Goal: Task Accomplishment & Management: Manage account settings

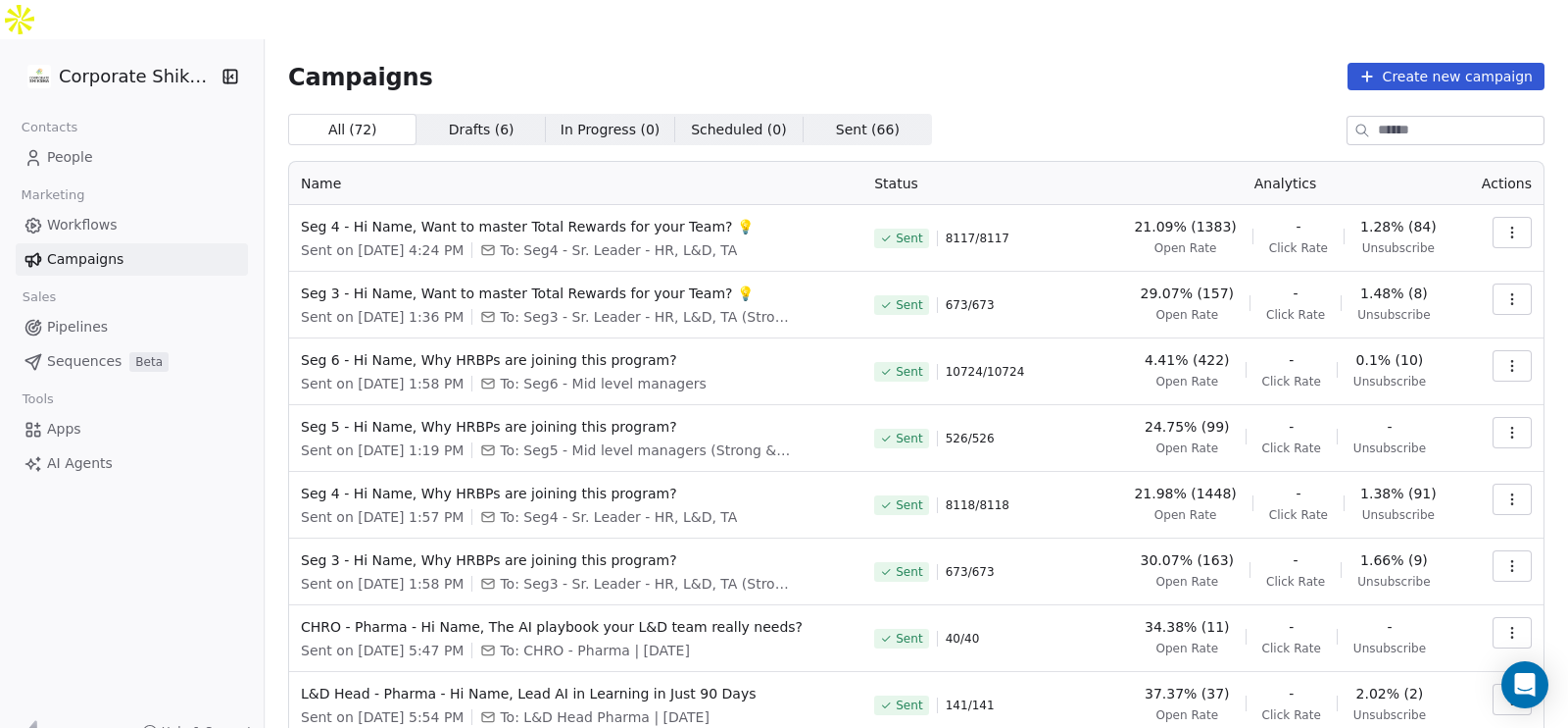
click at [1504, 225] on icon "button" at bounding box center [1512, 233] width 16 height 16
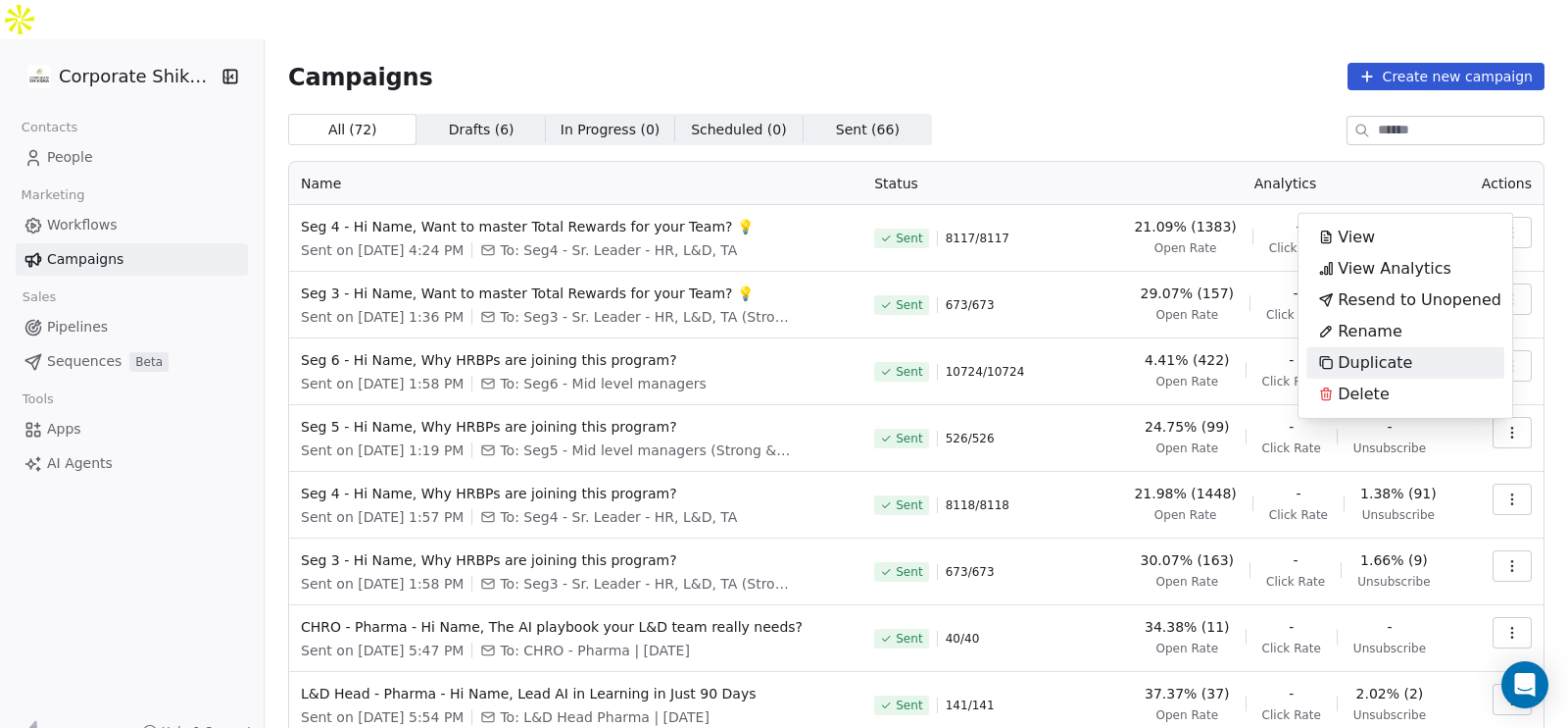
click at [1397, 360] on span "Duplicate" at bounding box center [1375, 363] width 75 height 24
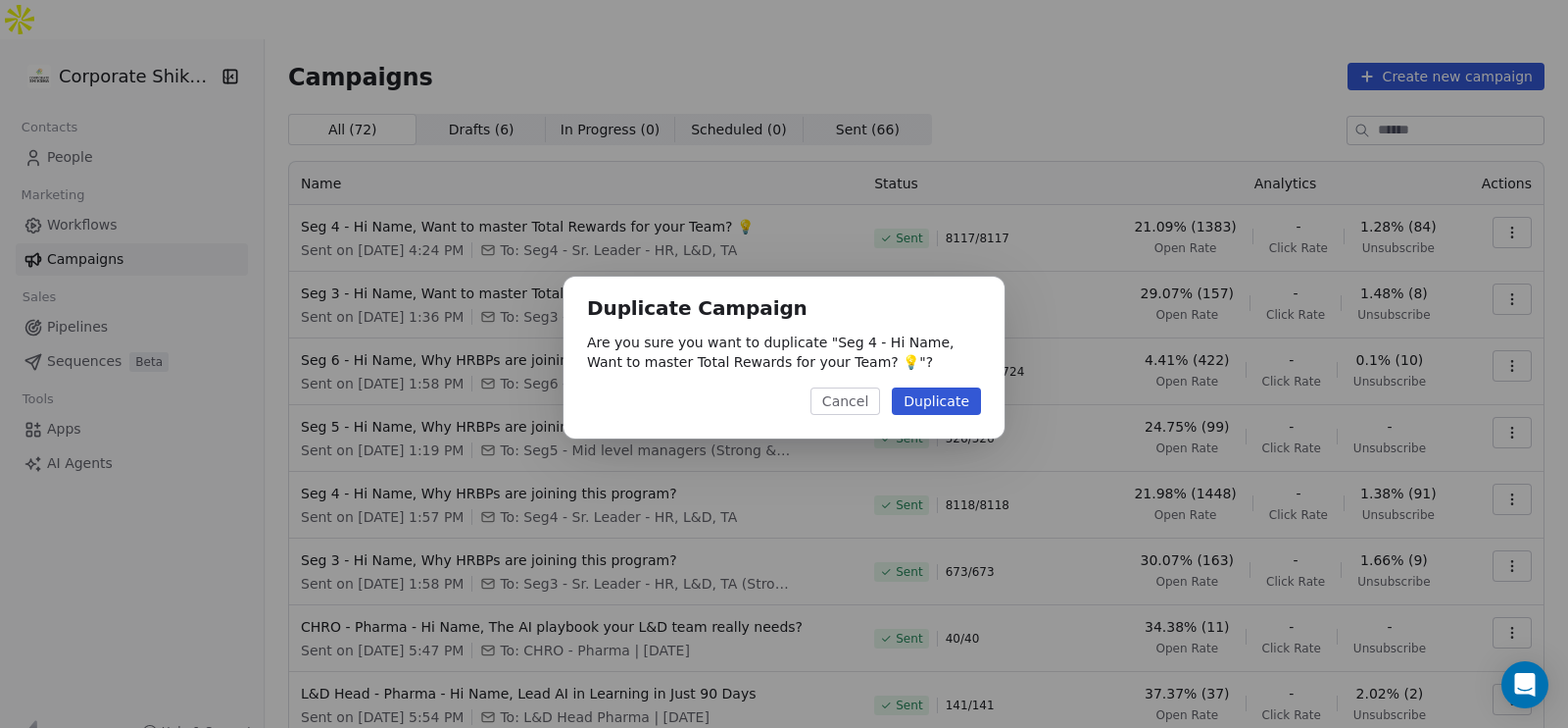
click at [941, 397] on button "Duplicate" at bounding box center [937, 401] width 89 height 28
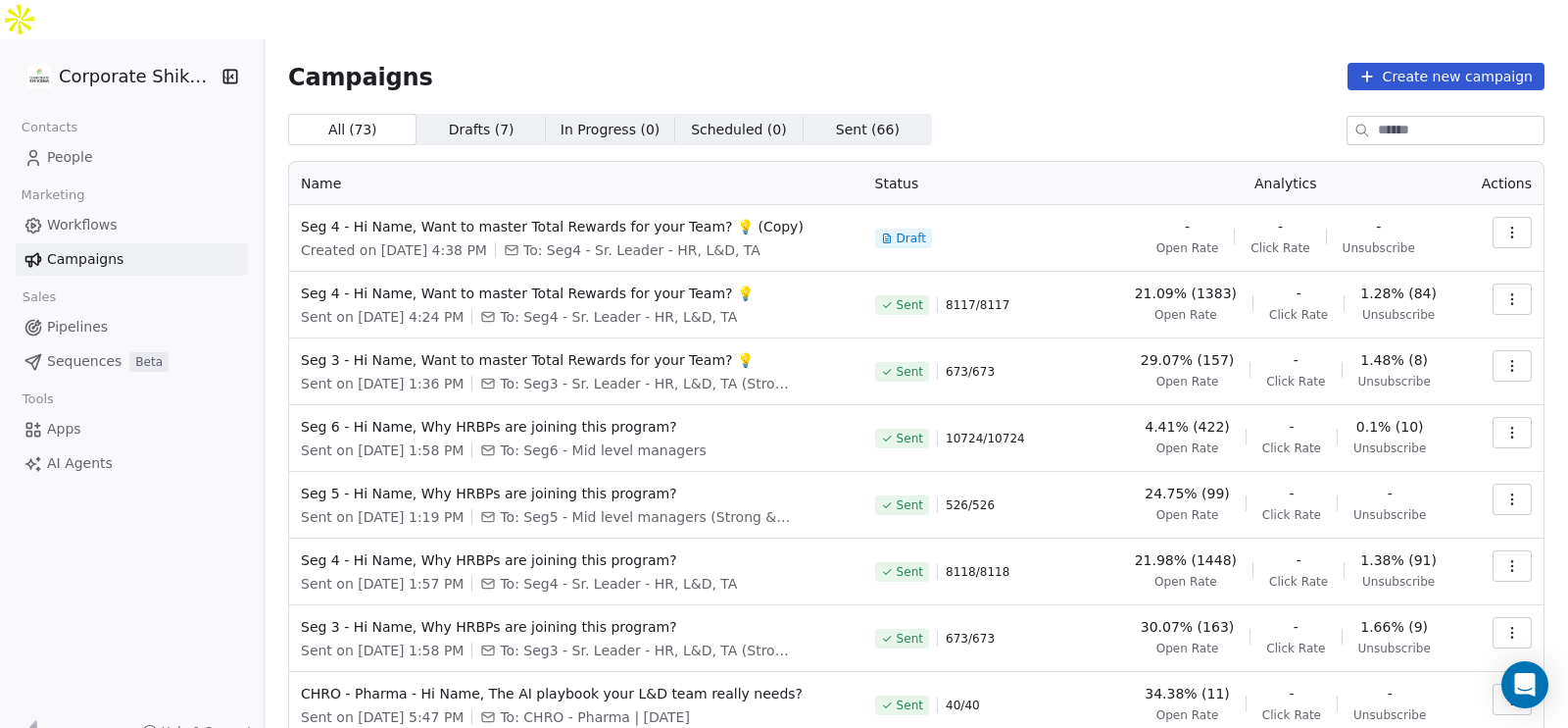
click at [1504, 225] on icon "button" at bounding box center [1512, 233] width 16 height 16
click at [1421, 258] on div "Rename" at bounding box center [1405, 269] width 198 height 32
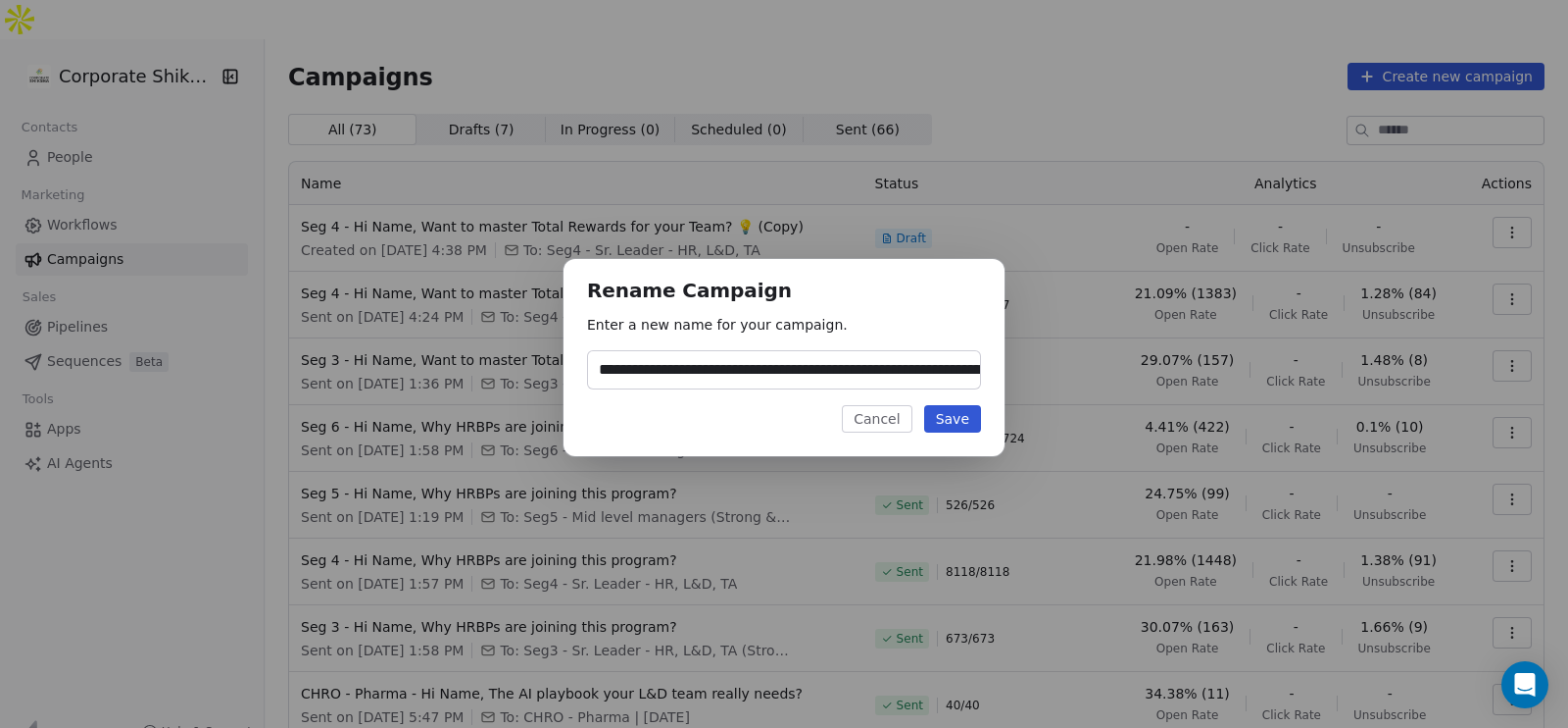
click at [634, 367] on input "**********" at bounding box center [784, 369] width 392 height 37
click at [769, 376] on input "**********" at bounding box center [784, 369] width 392 height 37
drag, startPoint x: 934, startPoint y: 377, endPoint x: 1013, endPoint y: 384, distance: 79.3
click at [1013, 384] on div "**********" at bounding box center [784, 364] width 1568 height 273
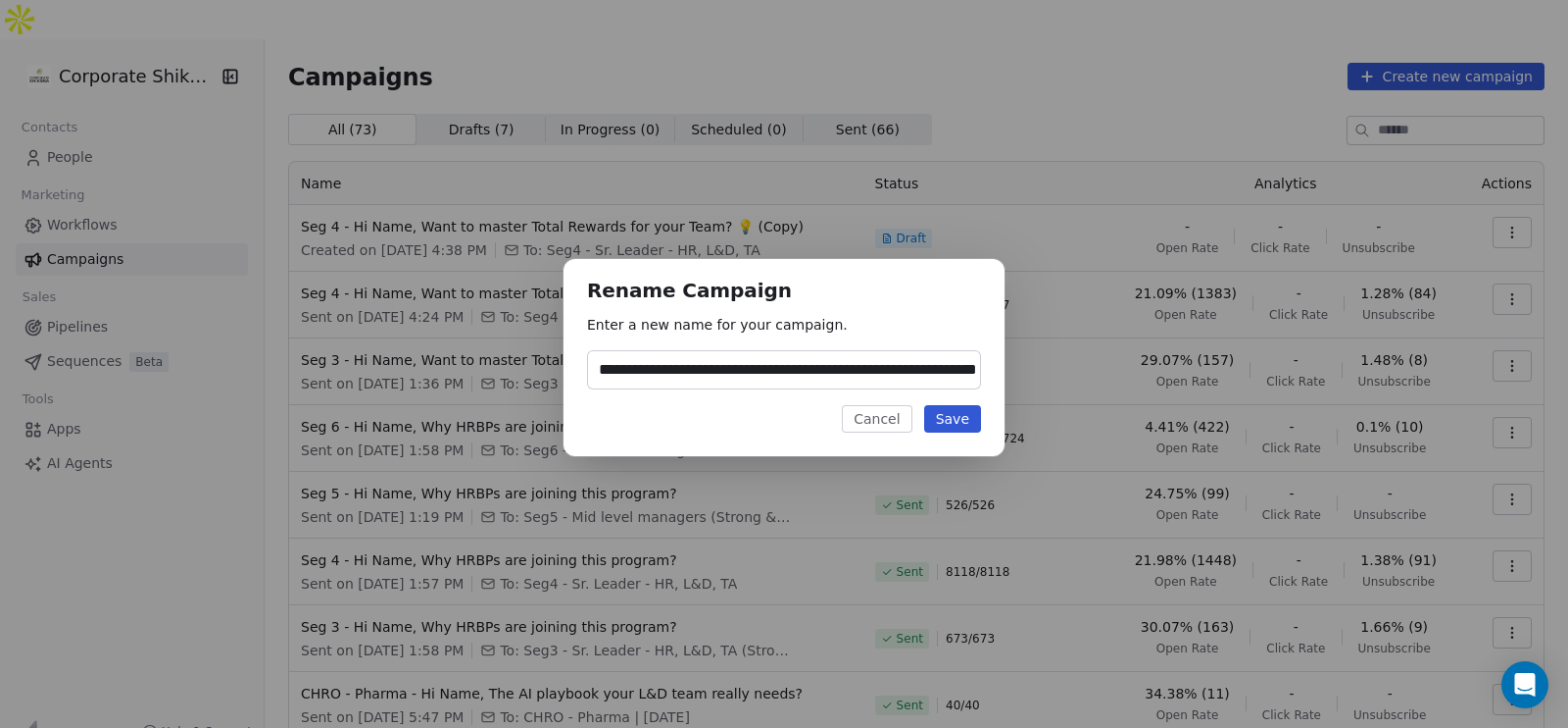
scroll to position [0, 87]
type input "**********"
click at [966, 416] on button "Save" at bounding box center [953, 419] width 57 height 28
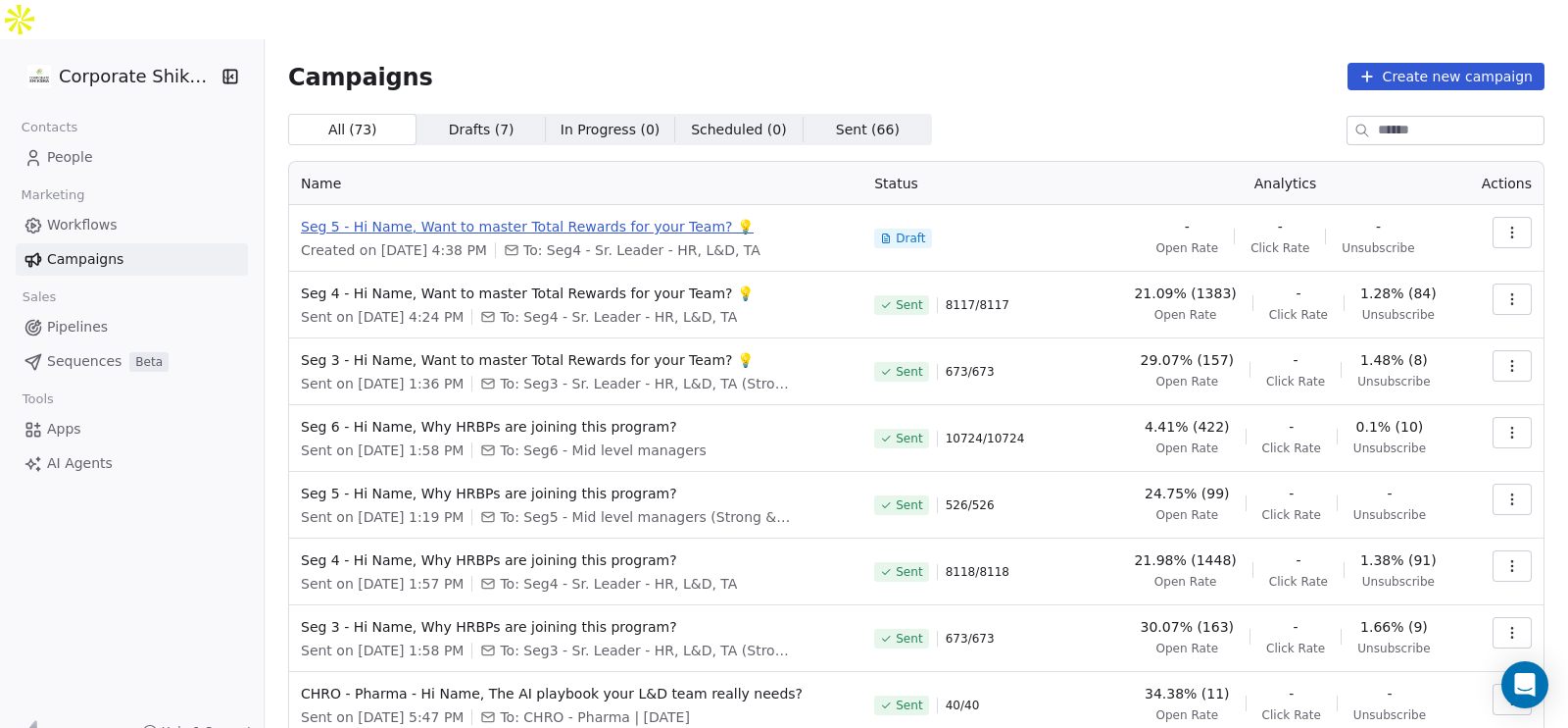
click at [692, 217] on span "Seg 5 - Hi Name, Want to master Total Rewards for your Team? 💡" at bounding box center [576, 227] width 550 height 20
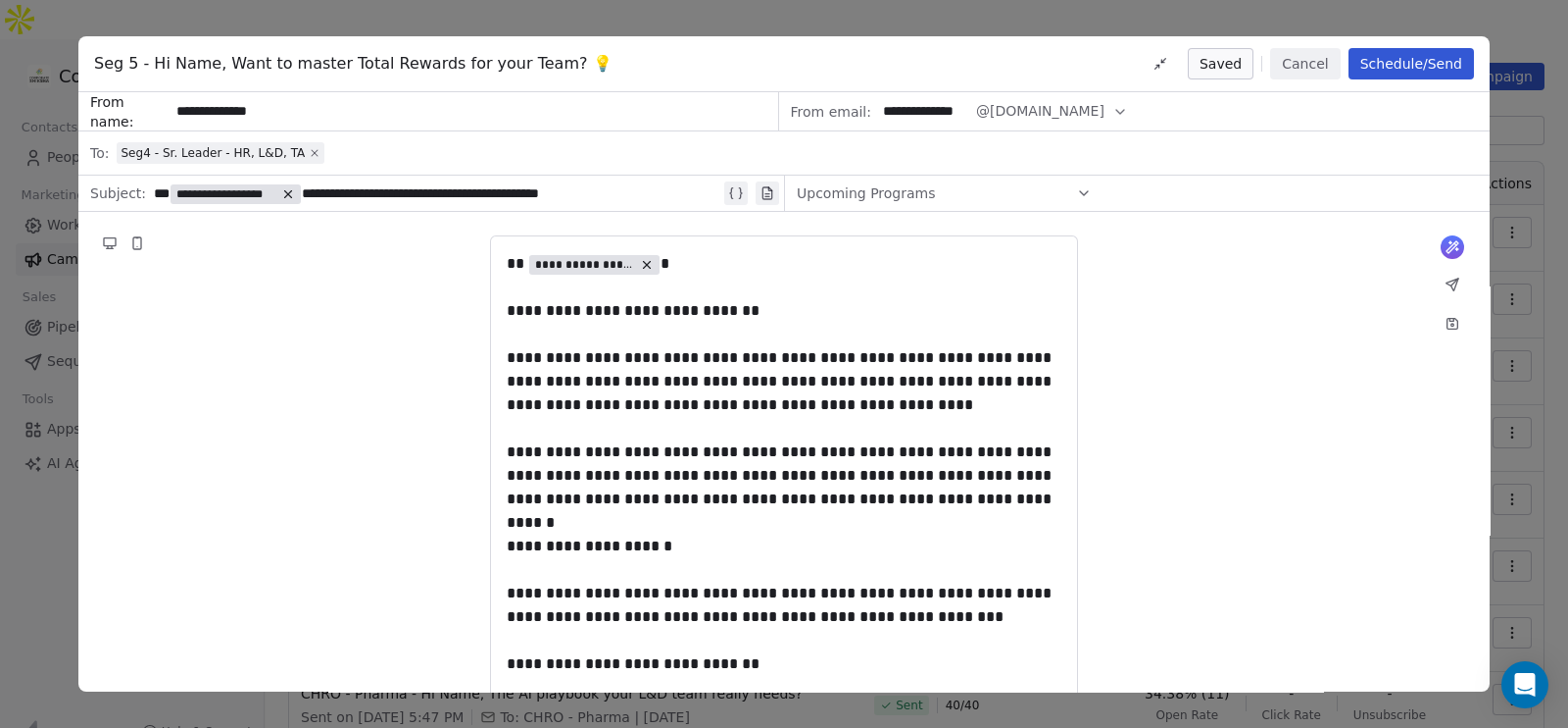
click at [309, 151] on icon at bounding box center [315, 153] width 12 height 12
click at [297, 151] on div "Select a segment" at bounding box center [796, 152] width 1361 height 43
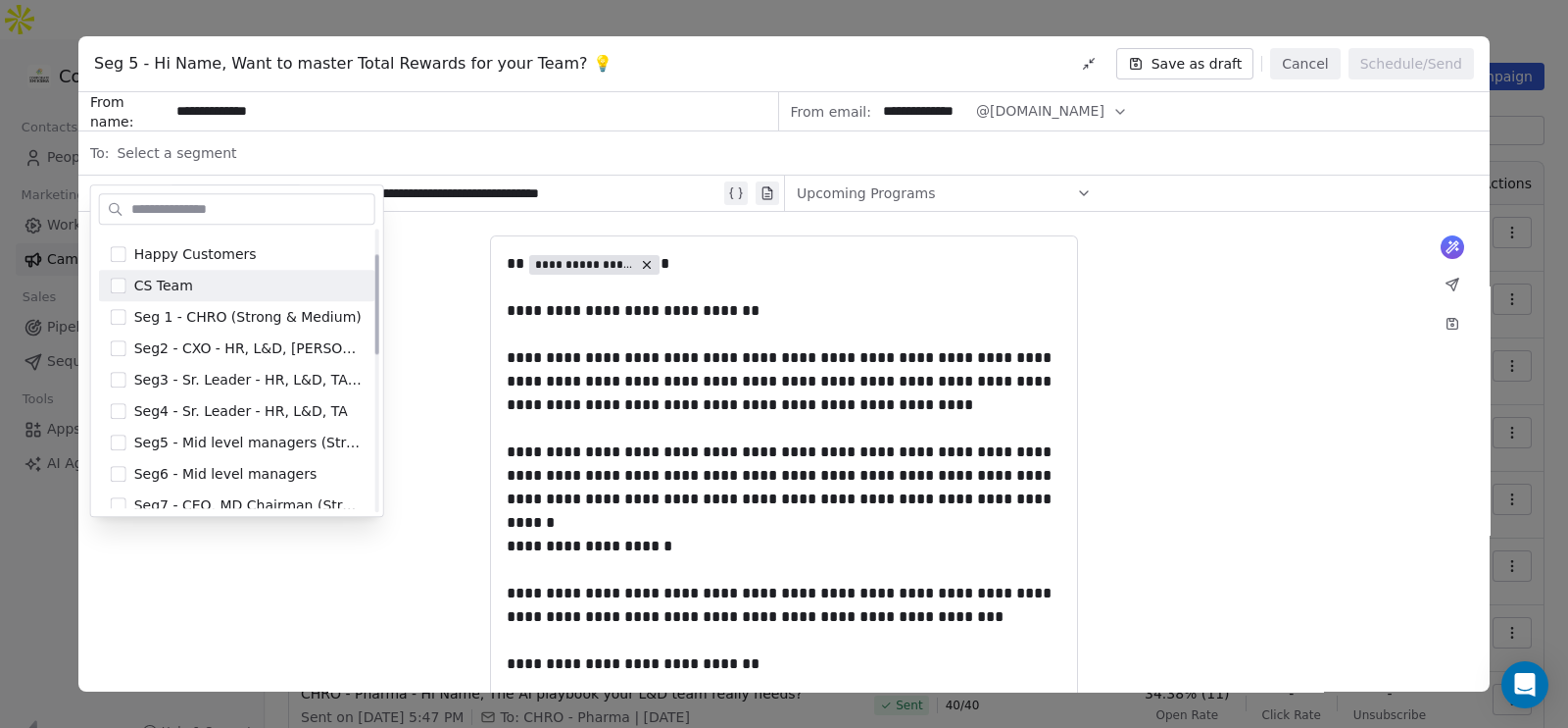
scroll to position [91, 0]
click at [234, 437] on span "Seg5 - Mid level managers (Strong & Medium)" at bounding box center [249, 441] width 230 height 20
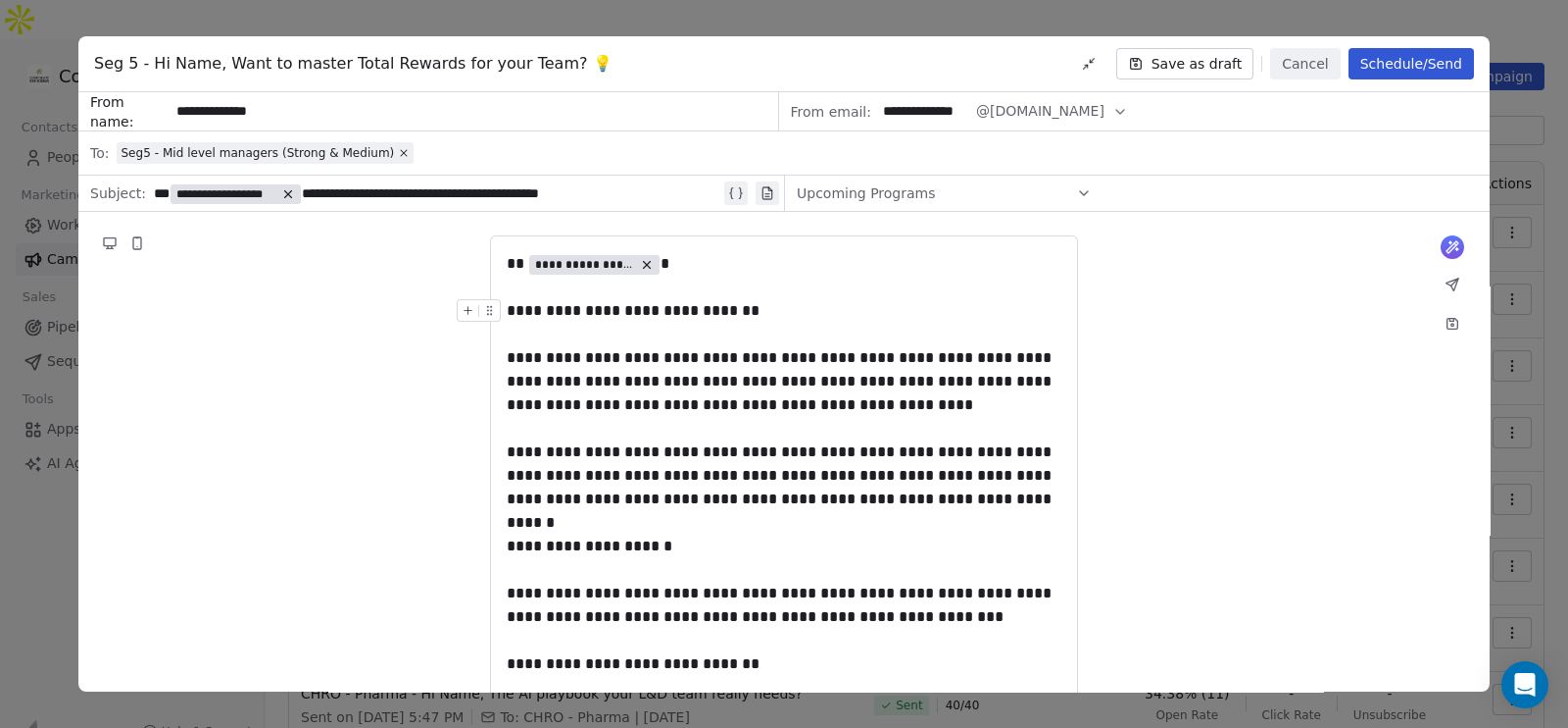
click at [1392, 74] on button "Schedule/Send" at bounding box center [1412, 64] width 125 height 32
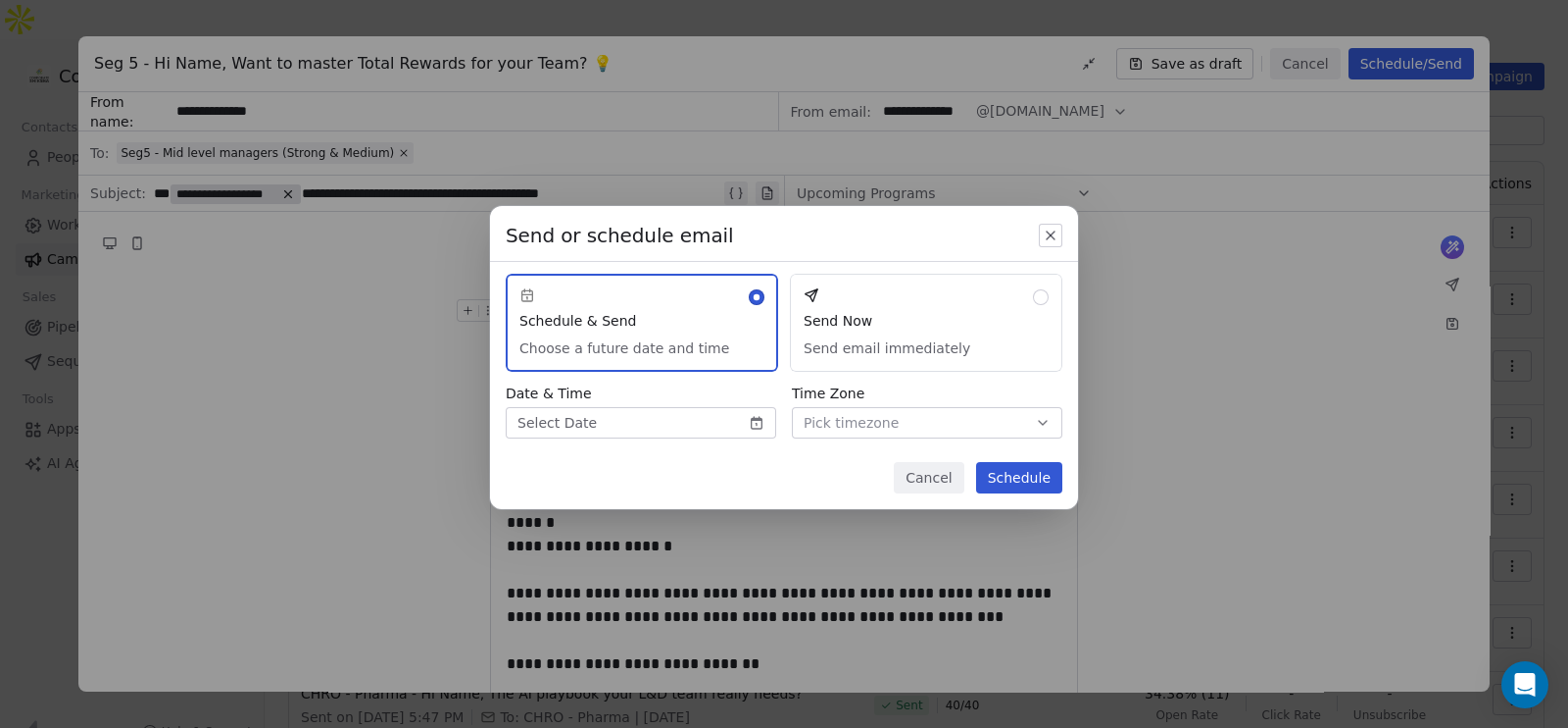
click at [939, 304] on button "Send Now Send email immediately" at bounding box center [927, 322] width 272 height 98
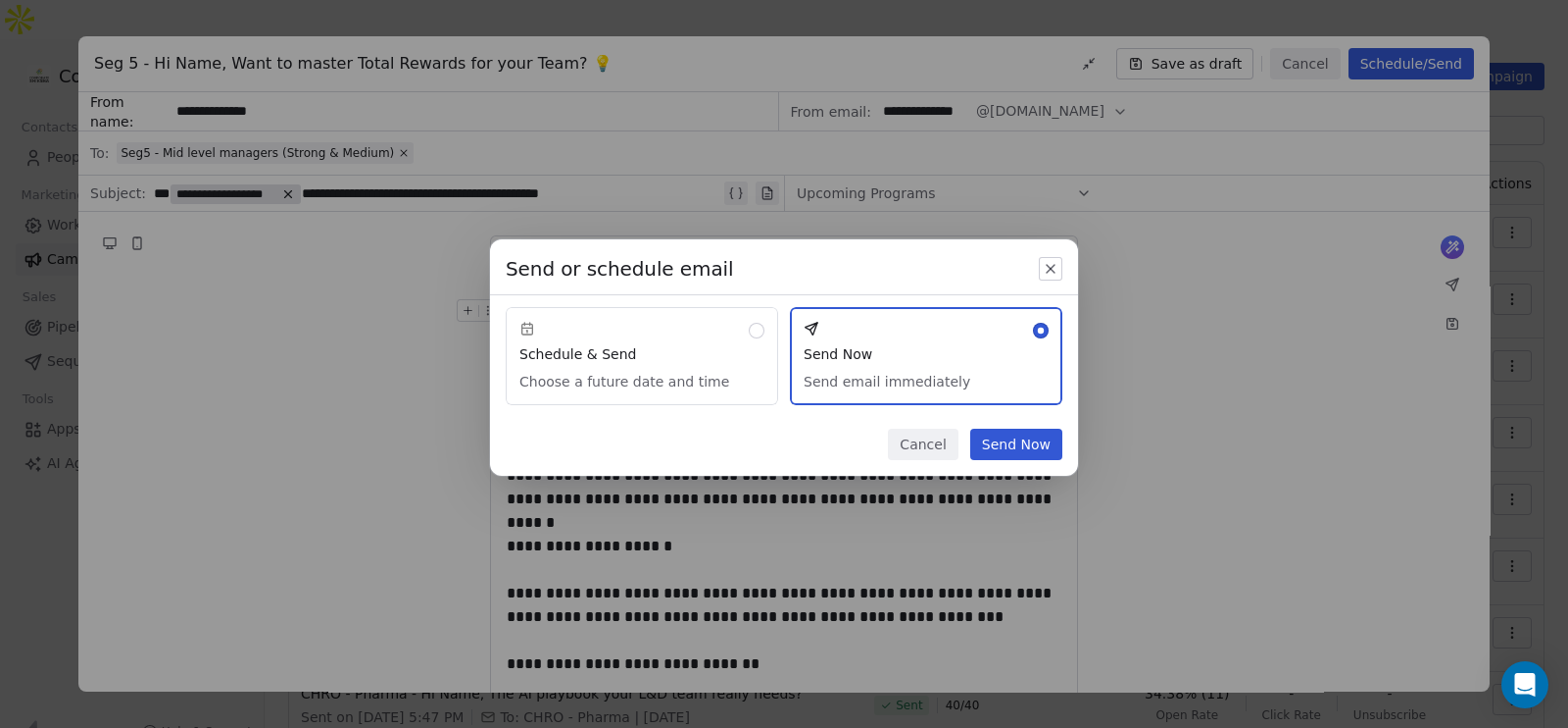
drag, startPoint x: 1035, startPoint y: 440, endPoint x: 1063, endPoint y: 399, distance: 49.6
click at [1063, 399] on div "Send or schedule email Schedule & Send Choose a future date and time Send Now S…" at bounding box center [784, 358] width 589 height 237
click at [1025, 437] on button "Send Now" at bounding box center [1016, 445] width 92 height 32
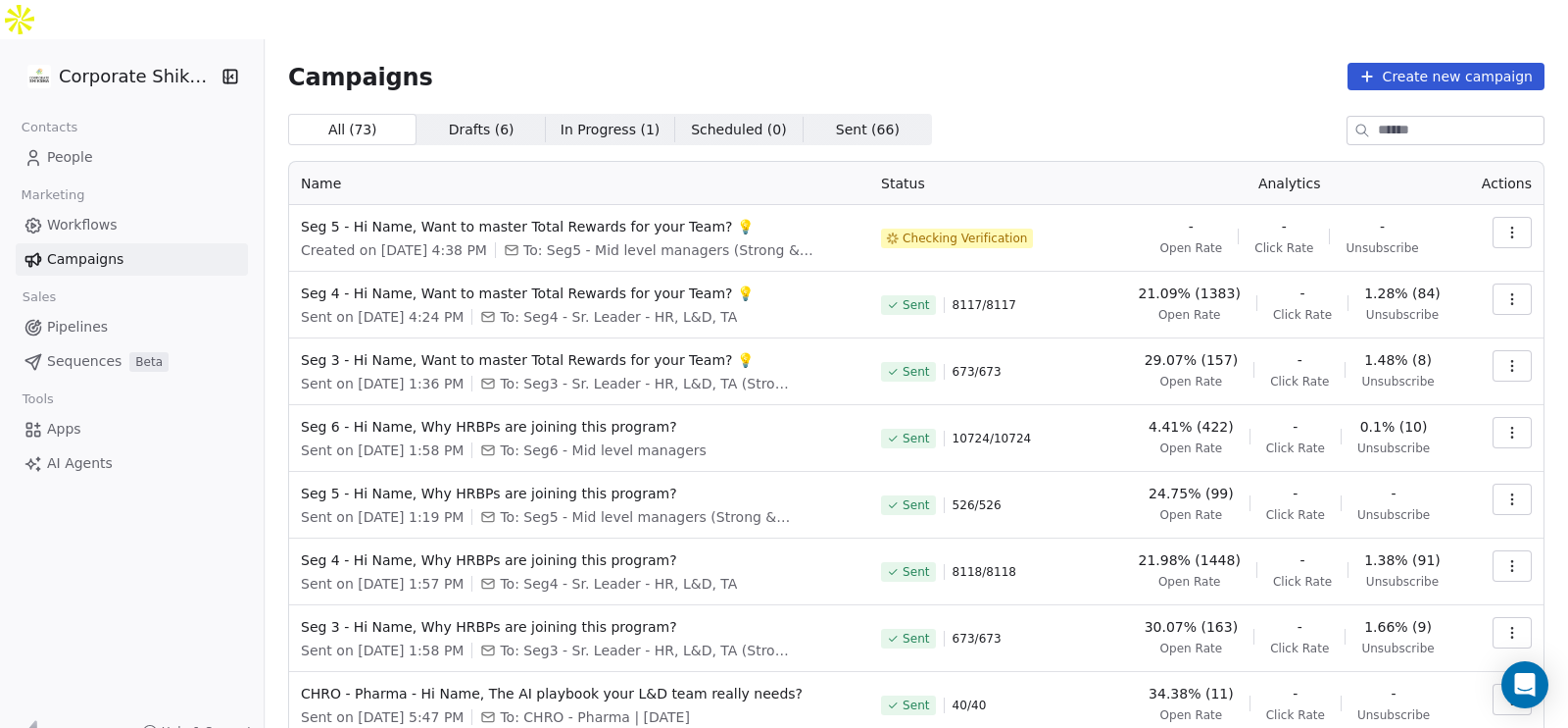
click at [358, 39] on div "Campaigns Create new campaign All ( 73 ) All ( 73 ) Drafts ( 6 ) Drafts ( 6 ) I…" at bounding box center [916, 496] width 1304 height 916
click at [343, 63] on span "Campaigns" at bounding box center [361, 77] width 145 height 28
click at [446, 63] on div "Campaigns Create new campaign" at bounding box center [917, 77] width 1257 height 28
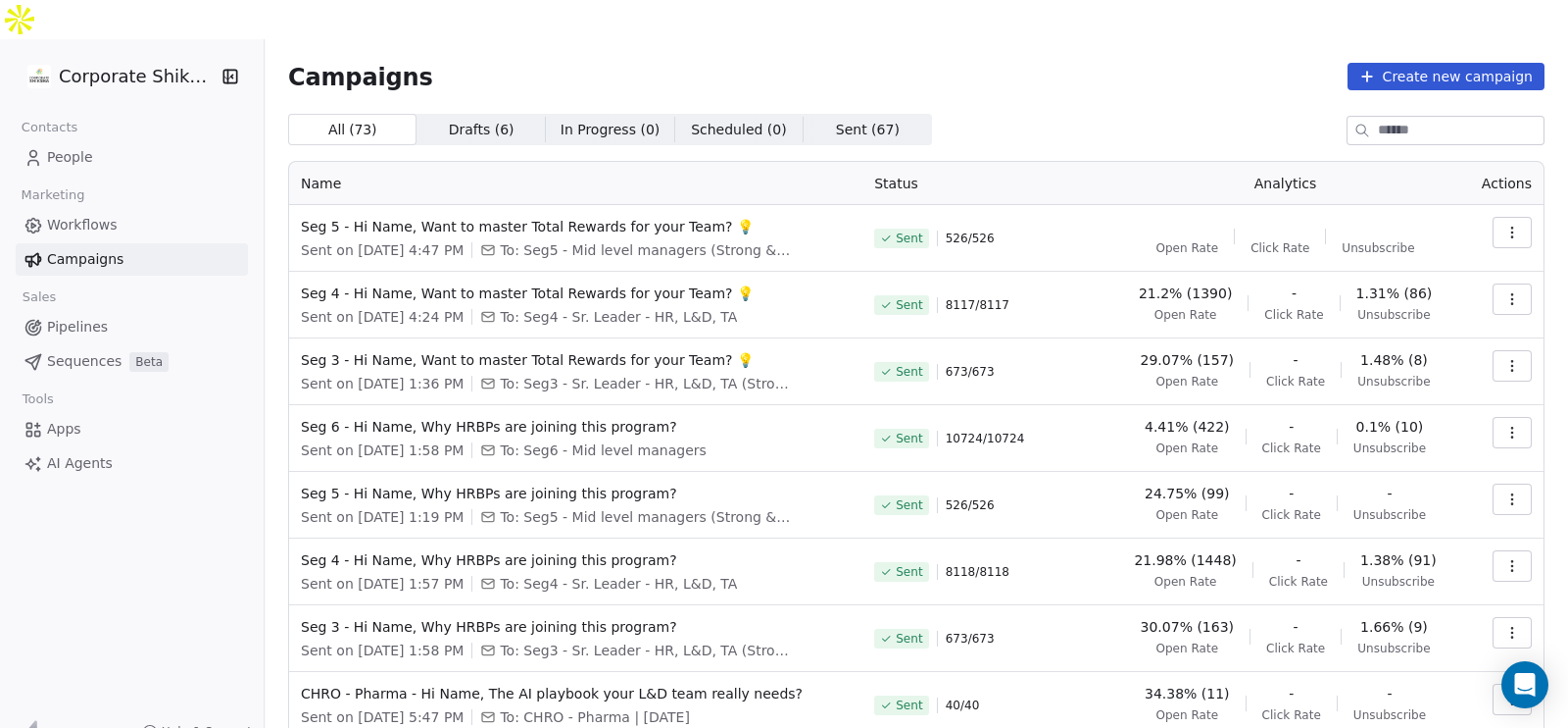
click at [1494, 217] on button "button" at bounding box center [1511, 233] width 39 height 32
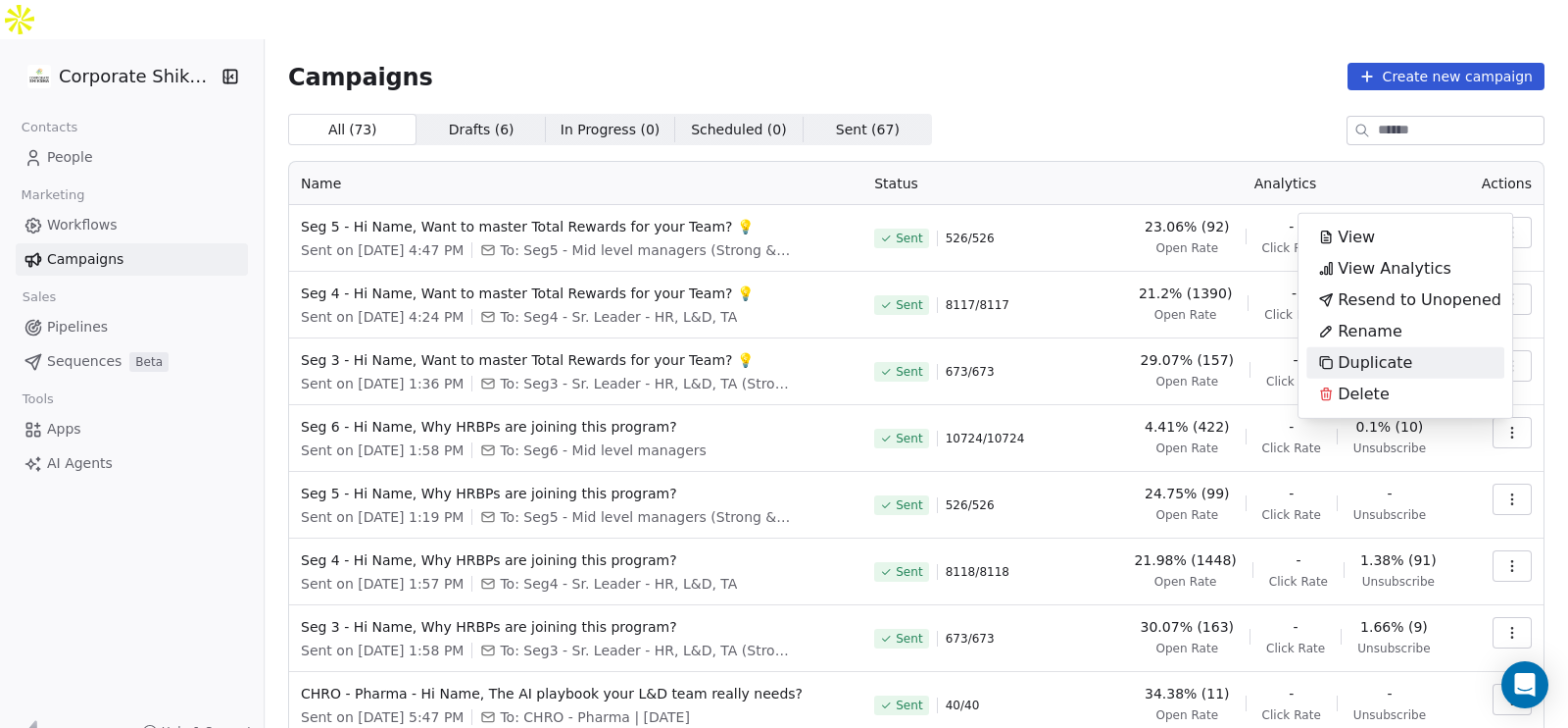
click at [1440, 354] on div "Duplicate" at bounding box center [1405, 363] width 198 height 32
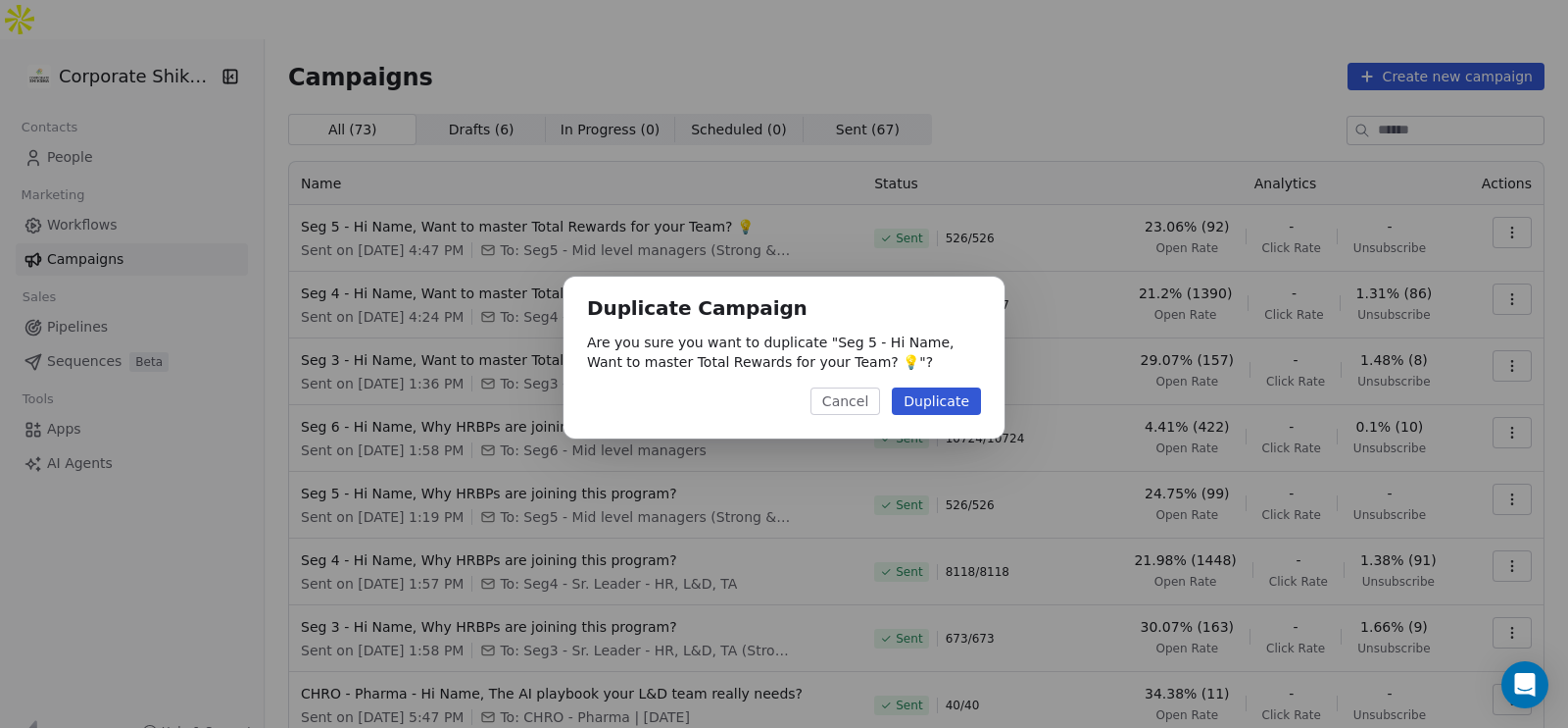
click at [936, 394] on button "Duplicate" at bounding box center [937, 401] width 89 height 28
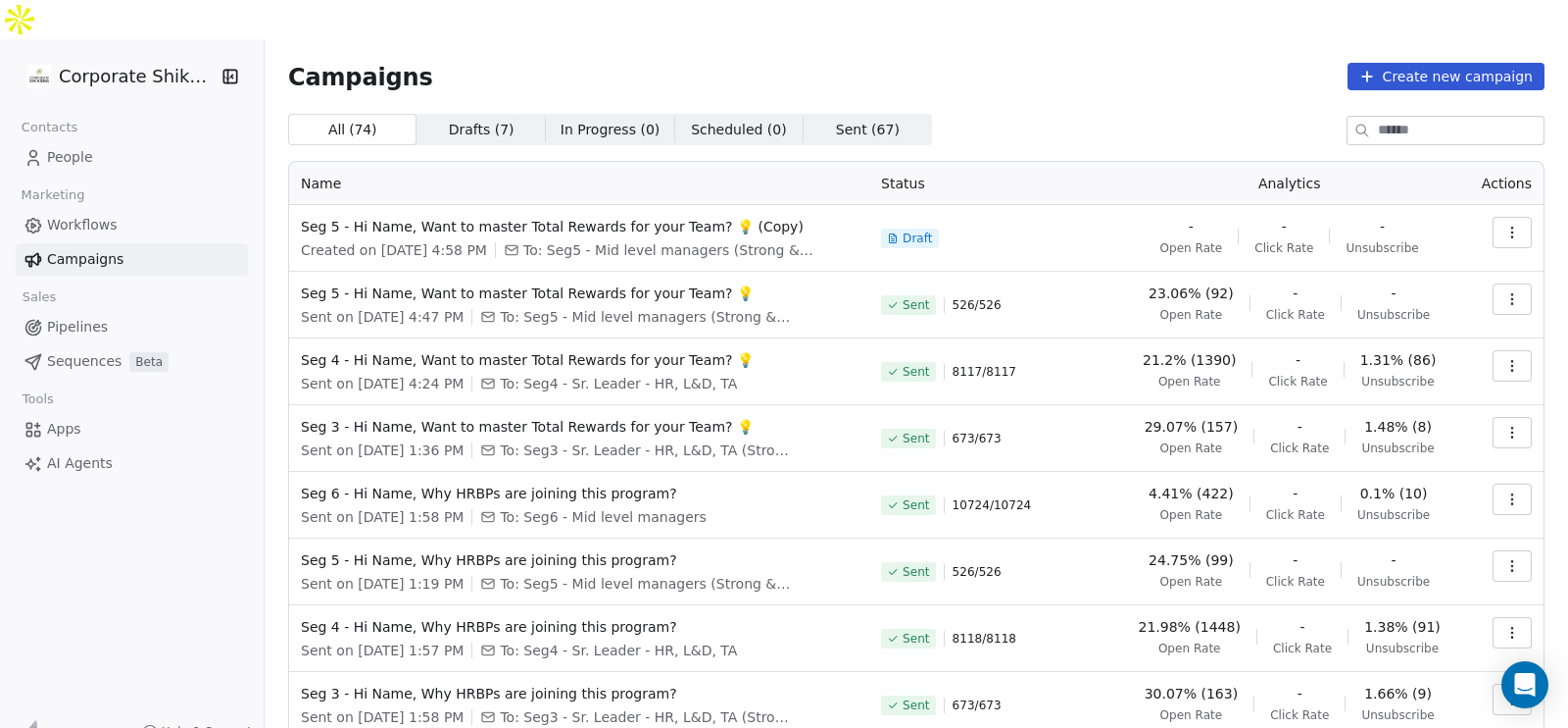
click at [1495, 217] on button "button" at bounding box center [1511, 233] width 39 height 32
click at [1418, 263] on div "Rename" at bounding box center [1405, 269] width 198 height 32
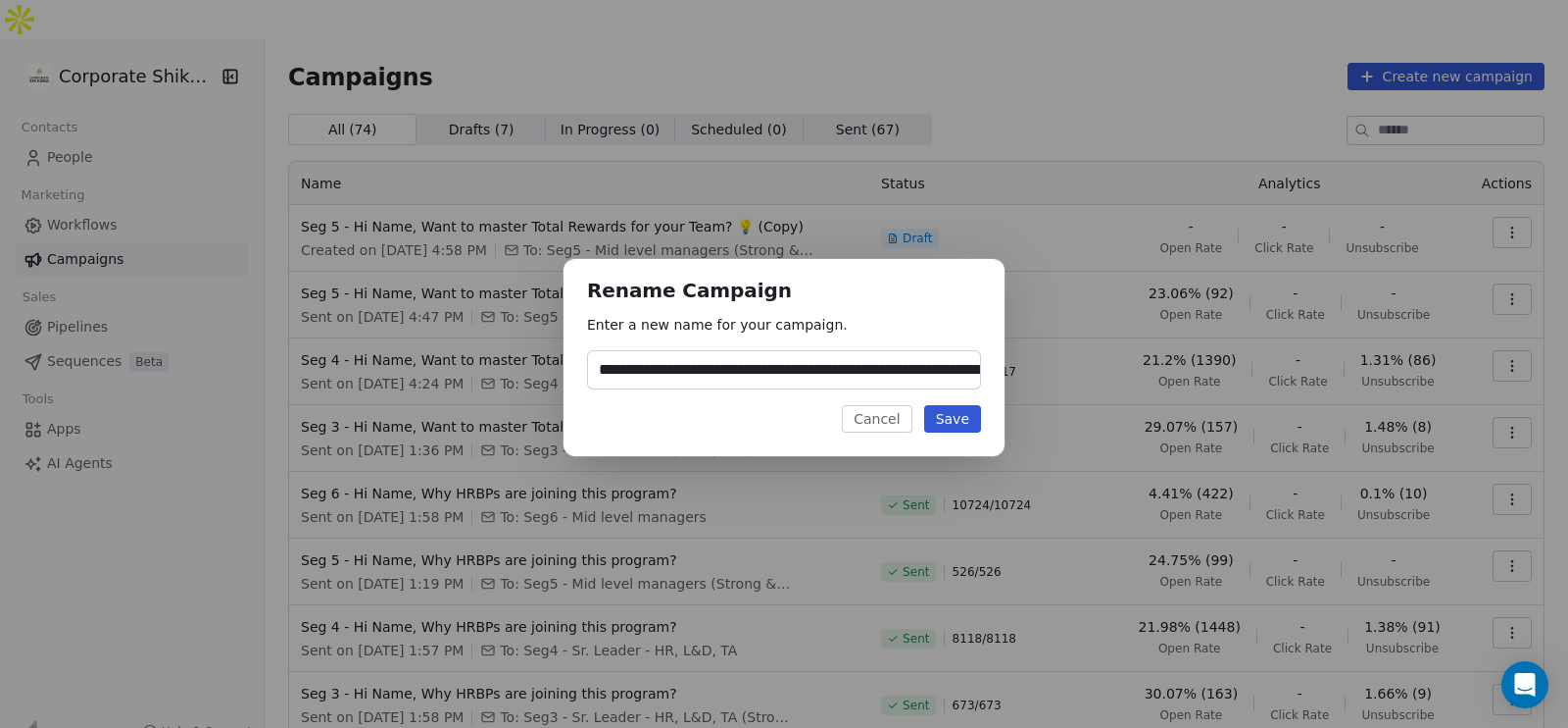
click at [636, 360] on input "**********" at bounding box center [784, 369] width 392 height 37
click at [779, 375] on input "**********" at bounding box center [784, 369] width 392 height 37
drag, startPoint x: 938, startPoint y: 368, endPoint x: 1051, endPoint y: 375, distance: 113.2
click at [1051, 375] on div "**********" at bounding box center [784, 364] width 1568 height 273
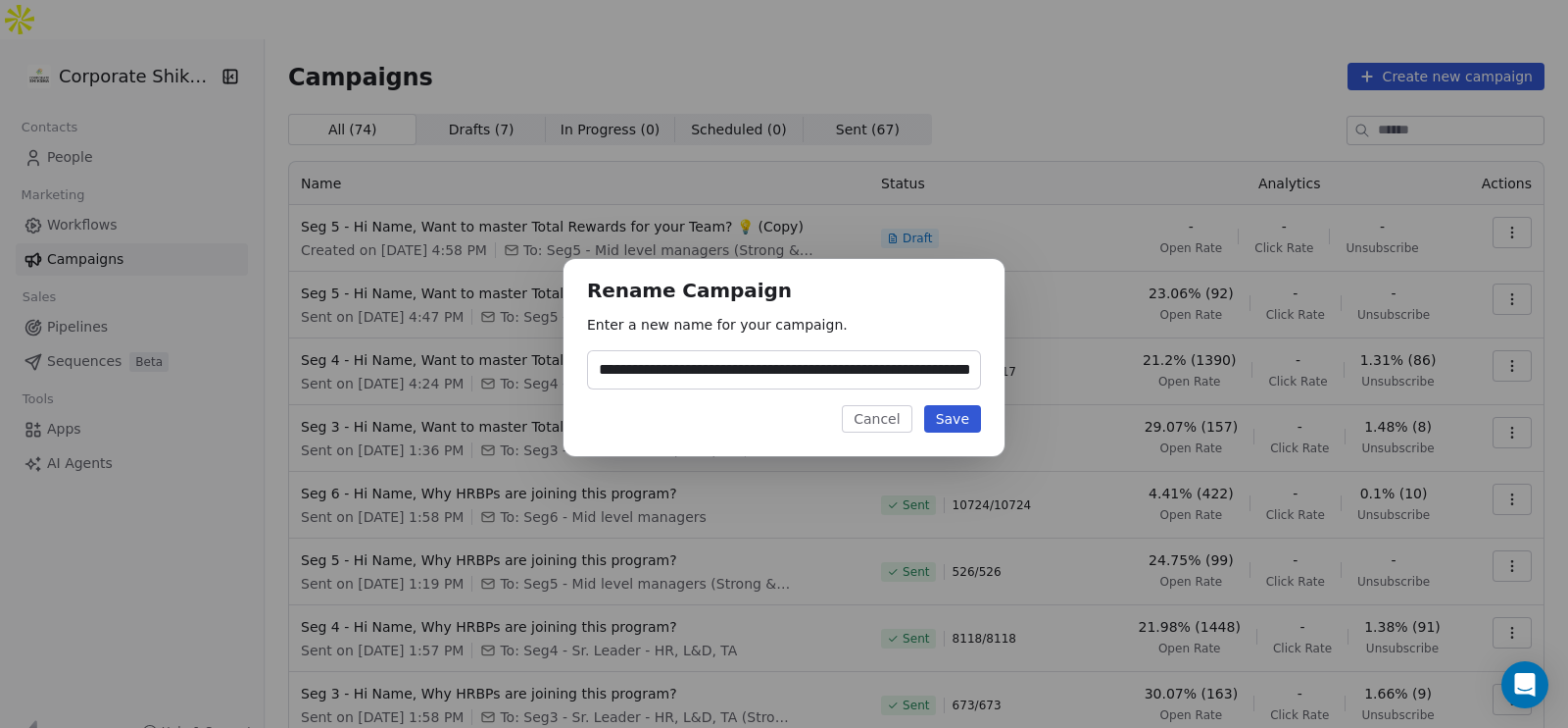
scroll to position [0, 87]
type input "**********"
click at [971, 413] on button "Save" at bounding box center [953, 419] width 57 height 28
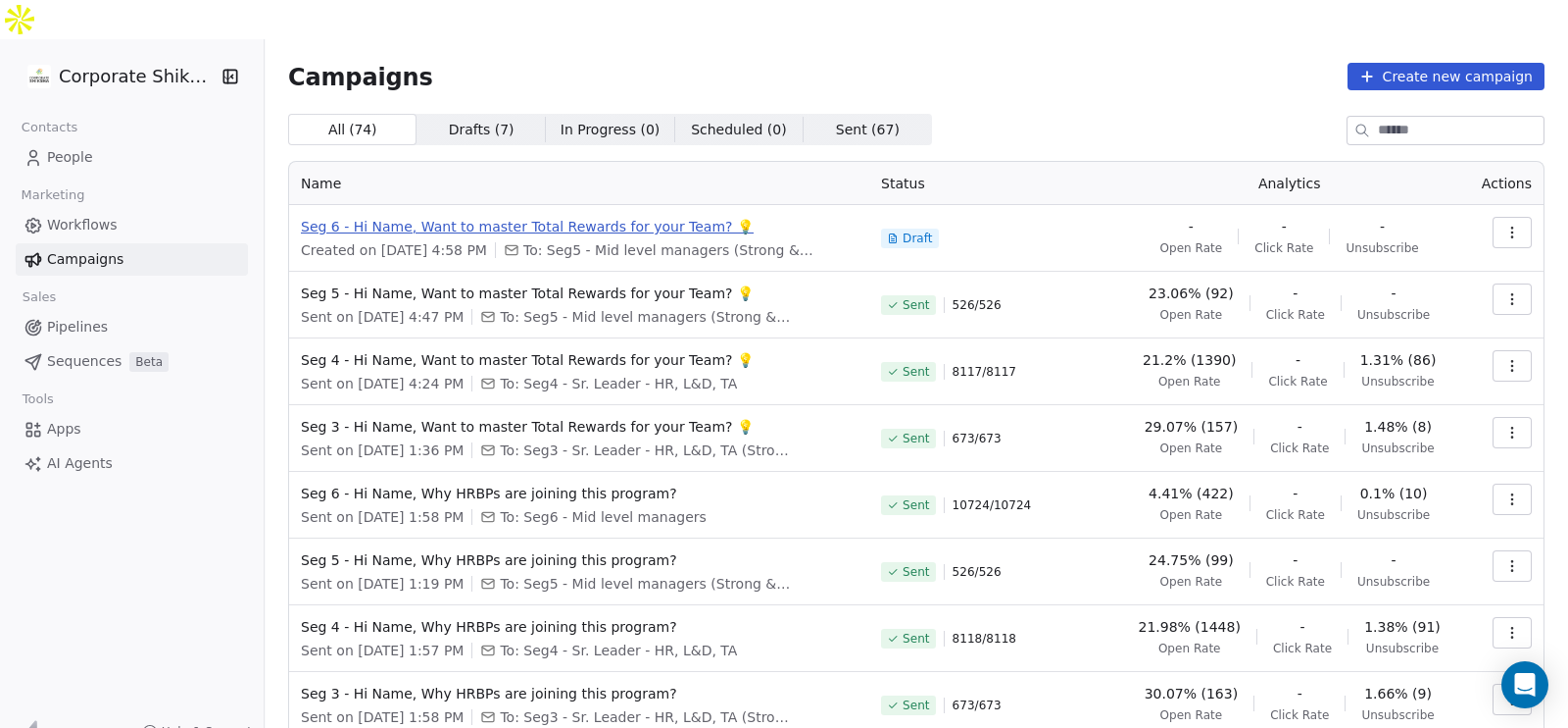
click at [666, 217] on span "Seg 6 - Hi Name, Want to master Total Rewards for your Team? 💡" at bounding box center [580, 227] width 557 height 20
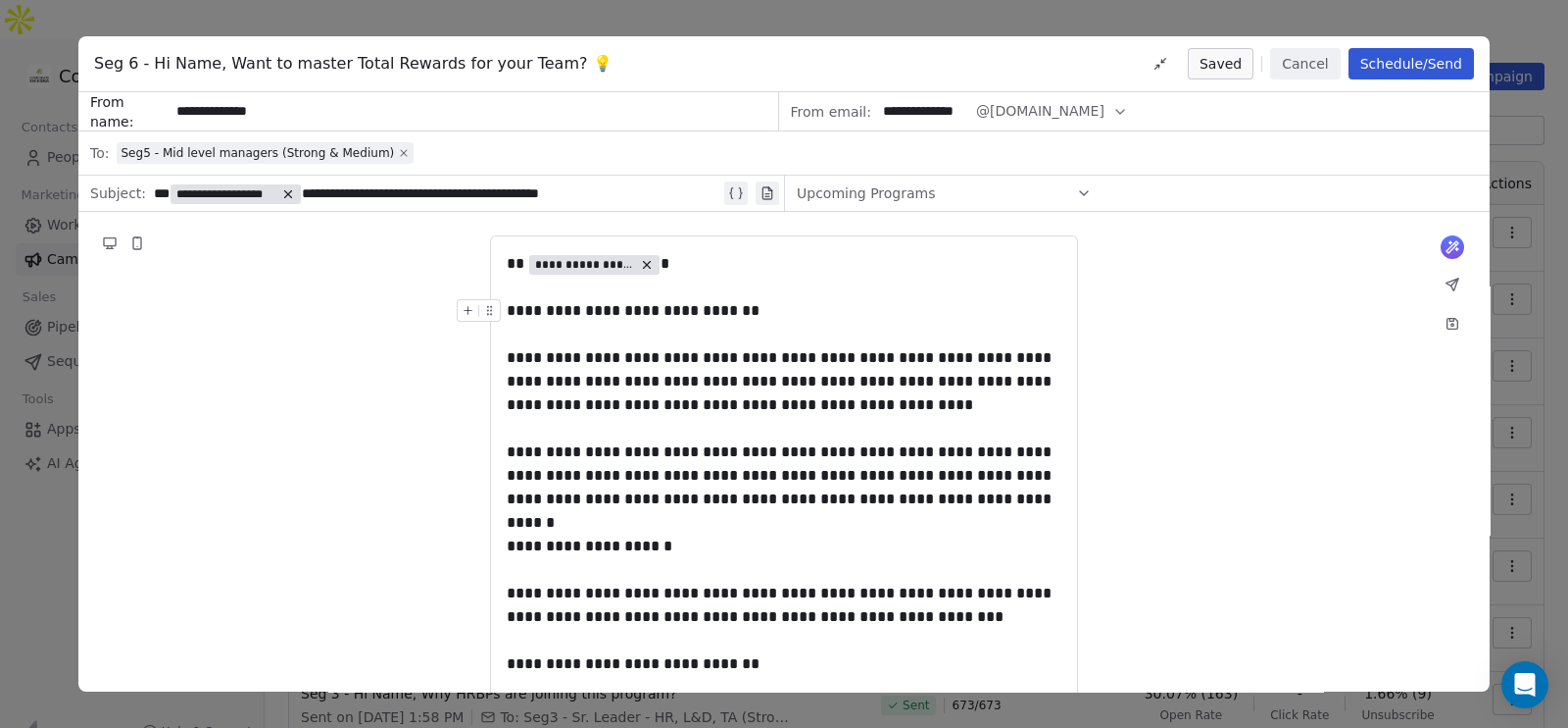
click at [398, 154] on icon at bounding box center [404, 153] width 12 height 12
click at [370, 152] on div "Select a segment" at bounding box center [796, 152] width 1361 height 43
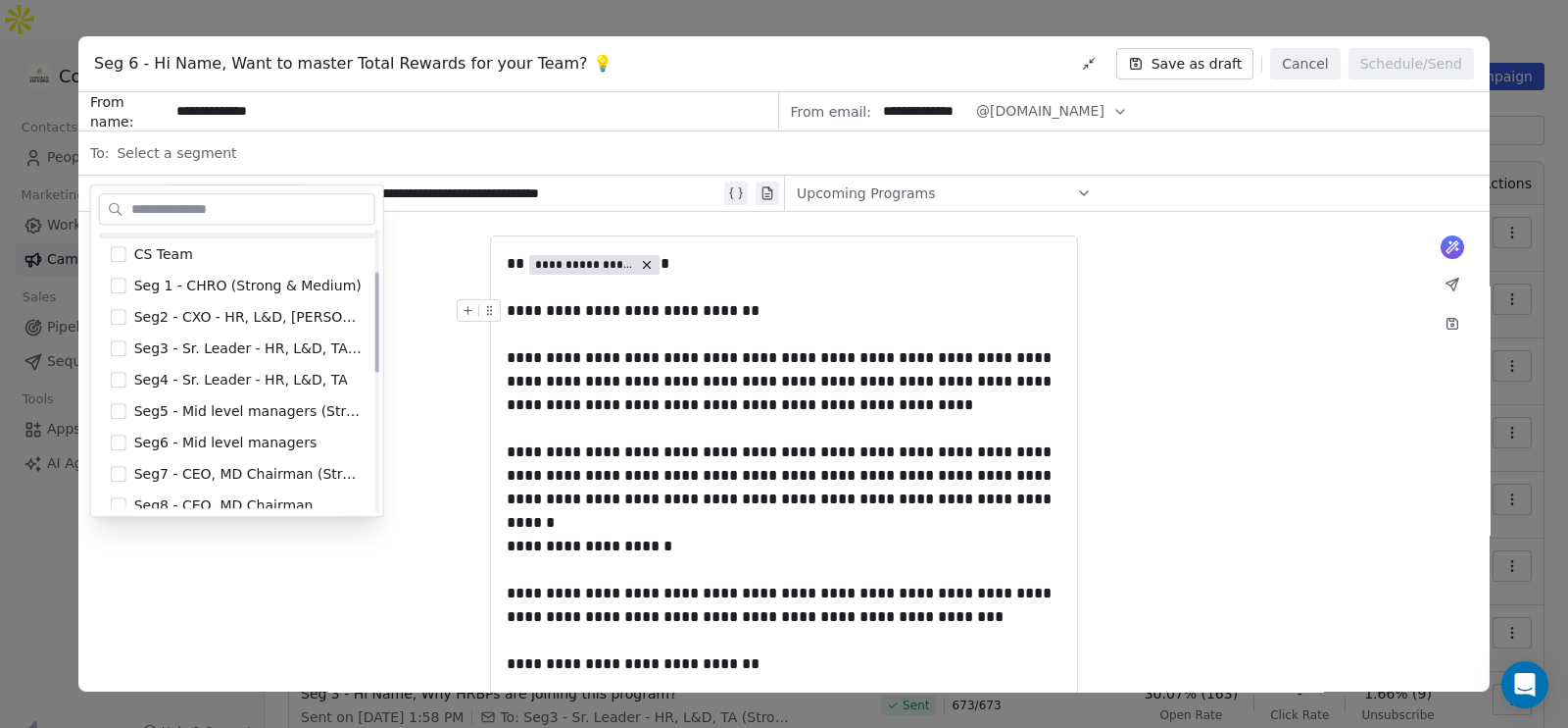
scroll to position [134, 0]
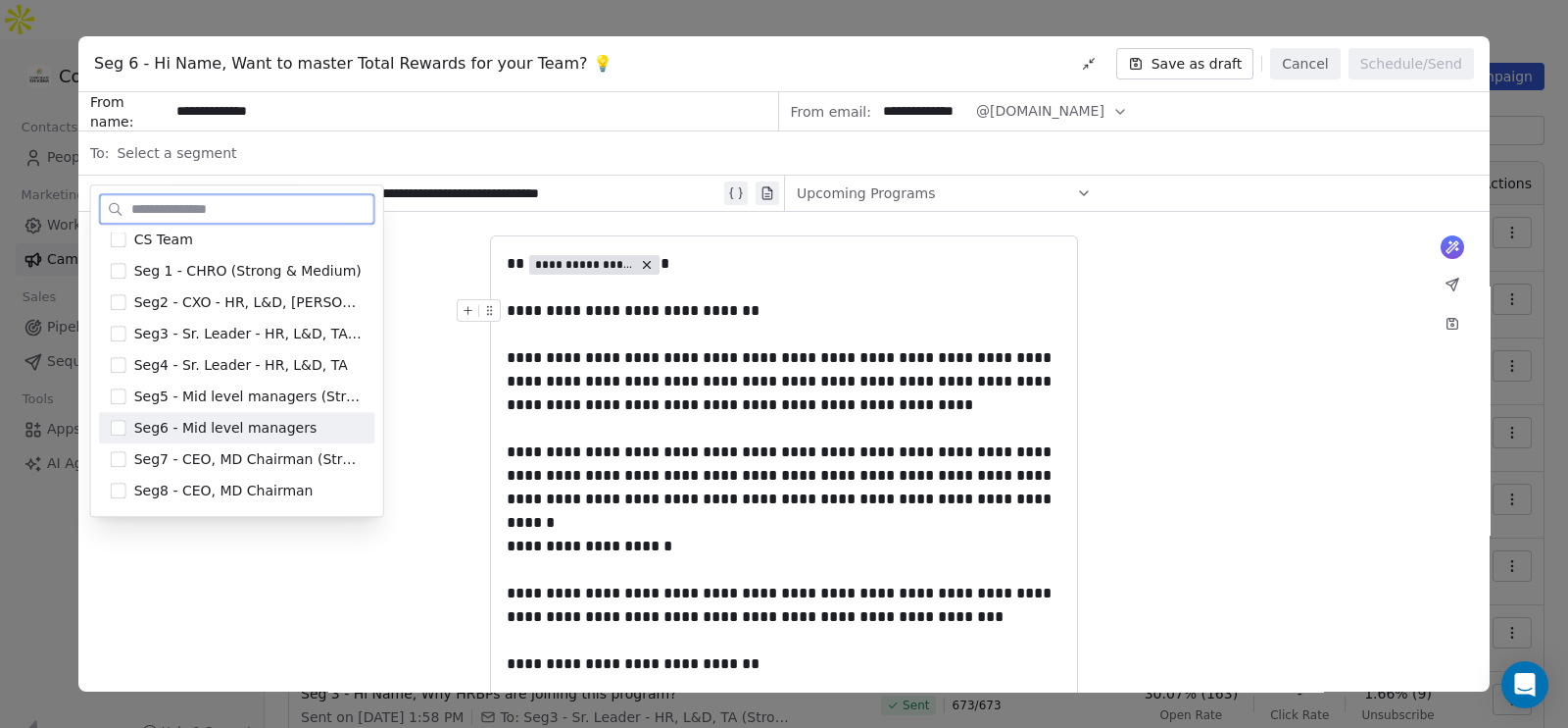
click at [259, 422] on span "Seg6 - Mid level managers" at bounding box center [226, 428] width 183 height 20
click at [777, 429] on div "**********" at bounding box center [784, 393] width 555 height 94
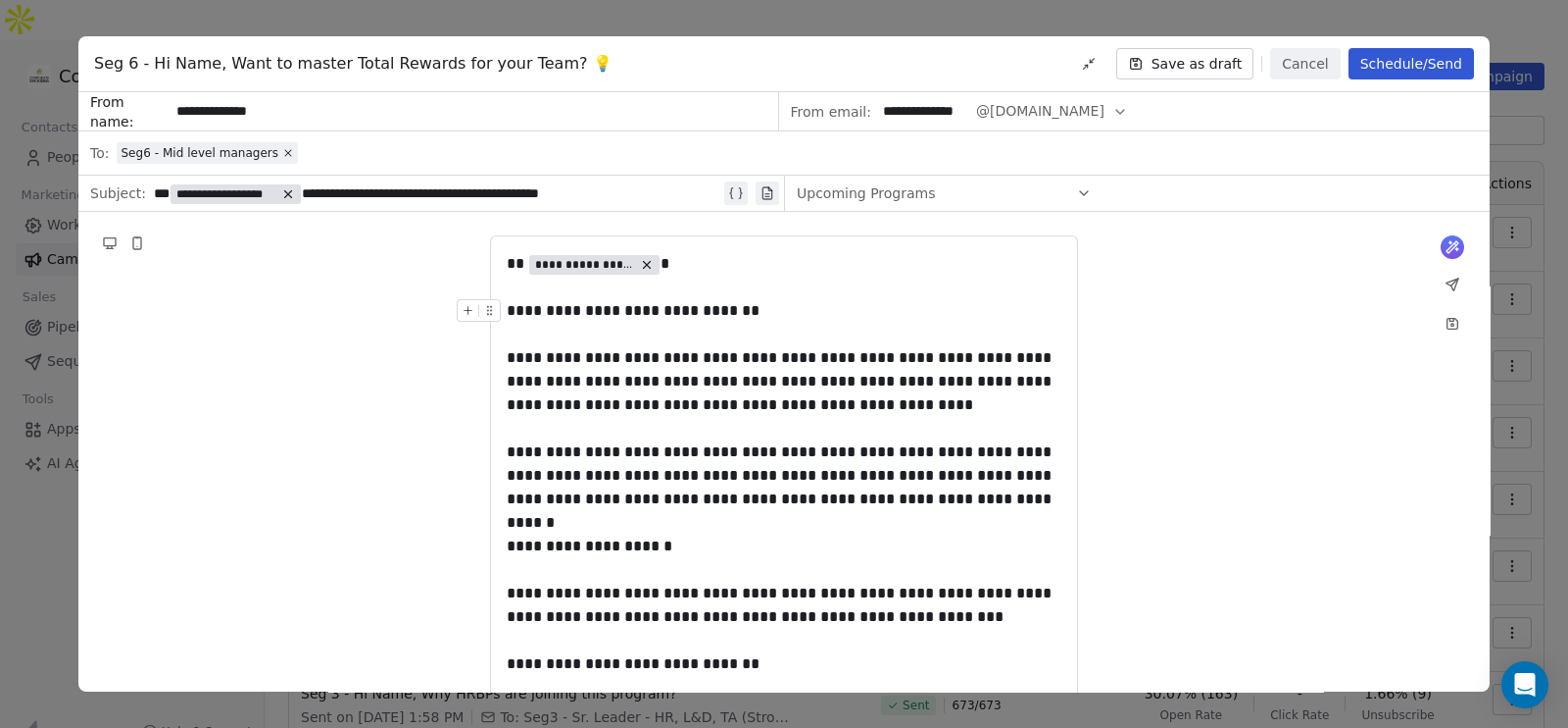
click at [1430, 62] on button "Schedule/Send" at bounding box center [1412, 64] width 125 height 32
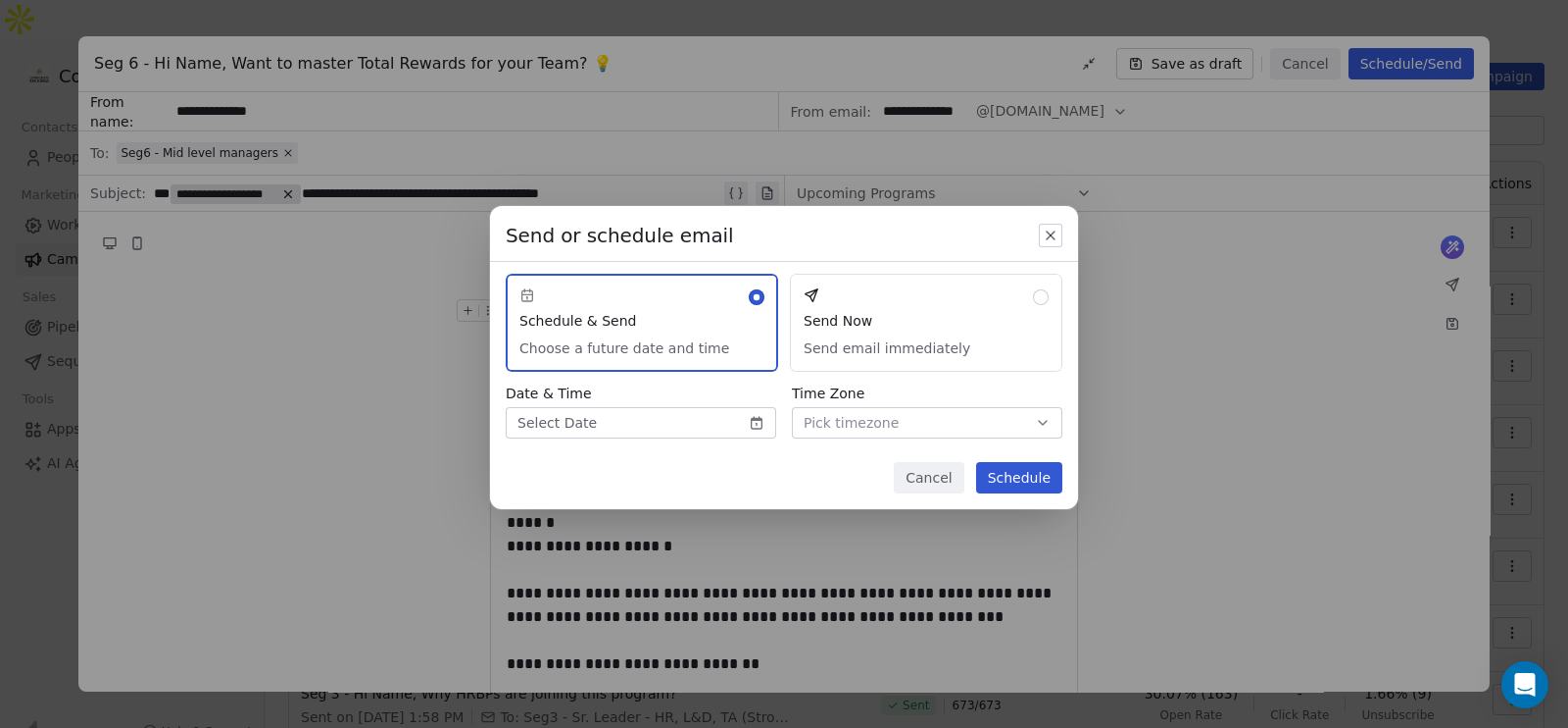
click at [927, 350] on button "Send Now Send email immediately" at bounding box center [927, 322] width 272 height 98
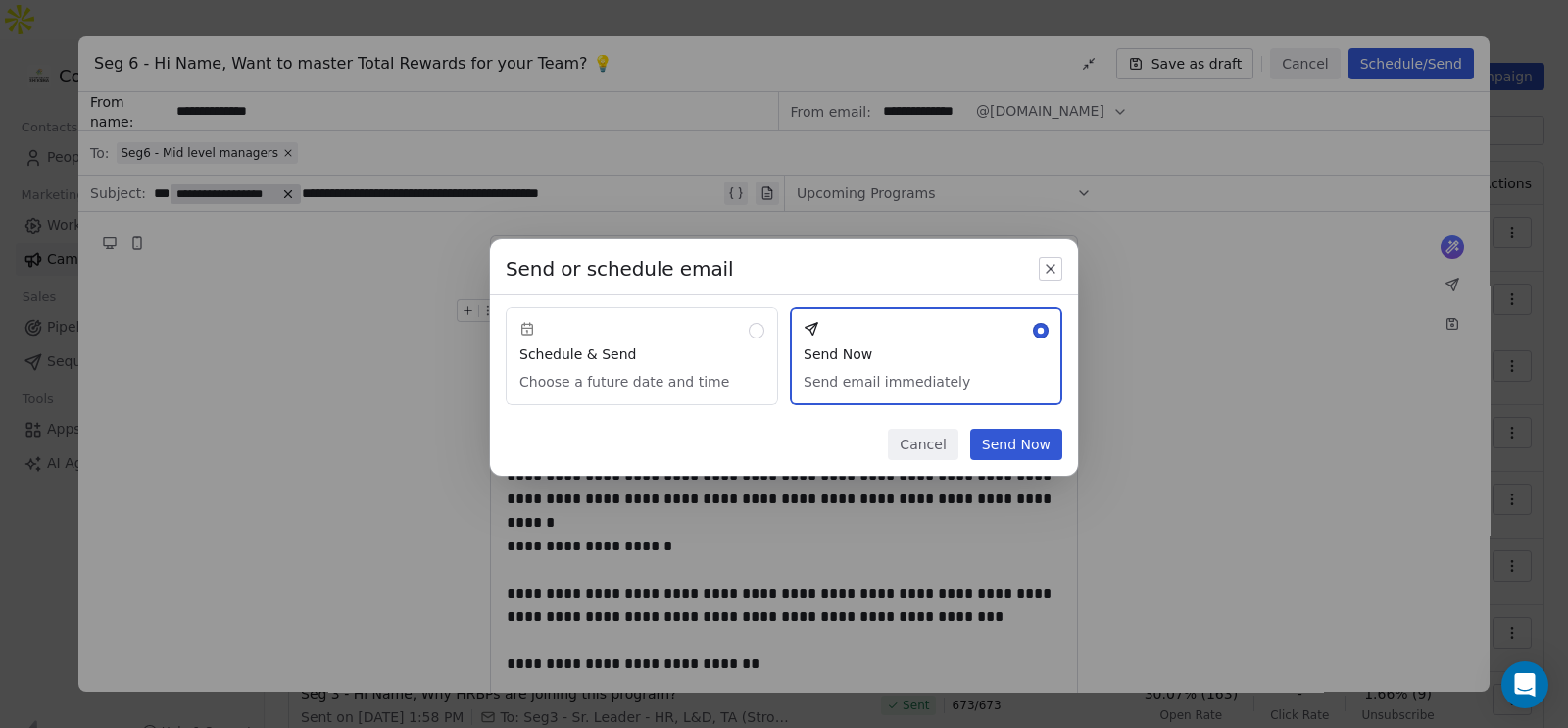
click at [1019, 455] on button "Send Now" at bounding box center [1016, 445] width 92 height 32
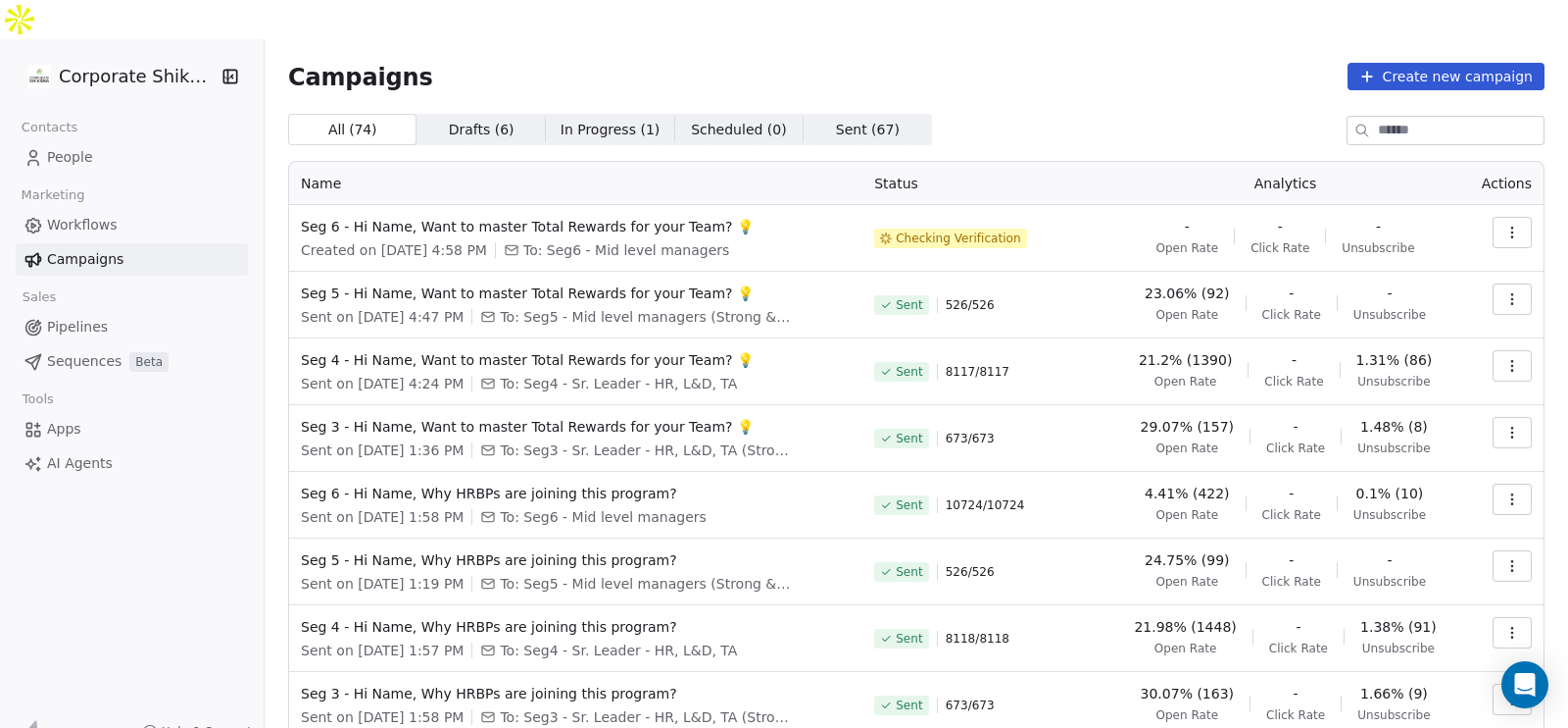
click at [956, 70] on div "Campaigns Create new campaign All ( 74 ) All ( 74 ) Drafts ( 6 ) Drafts ( 6 ) I…" at bounding box center [917, 496] width 1257 height 868
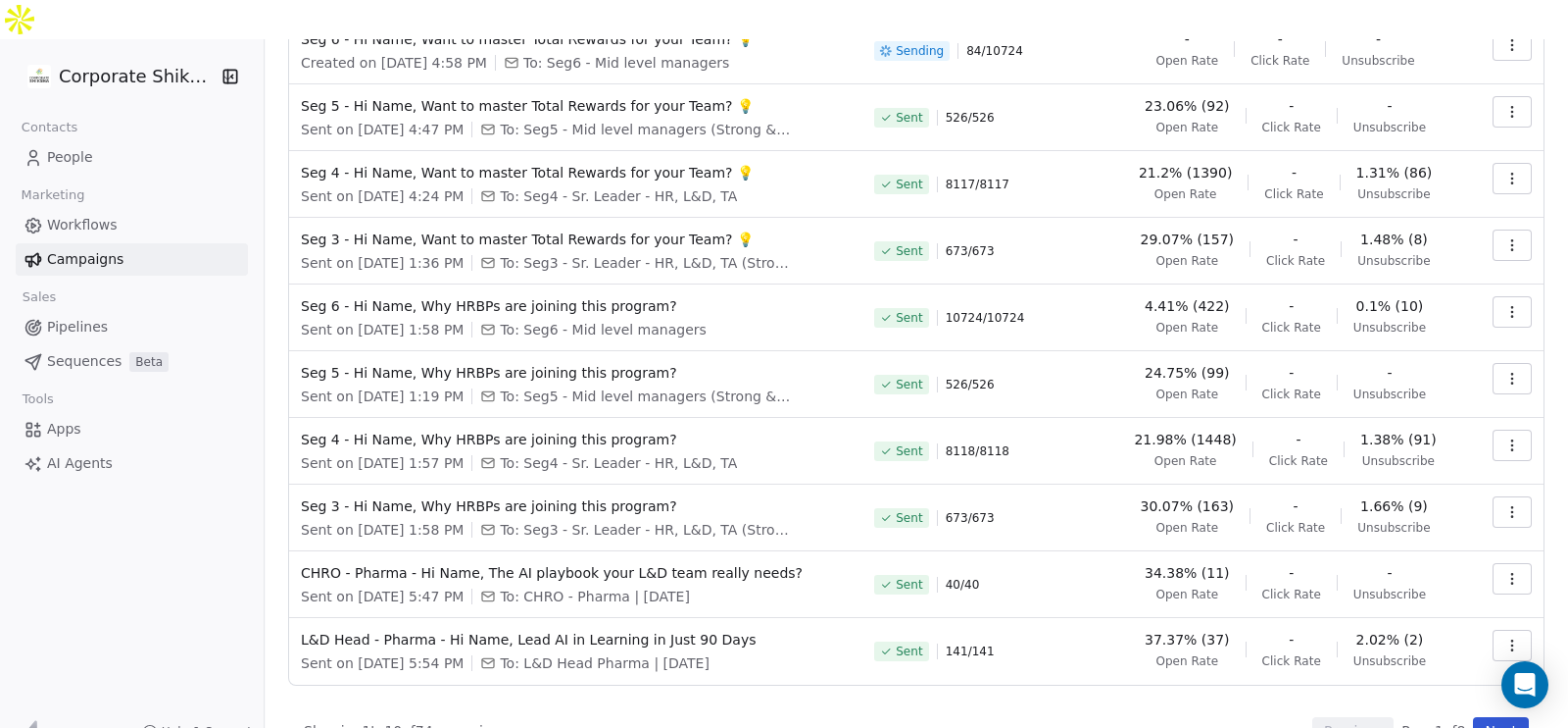
scroll to position [0, 0]
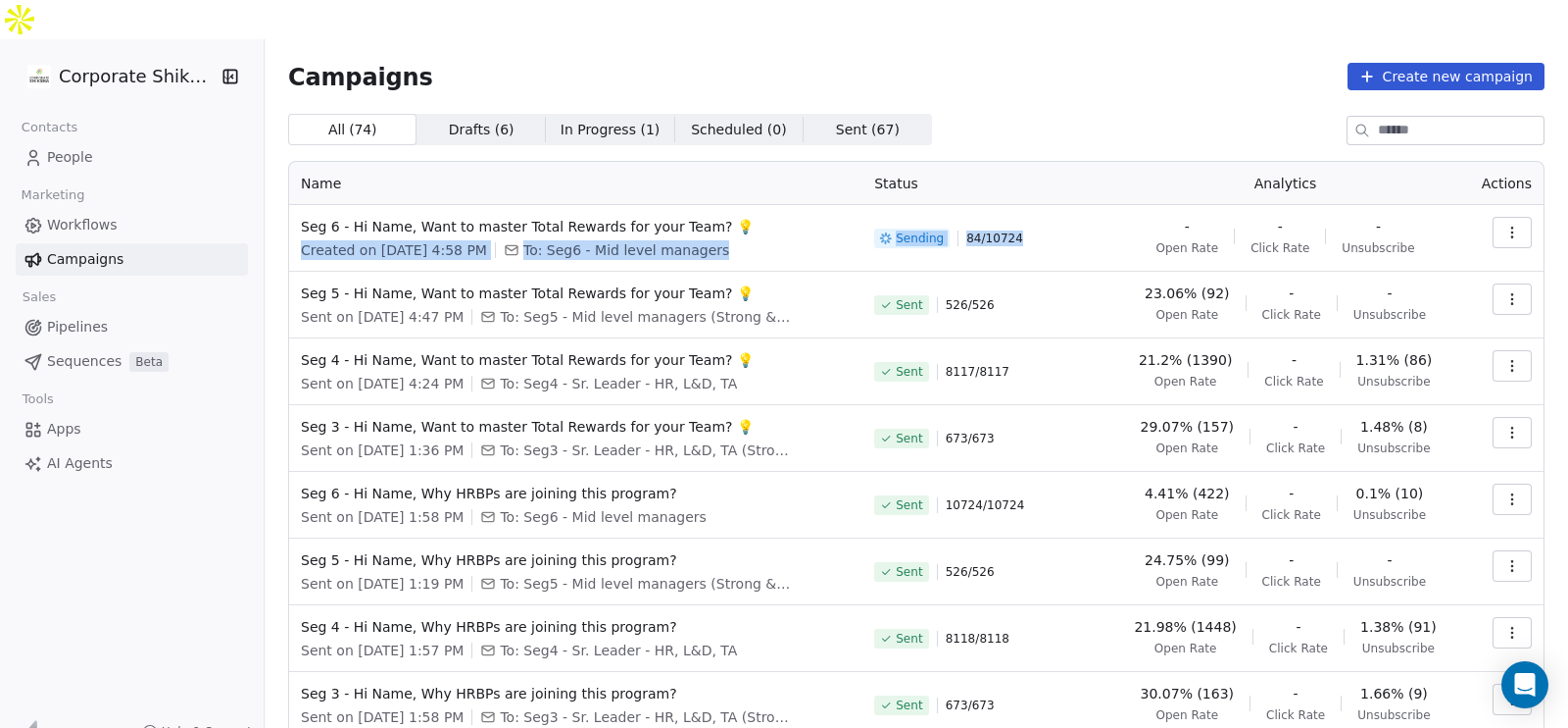
drag, startPoint x: 870, startPoint y: 198, endPoint x: 1050, endPoint y: 208, distance: 180.3
click at [1050, 208] on tr "Seg 6 - Hi Name, Want to master Total Rewards for your Team? 💡 Created on [DATE…" at bounding box center [917, 238] width 1255 height 67
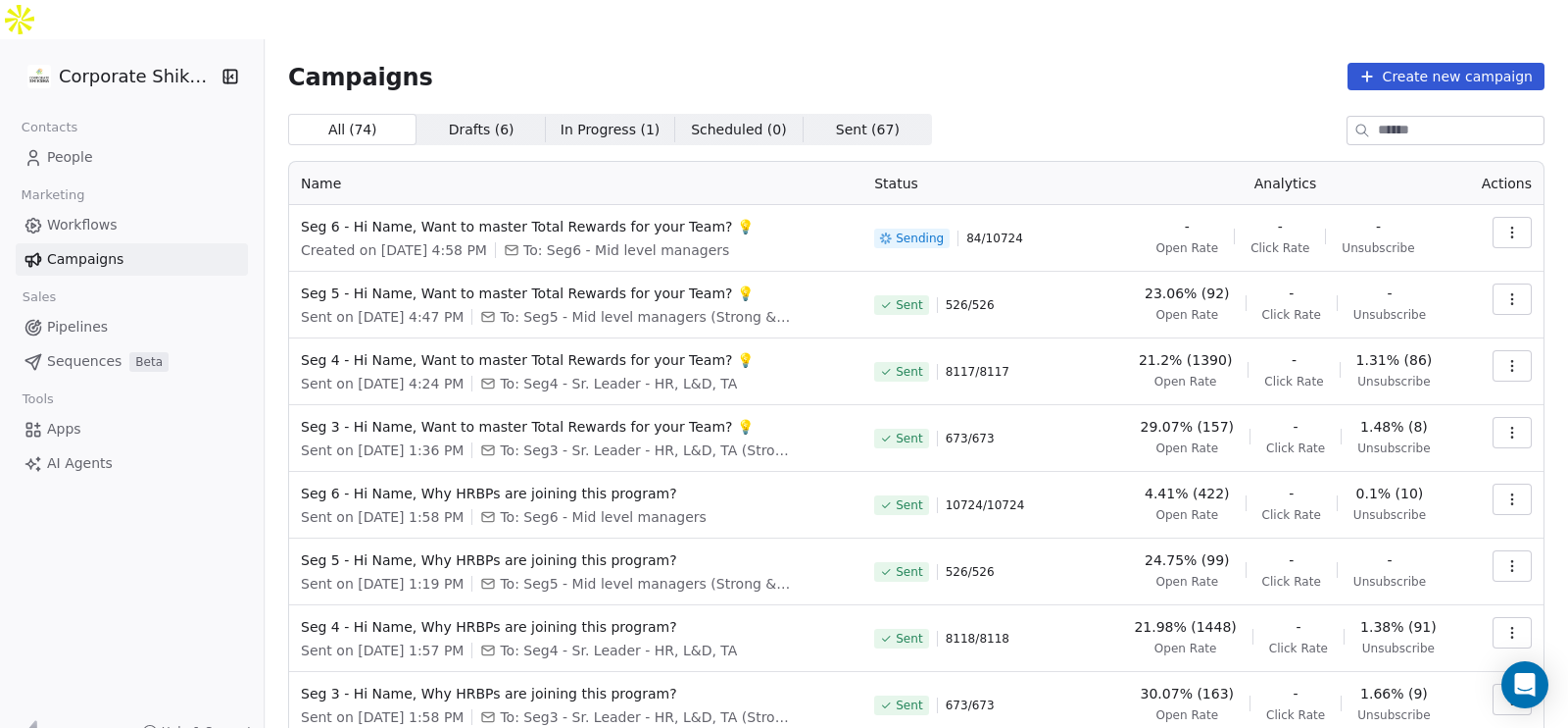
click at [999, 65] on div "Campaigns Create new campaign All ( 74 ) All ( 74 ) Drafts ( 6 ) Drafts ( 6 ) I…" at bounding box center [917, 496] width 1257 height 868
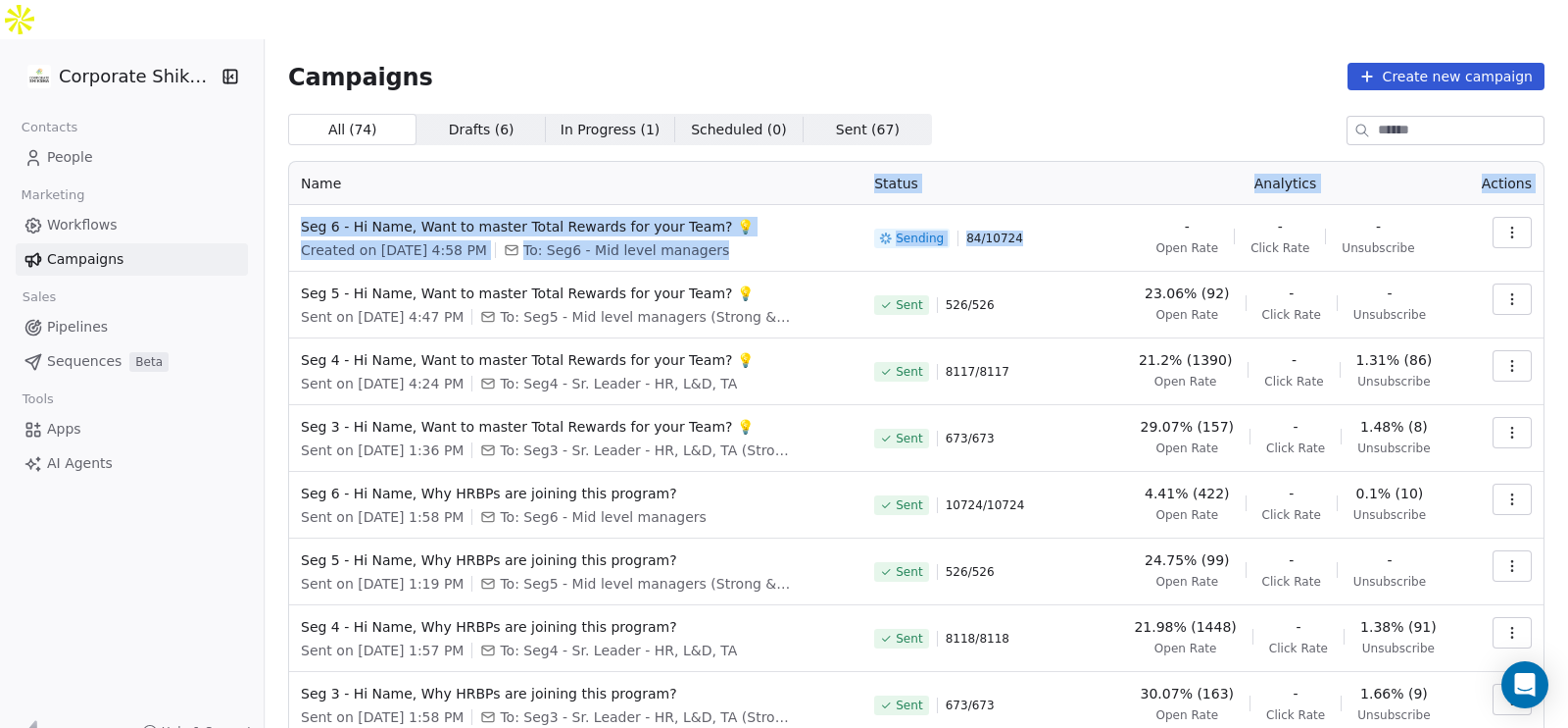
drag, startPoint x: 1066, startPoint y: 206, endPoint x: 839, endPoint y: 163, distance: 231.0
click at [839, 163] on table "Name Status Analytics Actions Seg 6 - Hi Name, Want to master Total Rewards for…" at bounding box center [917, 517] width 1255 height 710
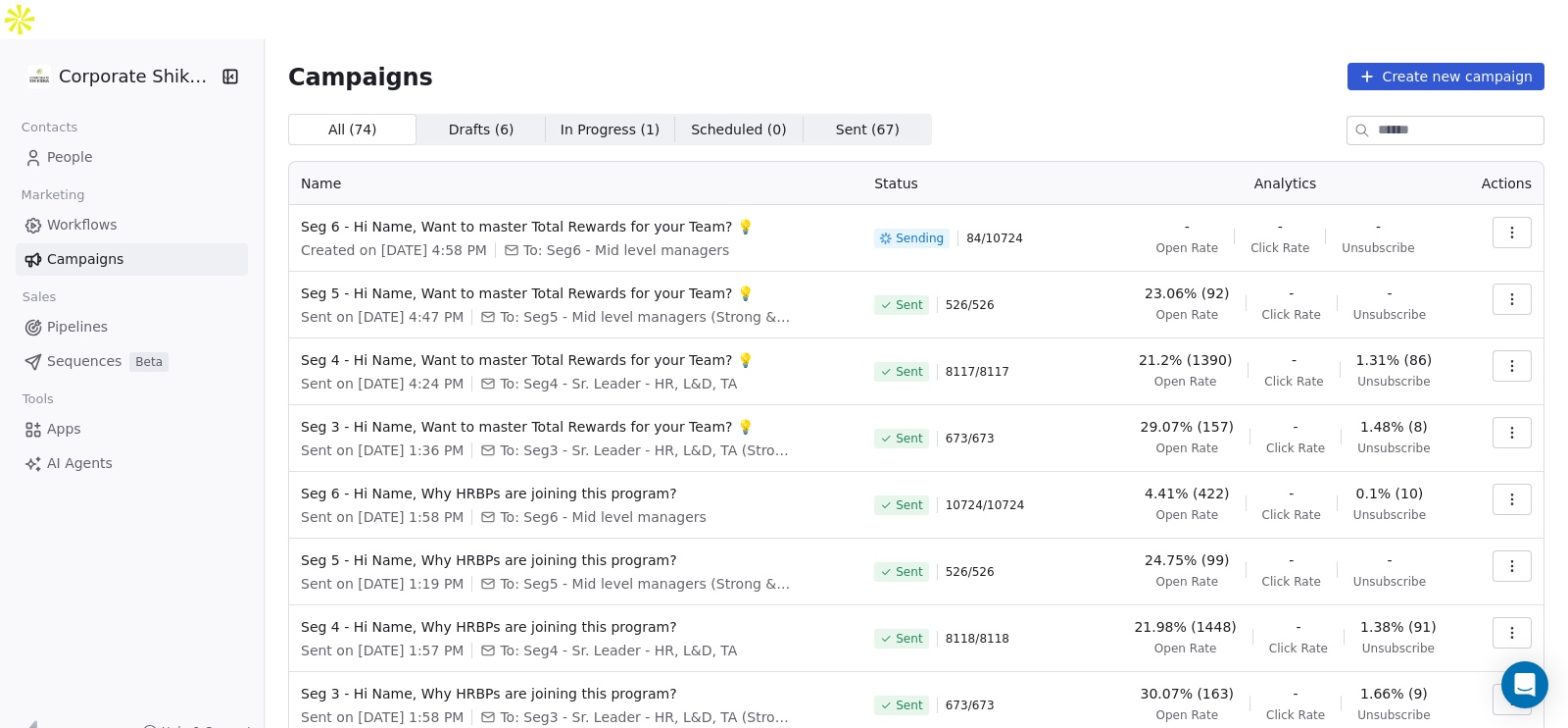
click at [942, 113] on div "All ( 74 ) All ( 74 ) Drafts ( 6 ) Drafts ( 6 ) In Progress ( 1 ) In Progress (…" at bounding box center [917, 129] width 1257 height 32
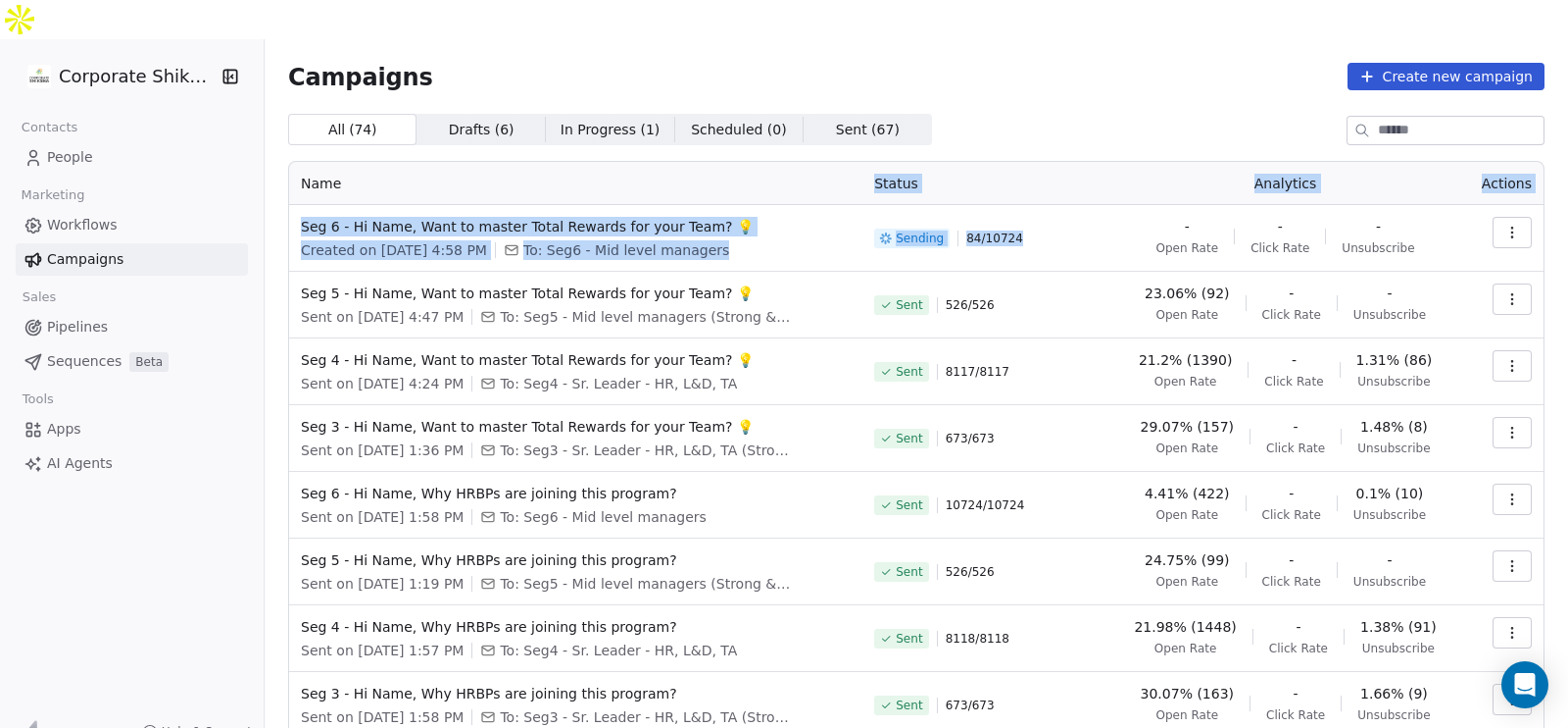
drag, startPoint x: 871, startPoint y: 130, endPoint x: 1044, endPoint y: 199, distance: 186.3
click at [1044, 199] on table "Name Status Analytics Actions Seg 6 - Hi Name, Want to master Total Rewards for…" at bounding box center [917, 517] width 1255 height 710
click at [1044, 217] on div "Sending 84 / 10724" at bounding box center [984, 238] width 222 height 43
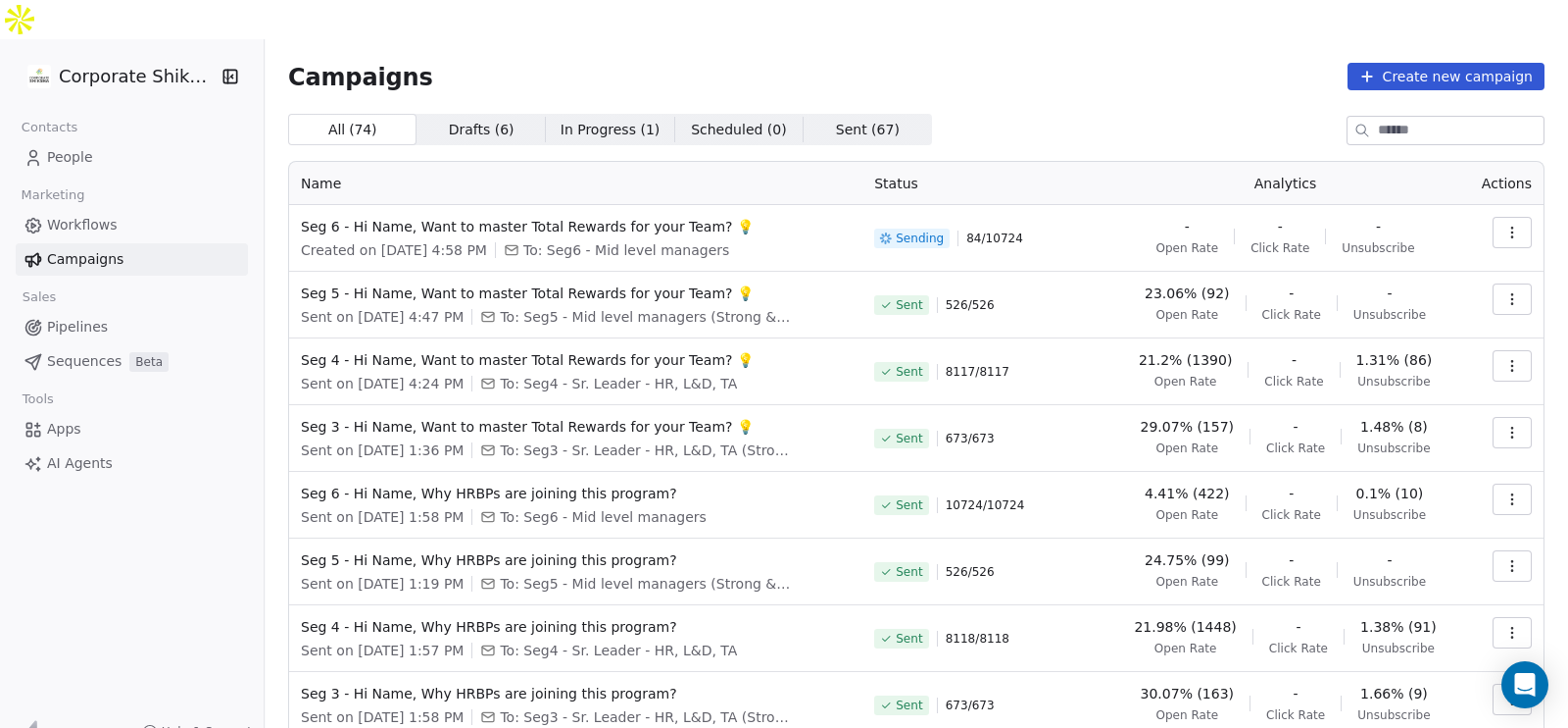
click at [995, 113] on div "All ( 74 ) All ( 74 ) Drafts ( 6 ) Drafts ( 6 ) In Progress ( 1 ) In Progress (…" at bounding box center [917, 129] width 1257 height 32
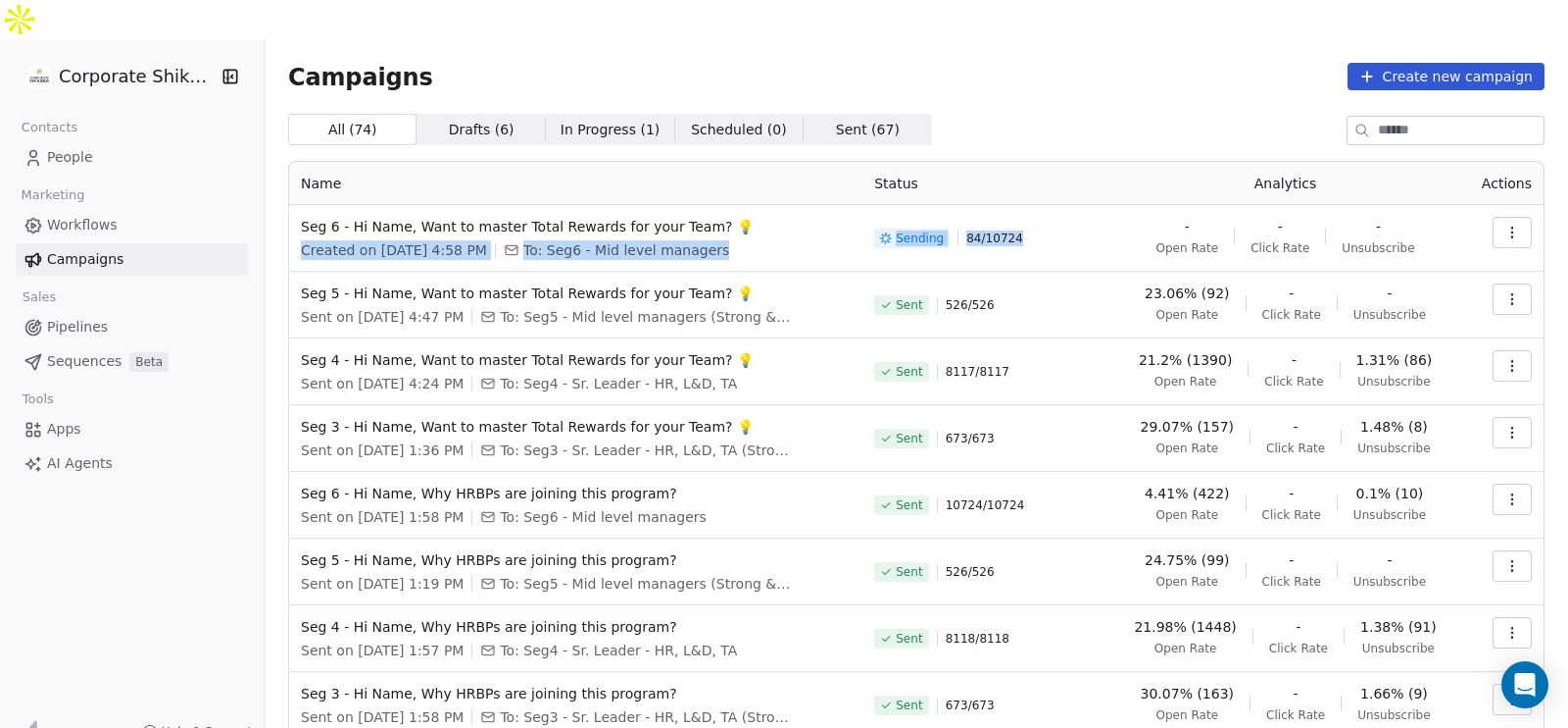
drag, startPoint x: 860, startPoint y: 191, endPoint x: 1059, endPoint y: 202, distance: 199.3
click at [1059, 205] on tr "Seg 6 - Hi Name, Want to master Total Rewards for your Team? 💡 Created on [DATE…" at bounding box center [917, 238] width 1255 height 67
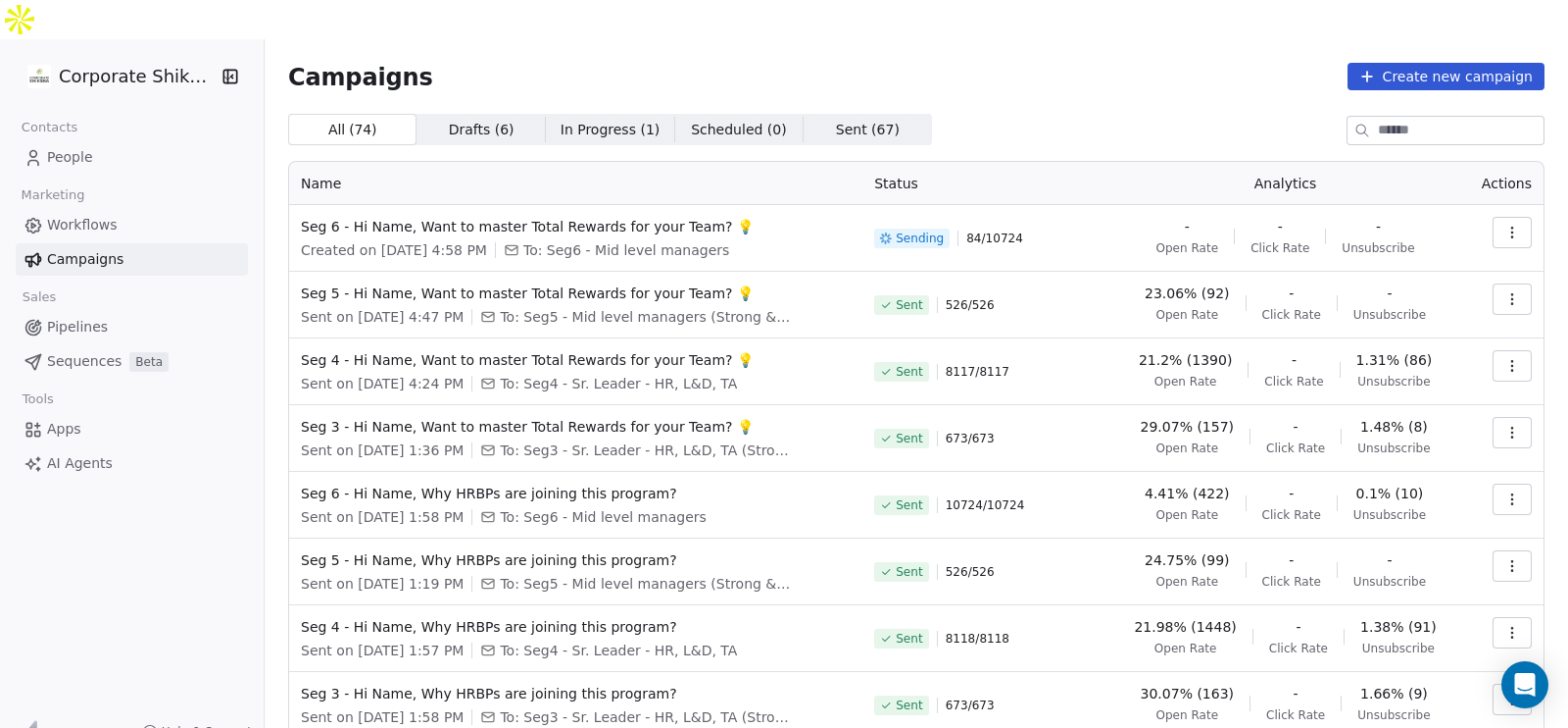
click at [1005, 63] on div "Campaigns Create new campaign" at bounding box center [917, 77] width 1257 height 28
drag, startPoint x: 897, startPoint y: 103, endPoint x: 1005, endPoint y: 109, distance: 108.2
click at [1005, 113] on div "All ( 74 ) All ( 74 ) Drafts ( 6 ) Drafts ( 6 ) In Progress ( 1 ) In Progress (…" at bounding box center [917, 522] width 1257 height 818
click at [1138, 113] on div "All ( 74 ) All ( 74 ) Drafts ( 6 ) Drafts ( 6 ) In Progress ( 1 ) In Progress (…" at bounding box center [917, 129] width 1257 height 32
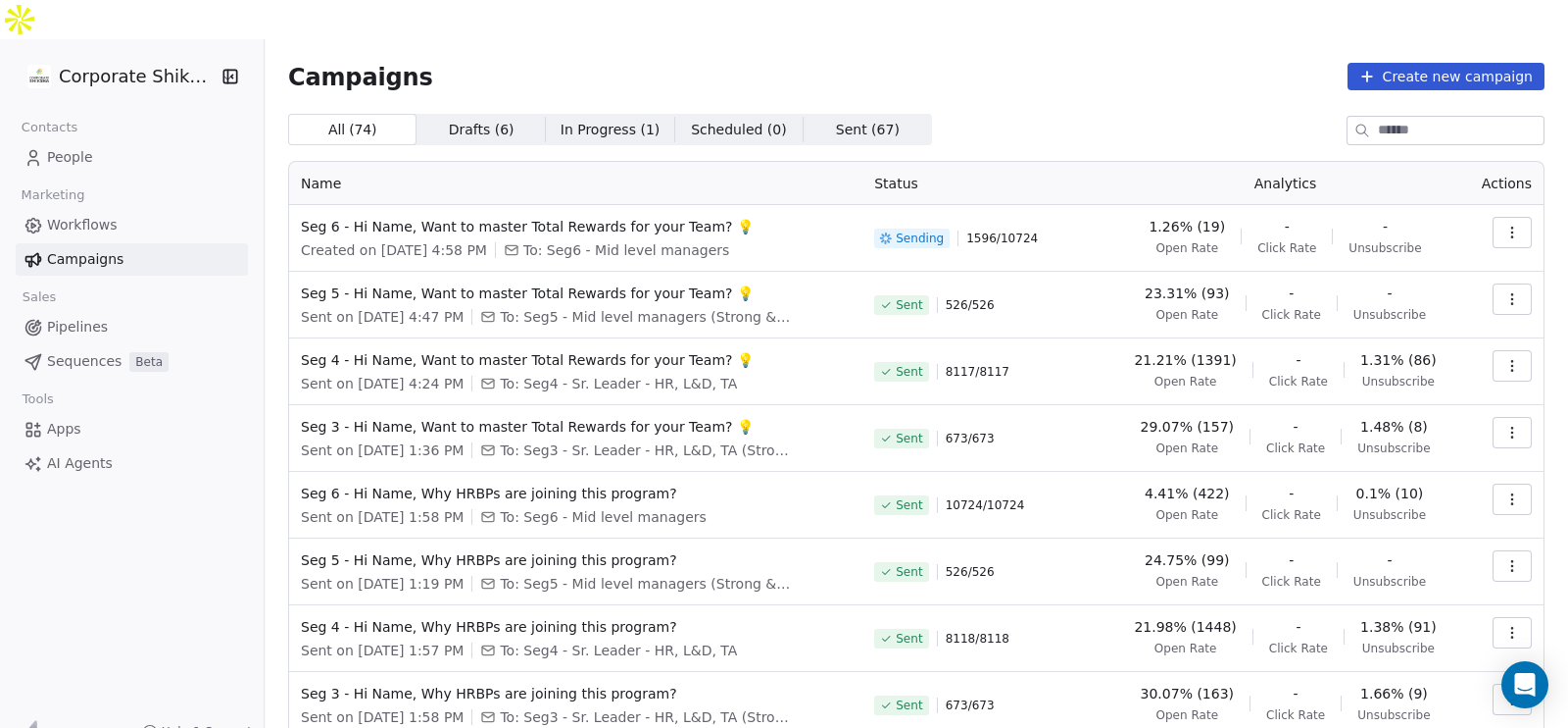
click at [137, 209] on link "Workflows" at bounding box center [132, 225] width 233 height 33
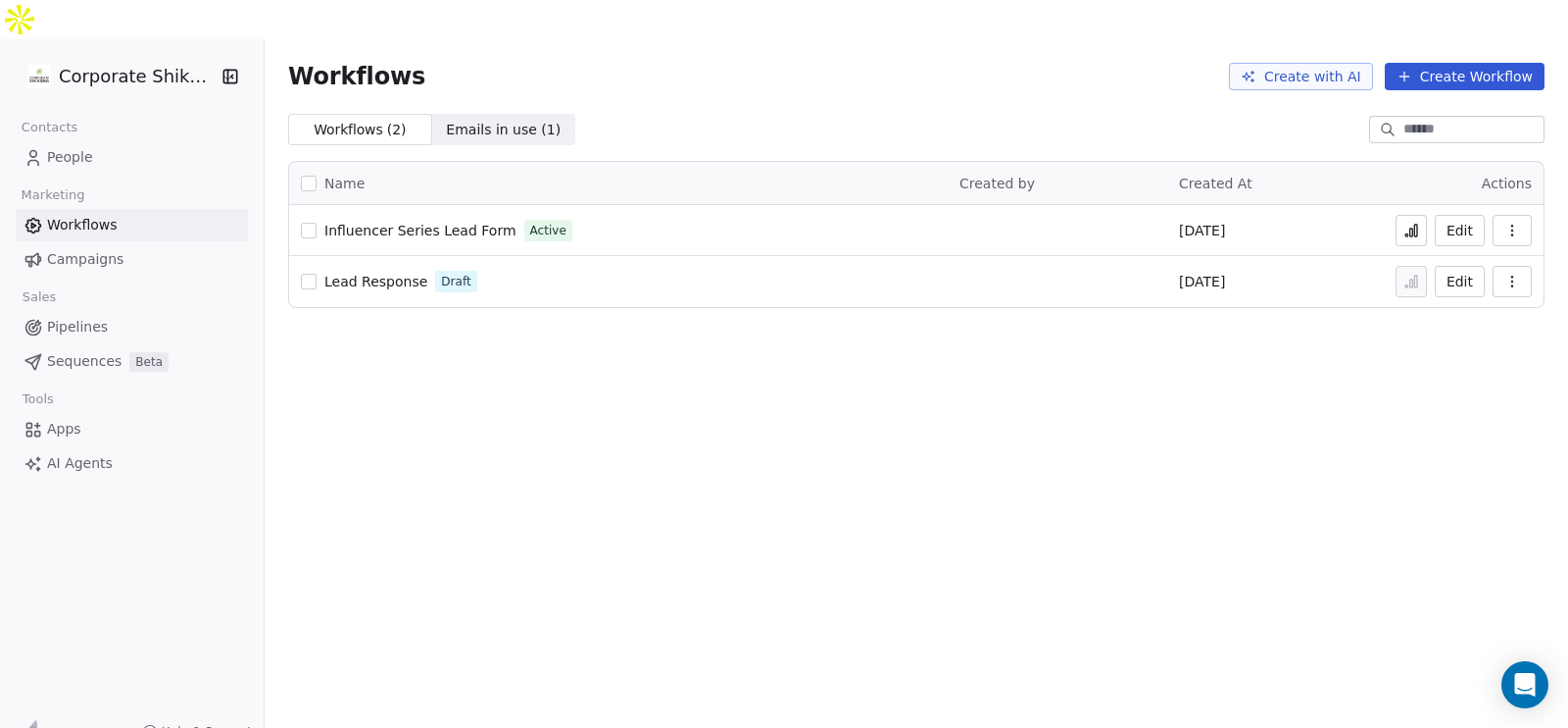
click at [116, 249] on span "Campaigns" at bounding box center [85, 259] width 77 height 21
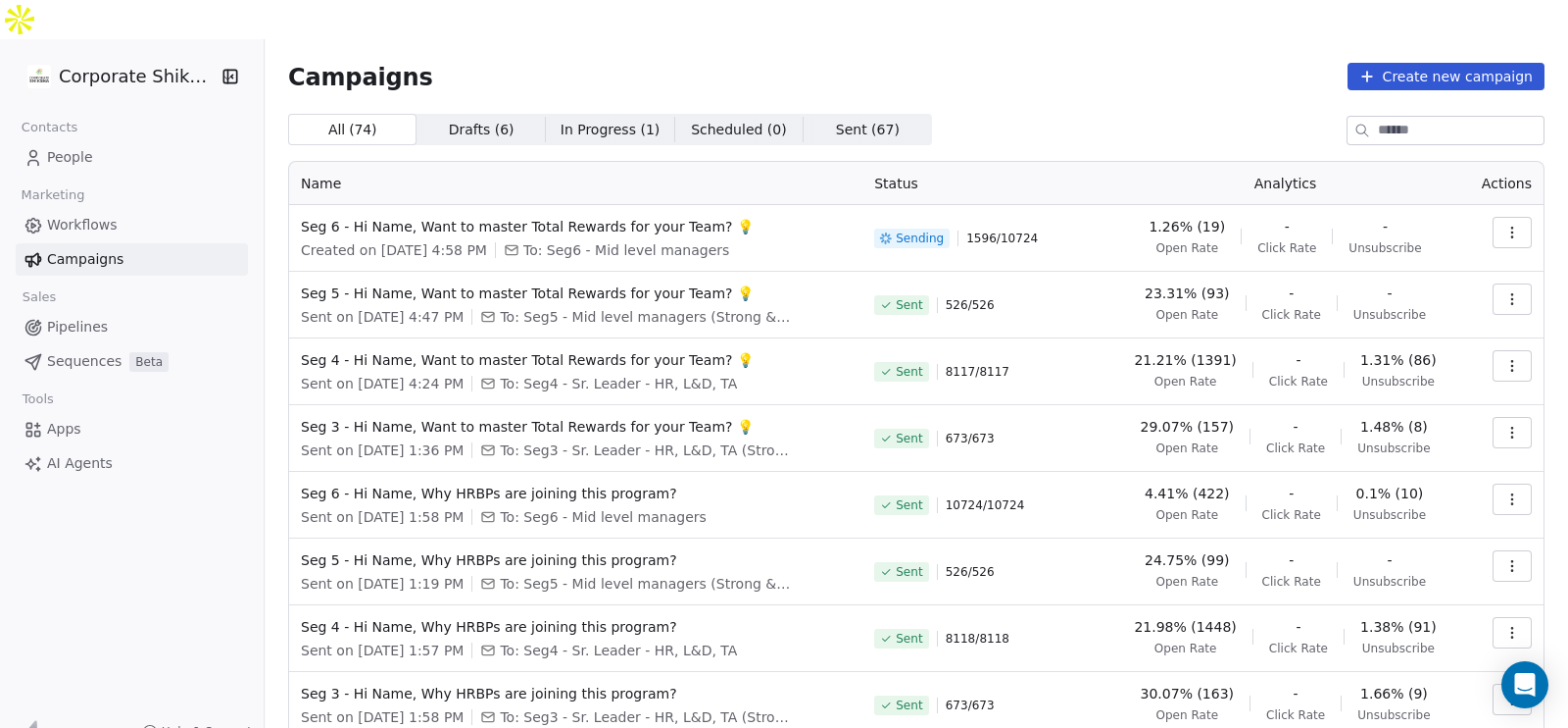
click at [129, 209] on link "Workflows" at bounding box center [132, 225] width 233 height 33
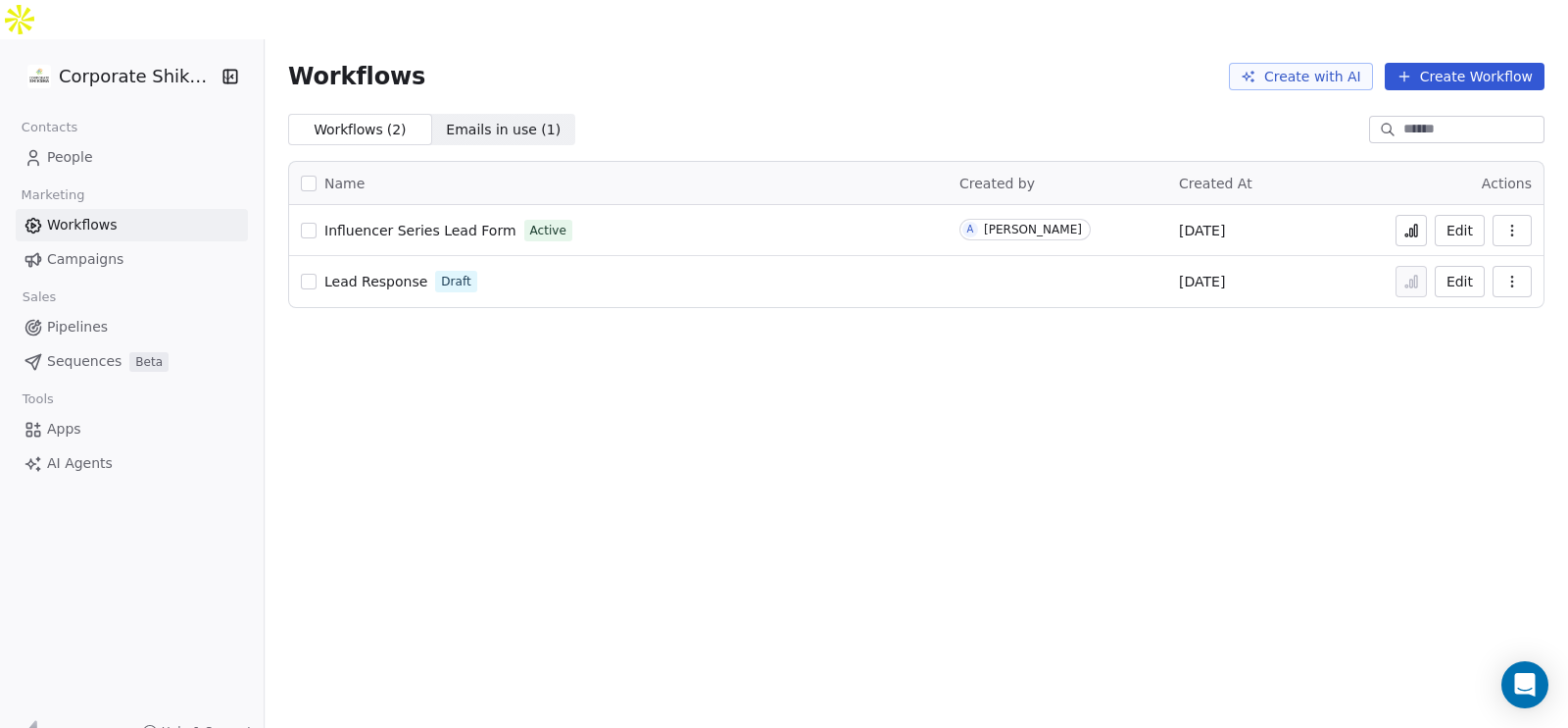
click at [133, 243] on link "Campaigns" at bounding box center [132, 259] width 233 height 33
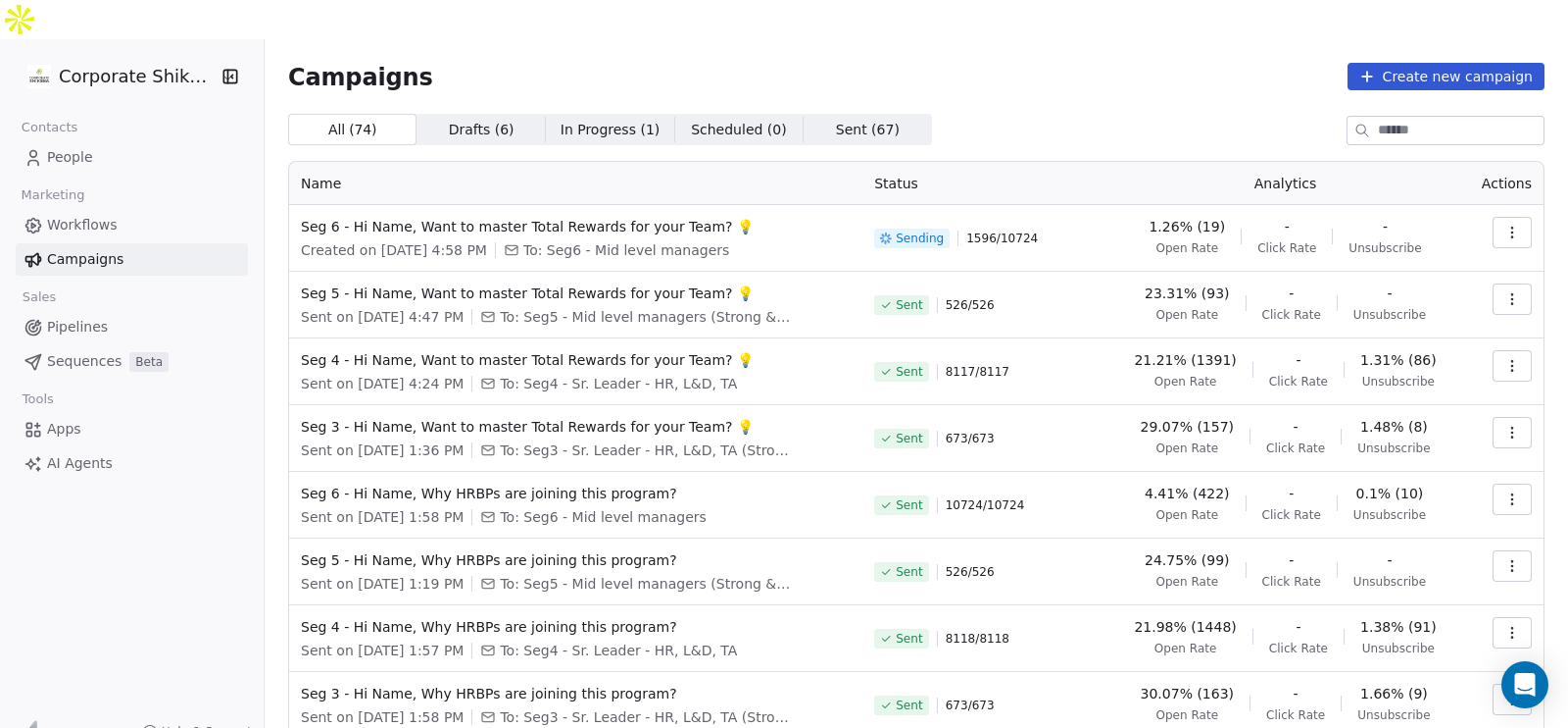
click at [121, 311] on link "Pipelines" at bounding box center [132, 327] width 233 height 33
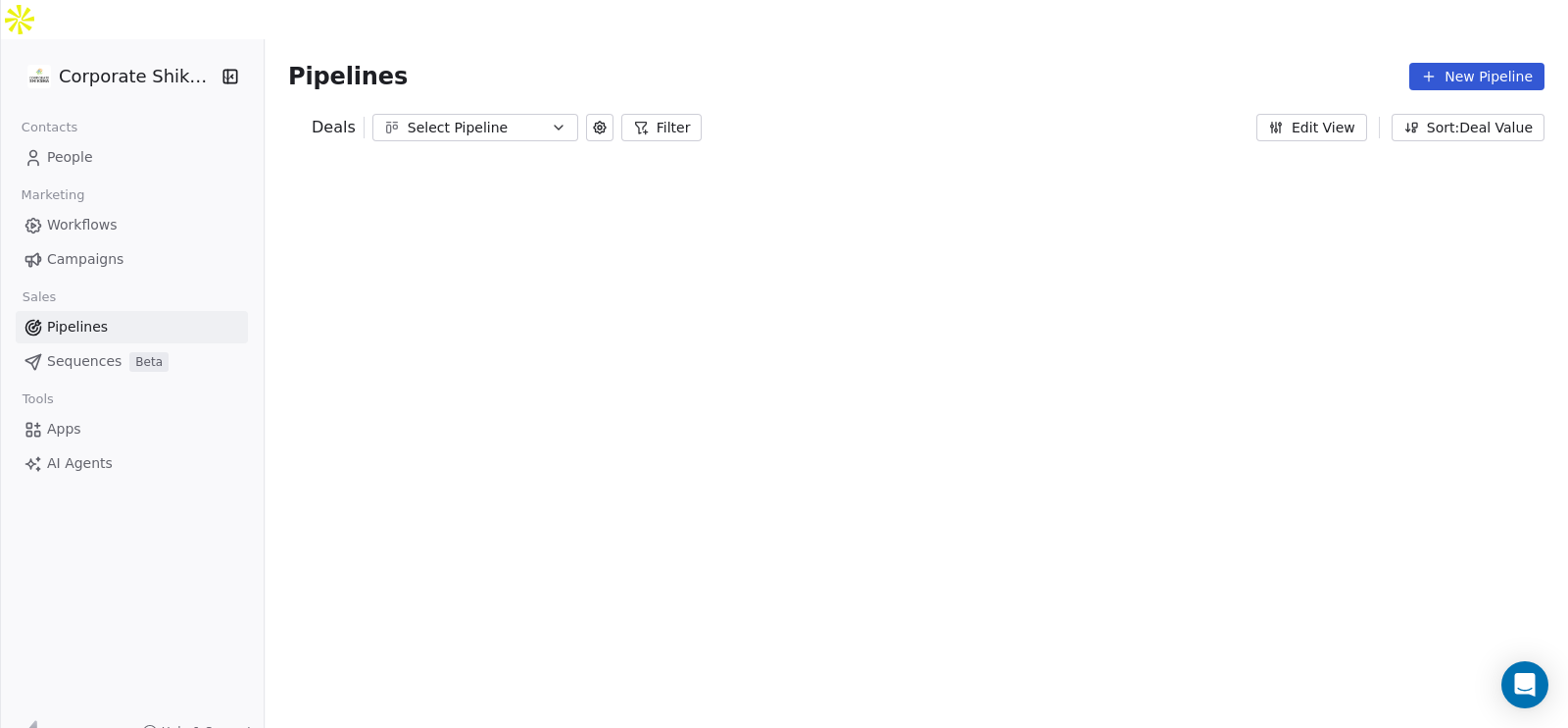
click at [124, 314] on div "Corporate Shiksha Contacts People Marketing Workflows Campaigns Sales Pipelines…" at bounding box center [784, 403] width 1568 height 728
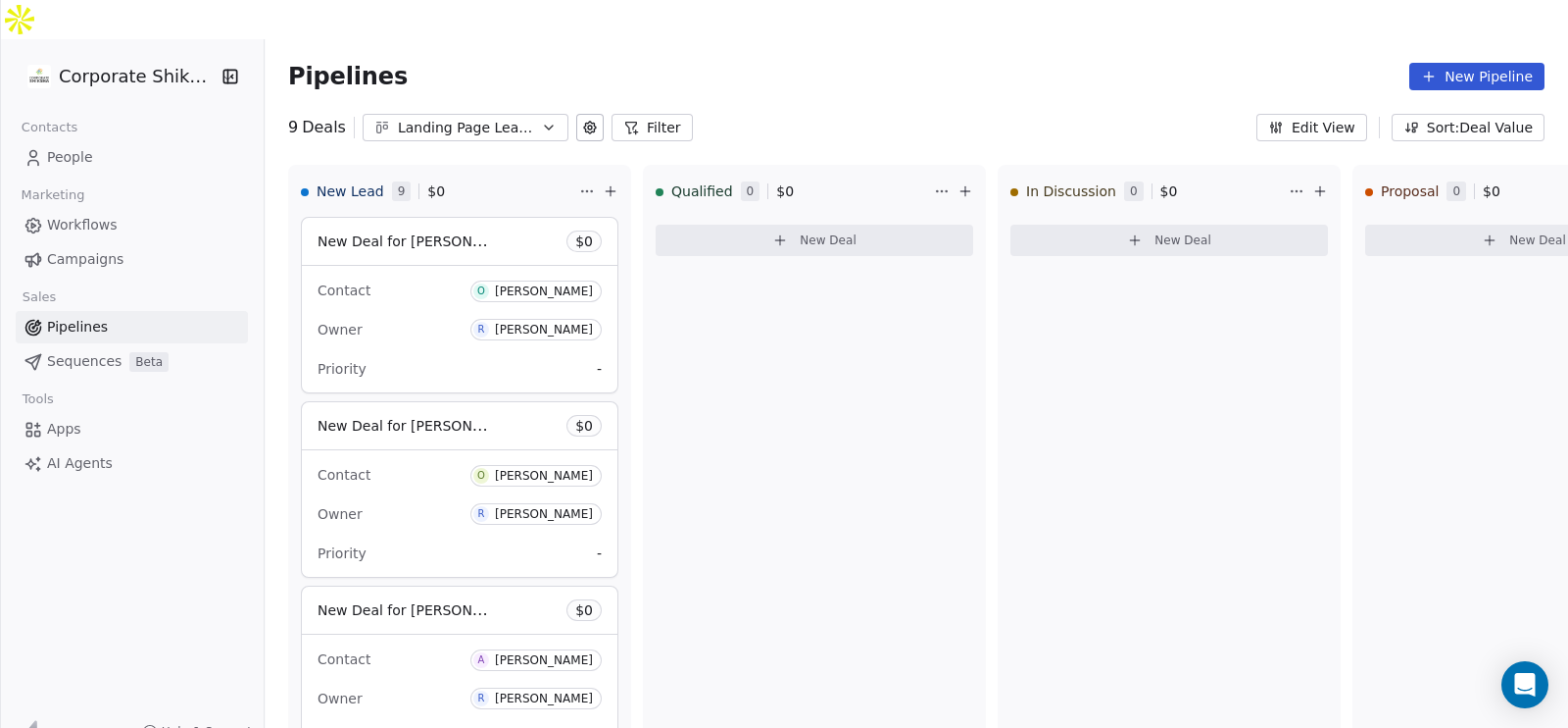
click at [129, 352] on span "Beta" at bounding box center [148, 362] width 39 height 20
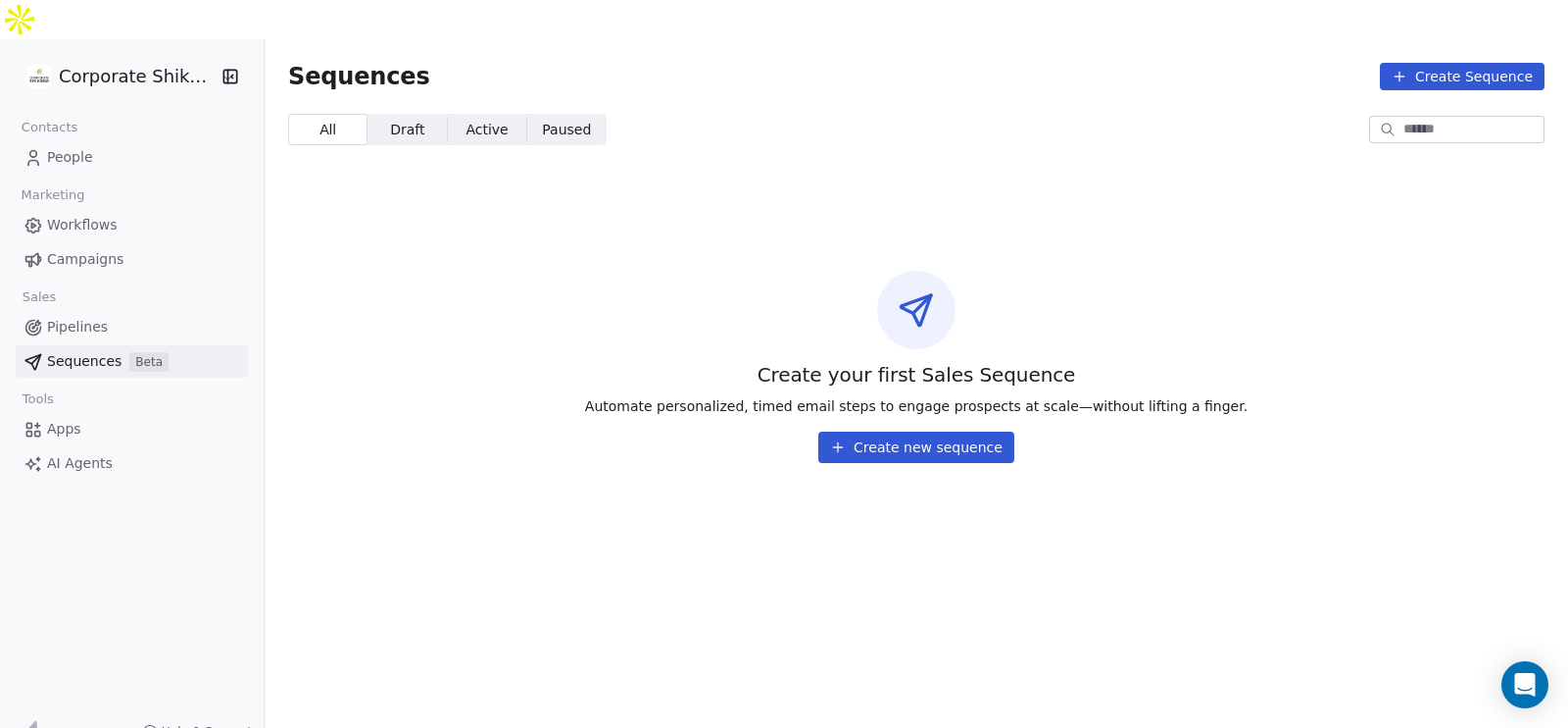
click at [119, 311] on link "Pipelines" at bounding box center [132, 327] width 233 height 33
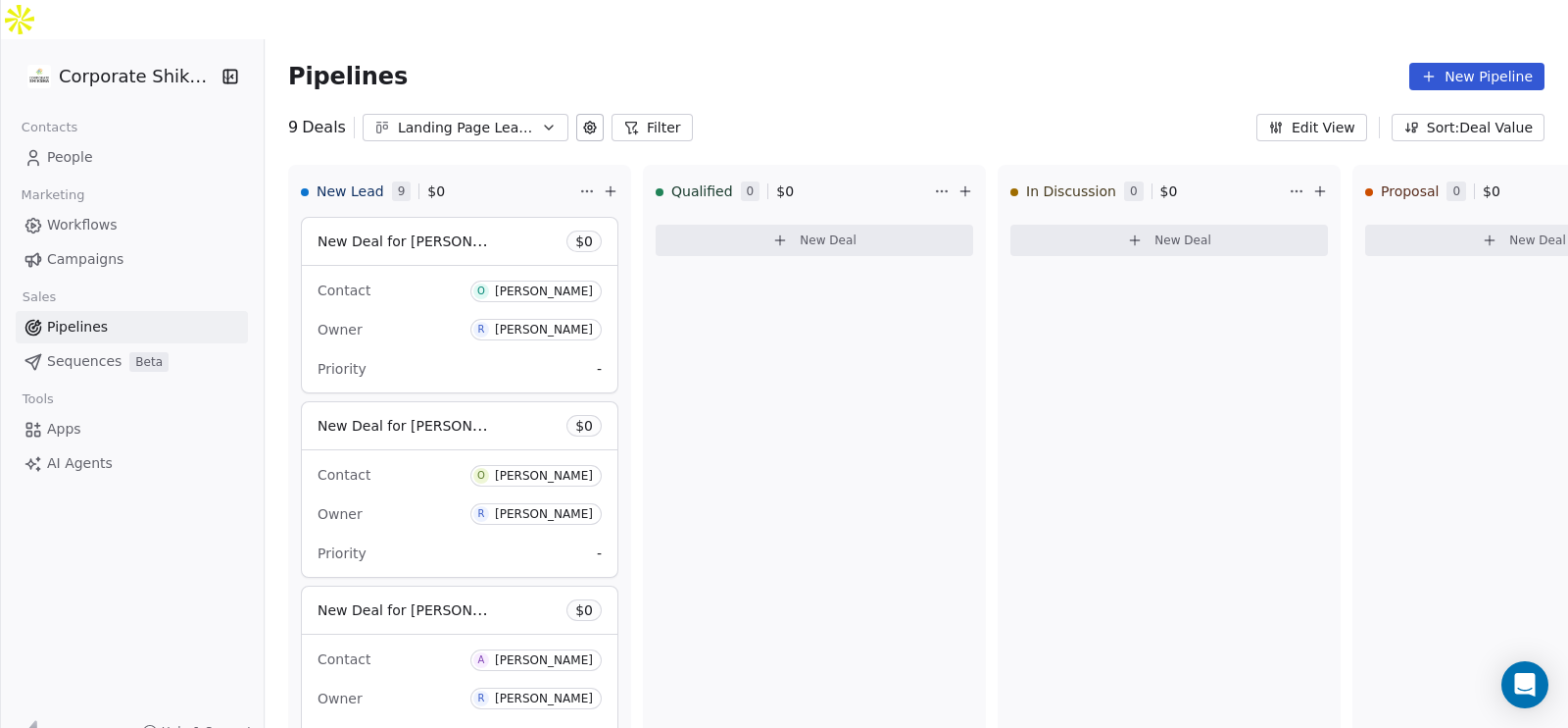
click at [129, 352] on span "Beta" at bounding box center [148, 362] width 39 height 20
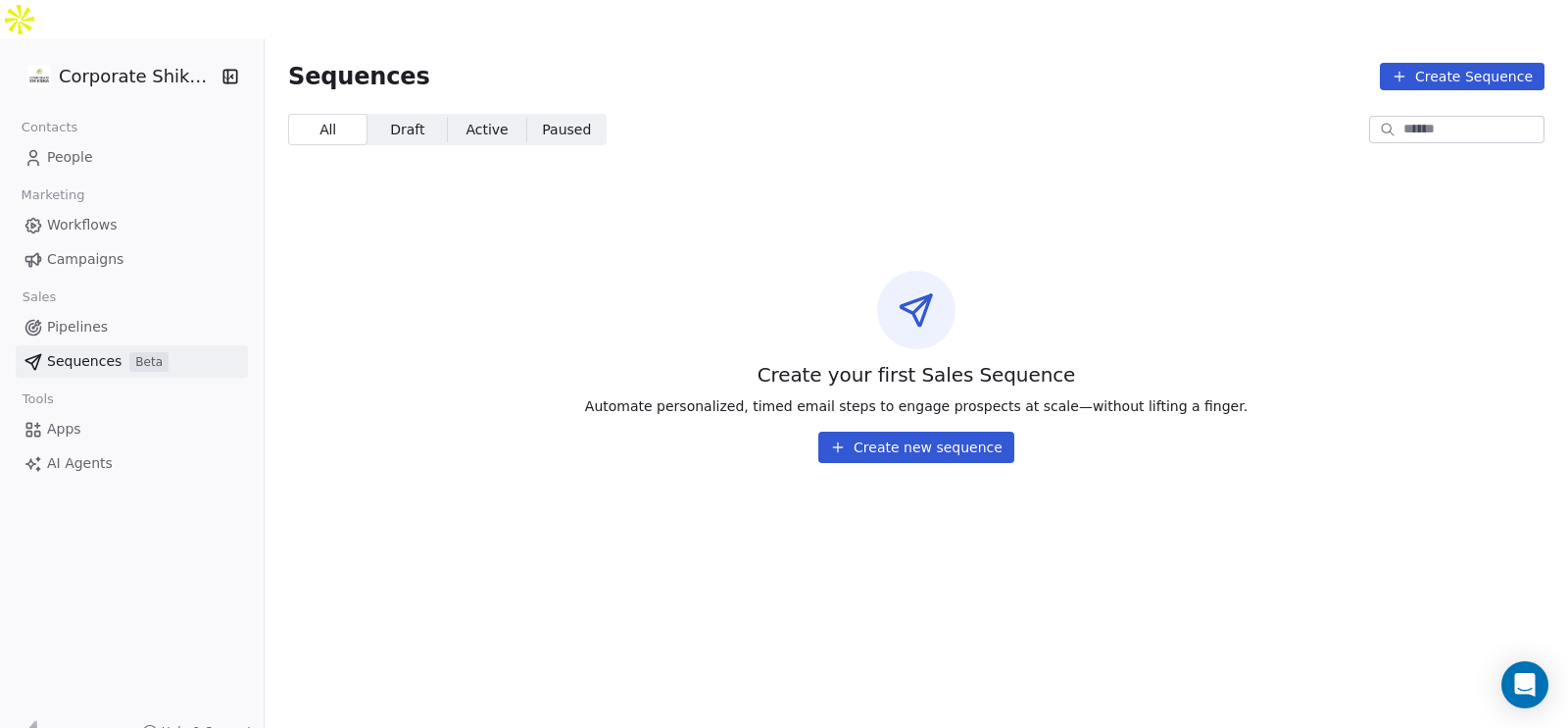
click at [117, 141] on link "People" at bounding box center [132, 157] width 233 height 33
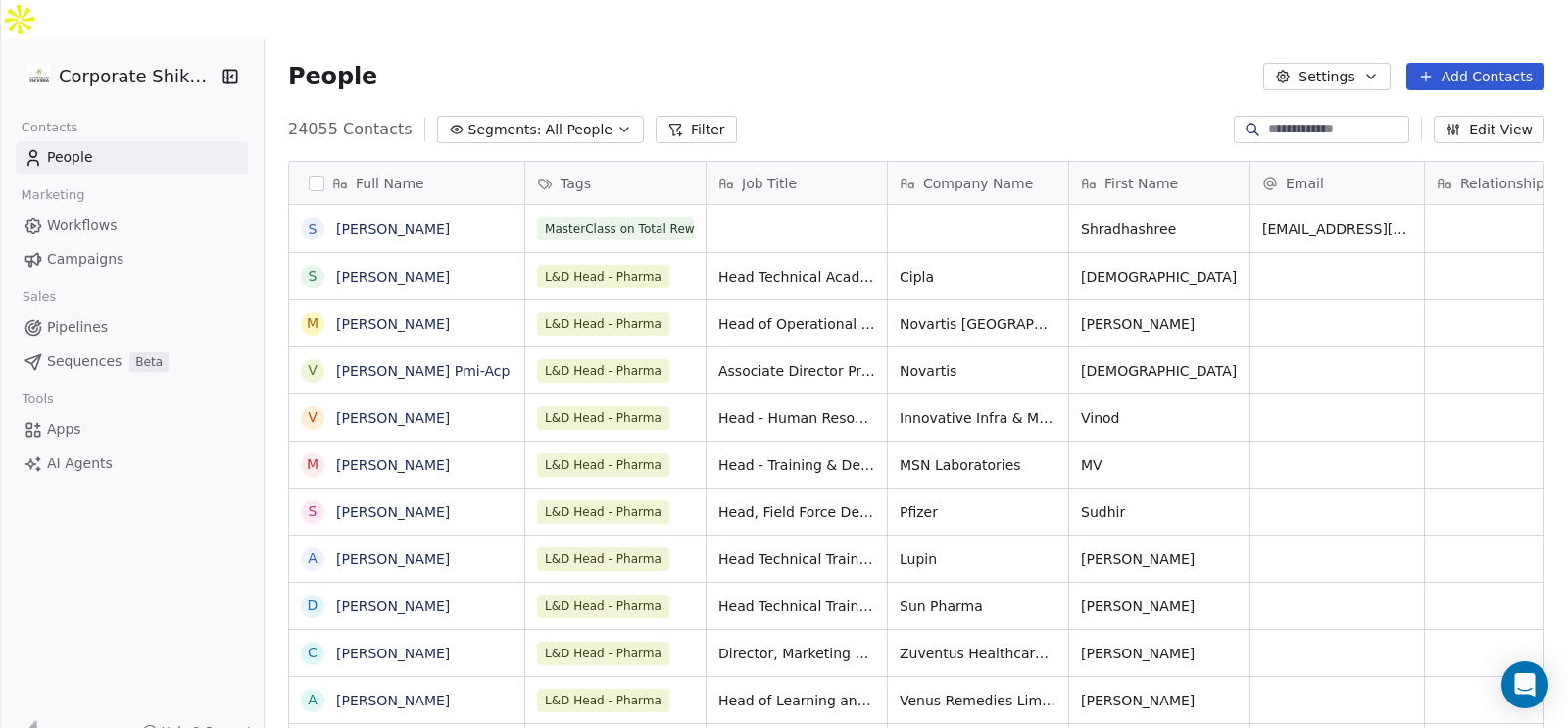
scroll to position [621, 1284]
click at [143, 243] on link "Campaigns" at bounding box center [132, 259] width 233 height 33
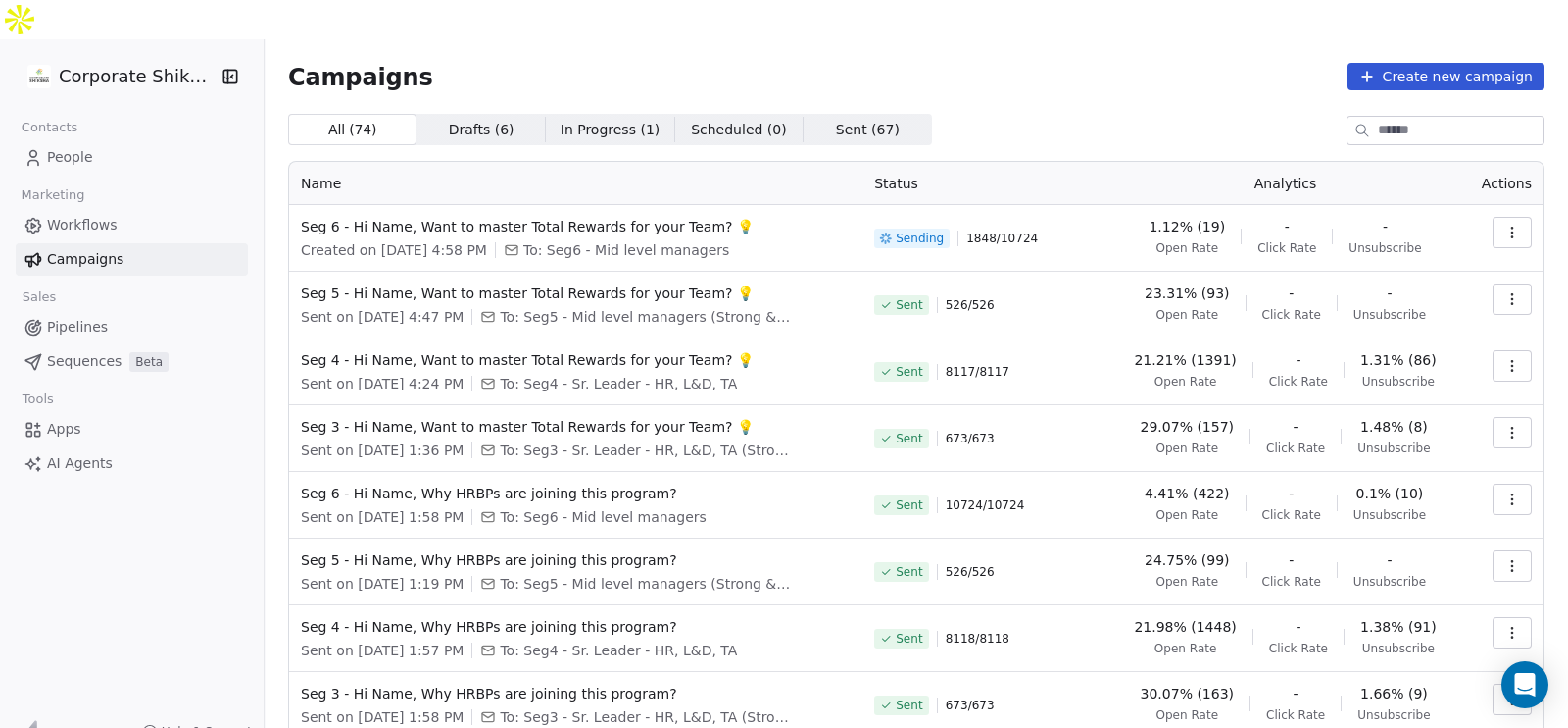
click at [1504, 358] on icon "button" at bounding box center [1512, 366] width 16 height 16
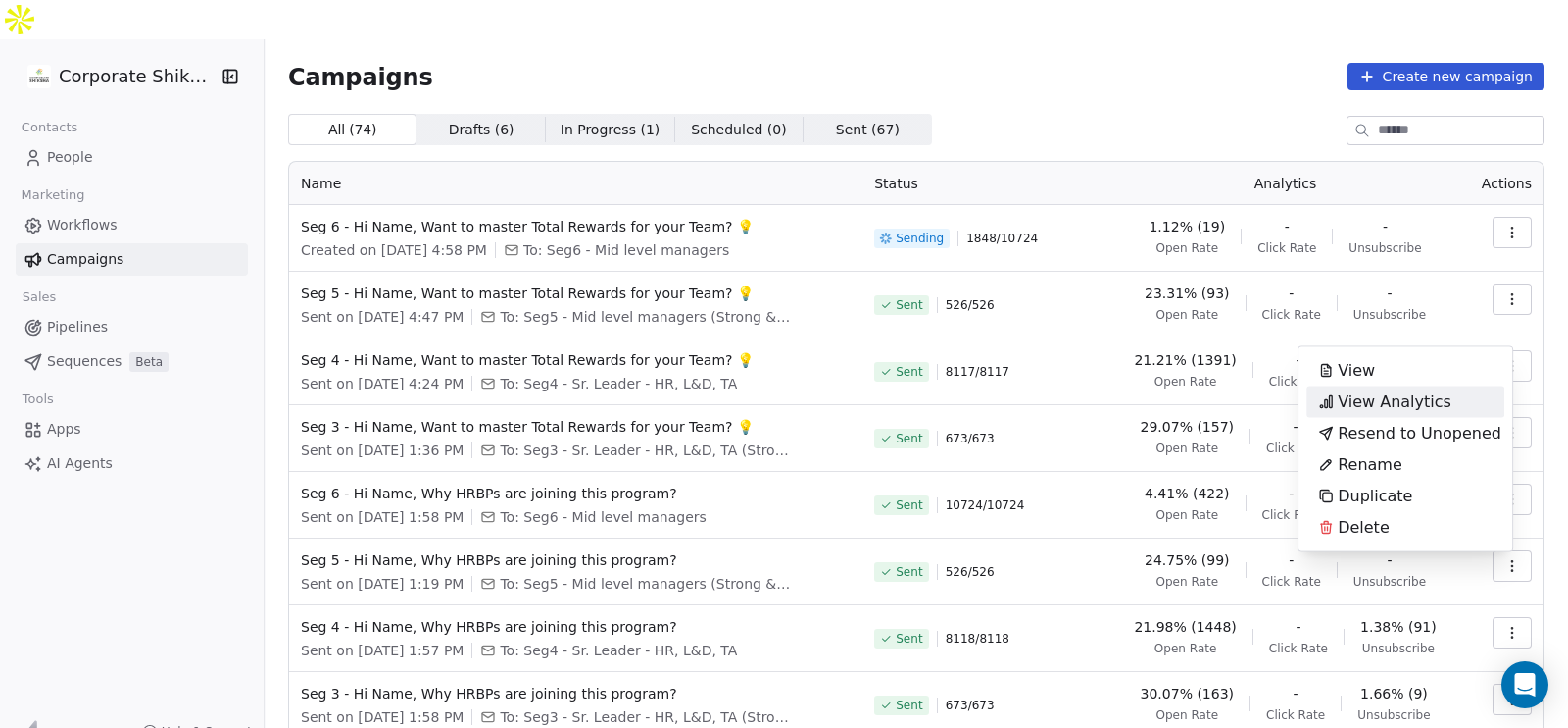
click at [1396, 393] on span "View Analytics" at bounding box center [1395, 402] width 113 height 24
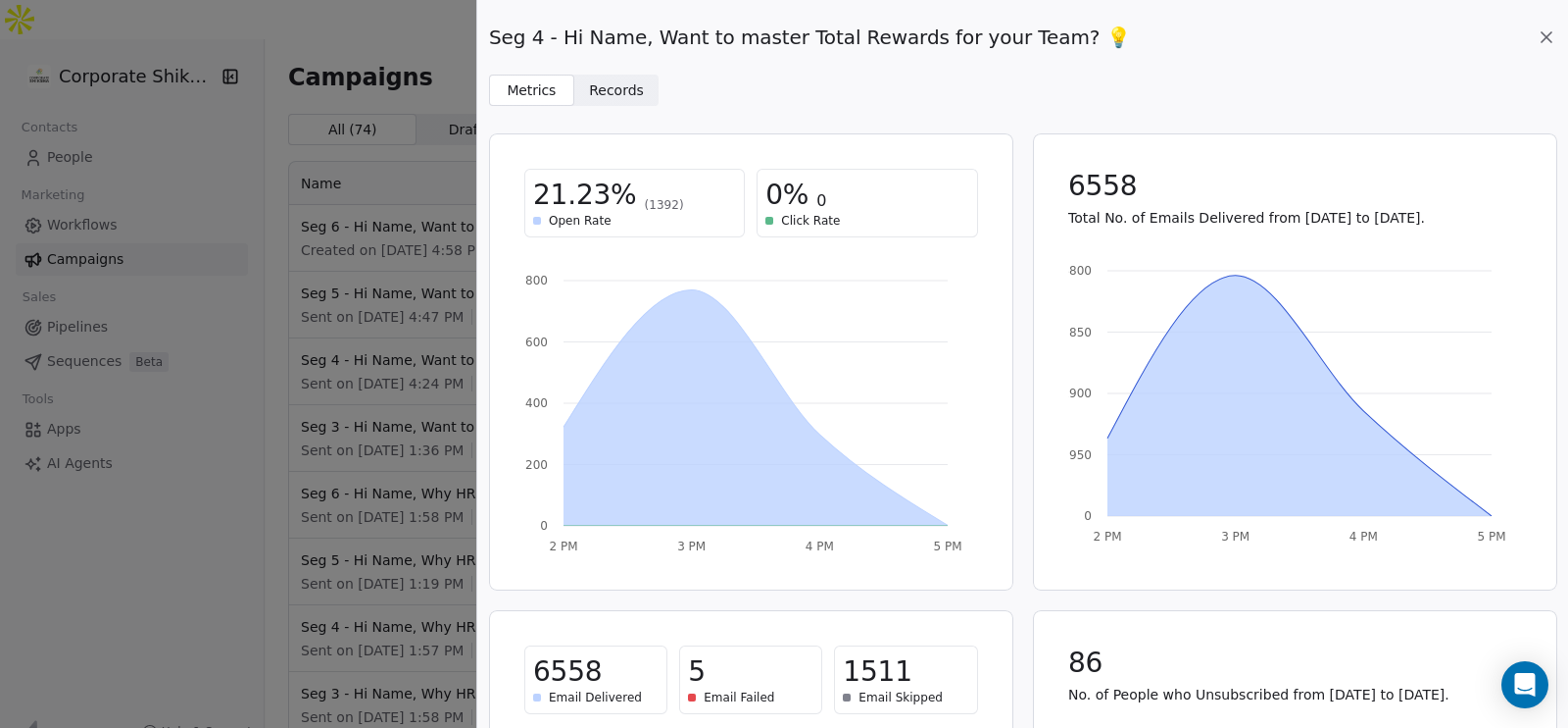
click at [612, 95] on span "Records" at bounding box center [616, 91] width 55 height 21
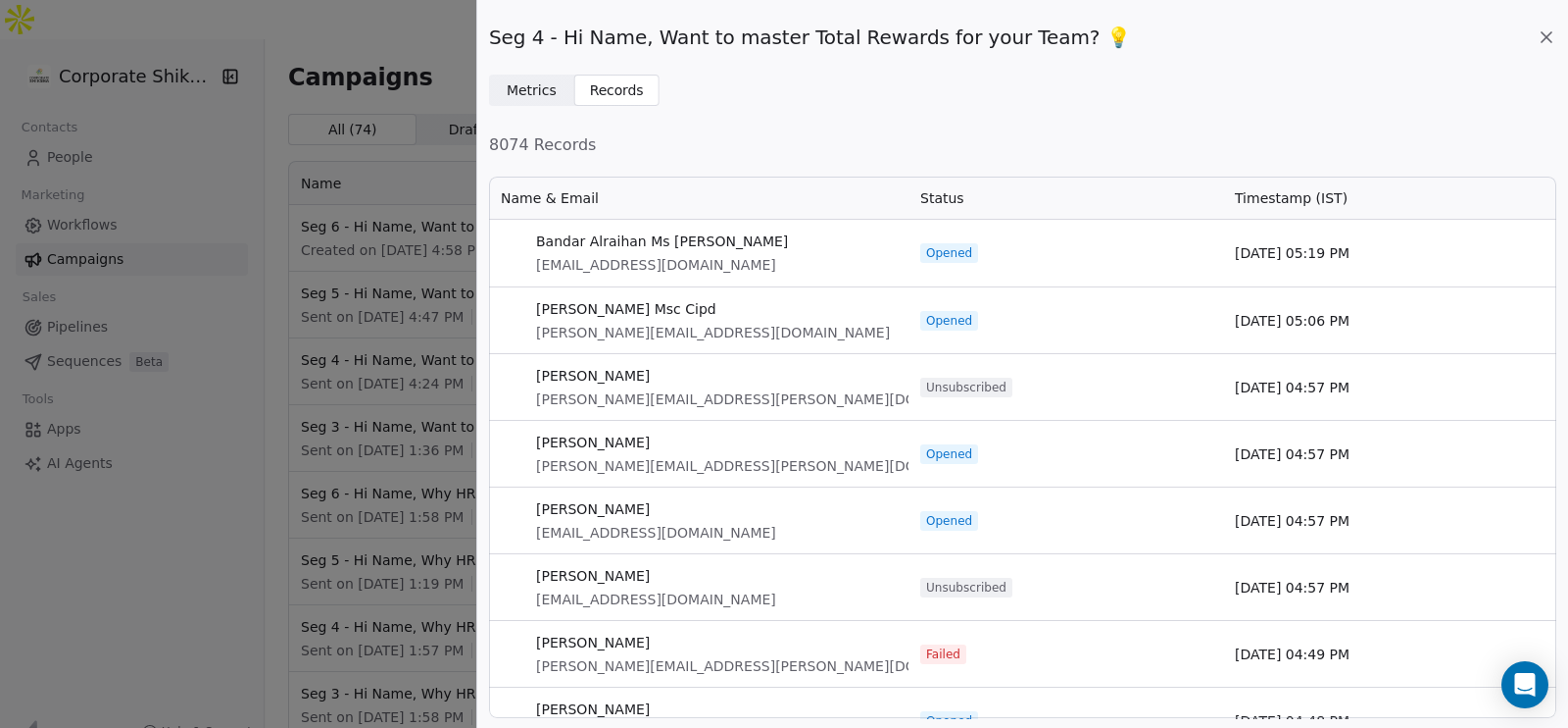
scroll to position [524, 1049]
click at [542, 88] on span "Metrics" at bounding box center [532, 91] width 50 height 21
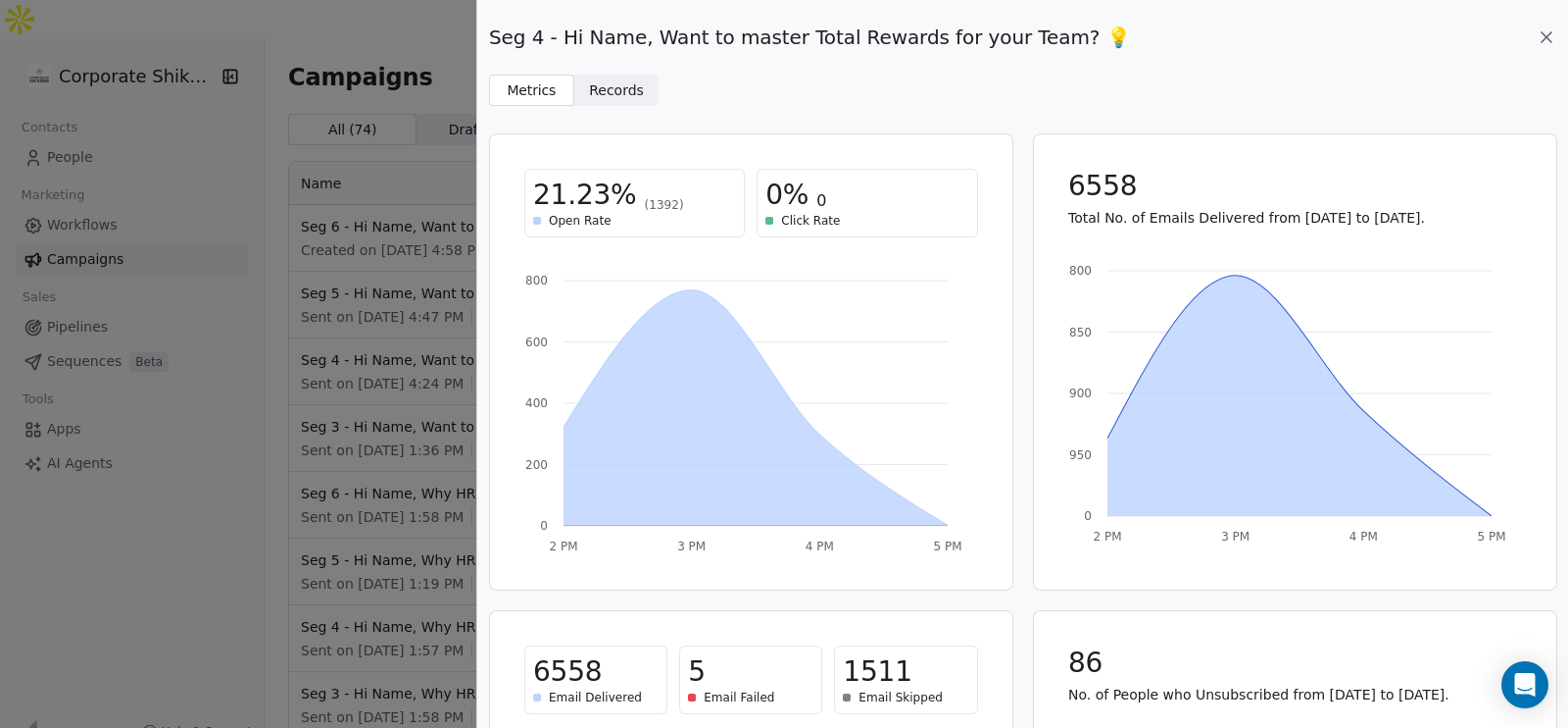
click at [615, 89] on span "Records" at bounding box center [616, 91] width 55 height 21
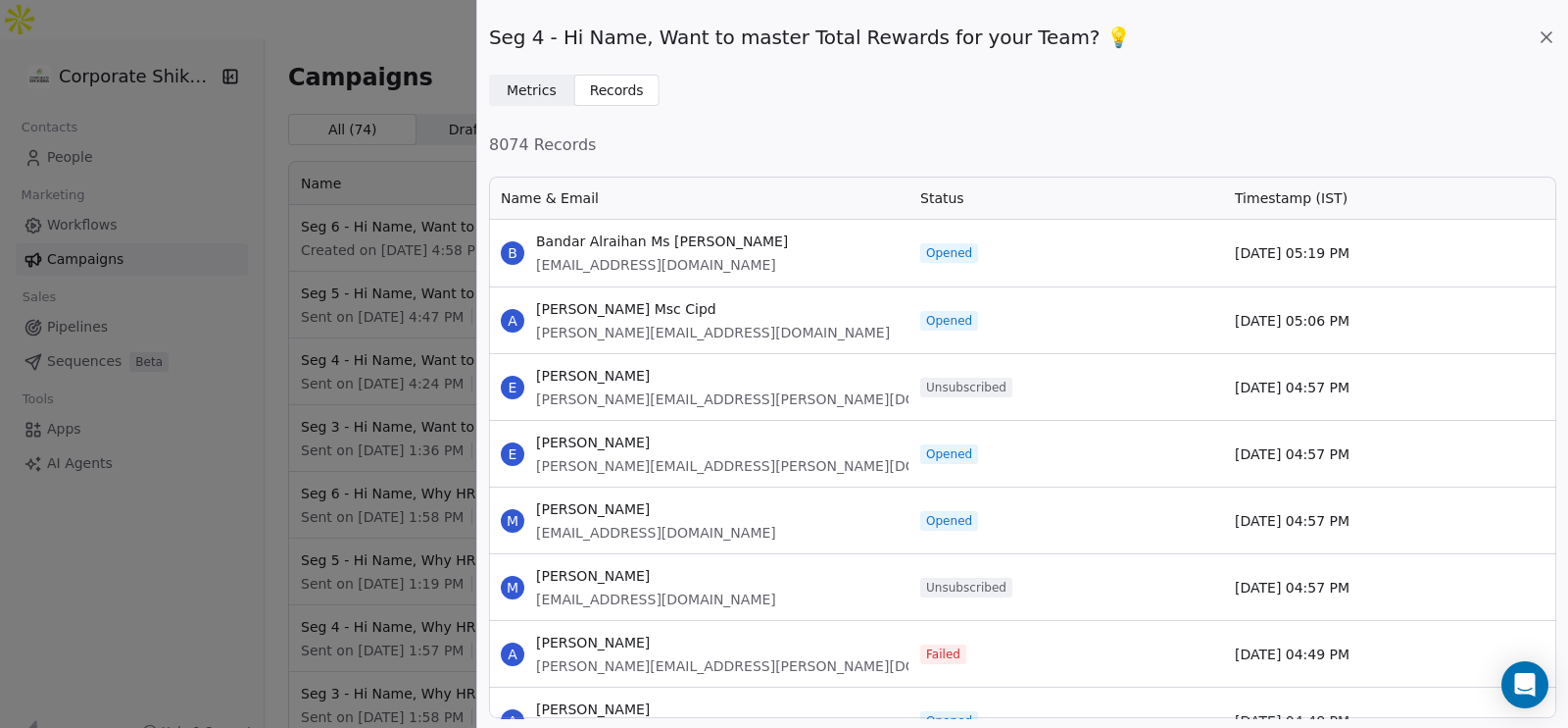
click at [548, 78] on span "Metrics Metrics" at bounding box center [532, 91] width 86 height 32
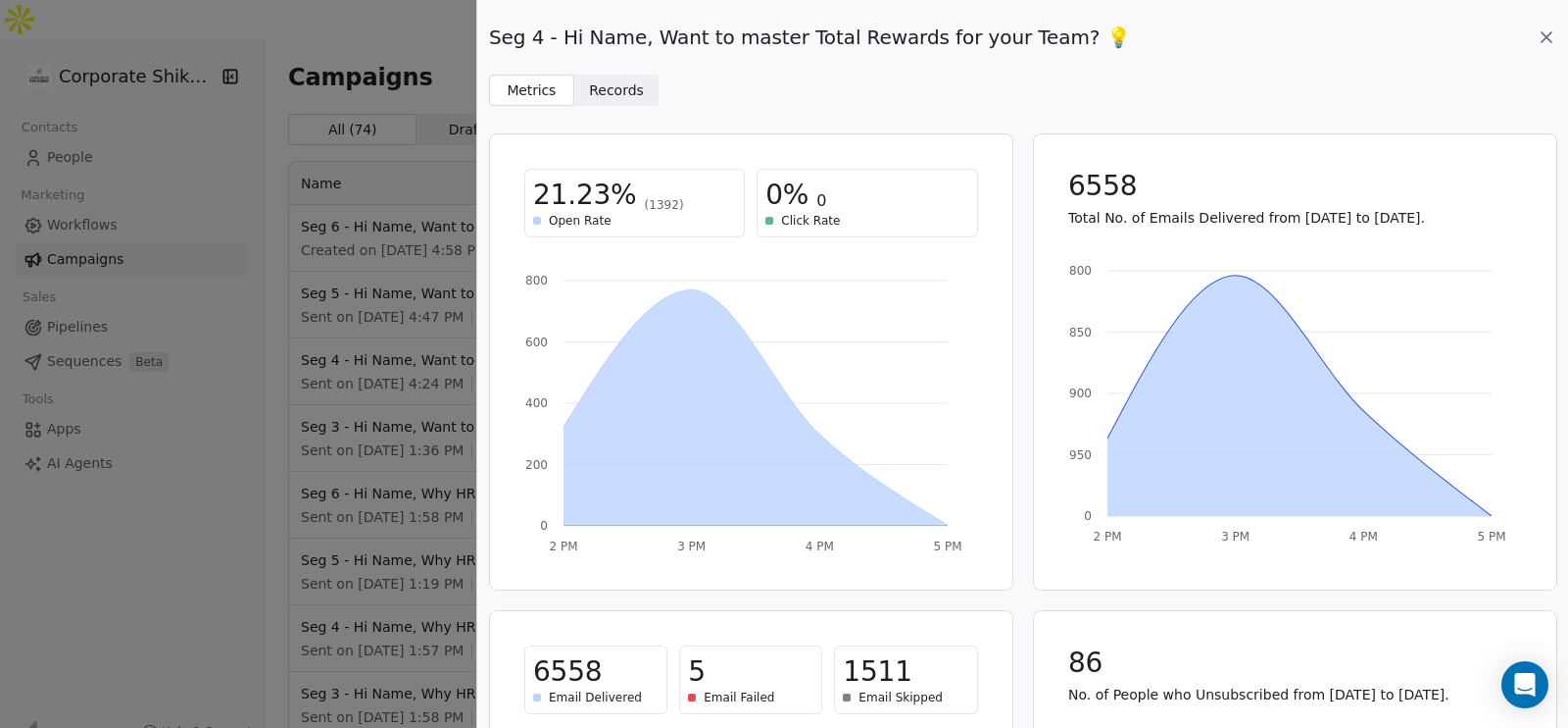
click at [621, 84] on span "Records" at bounding box center [616, 91] width 55 height 21
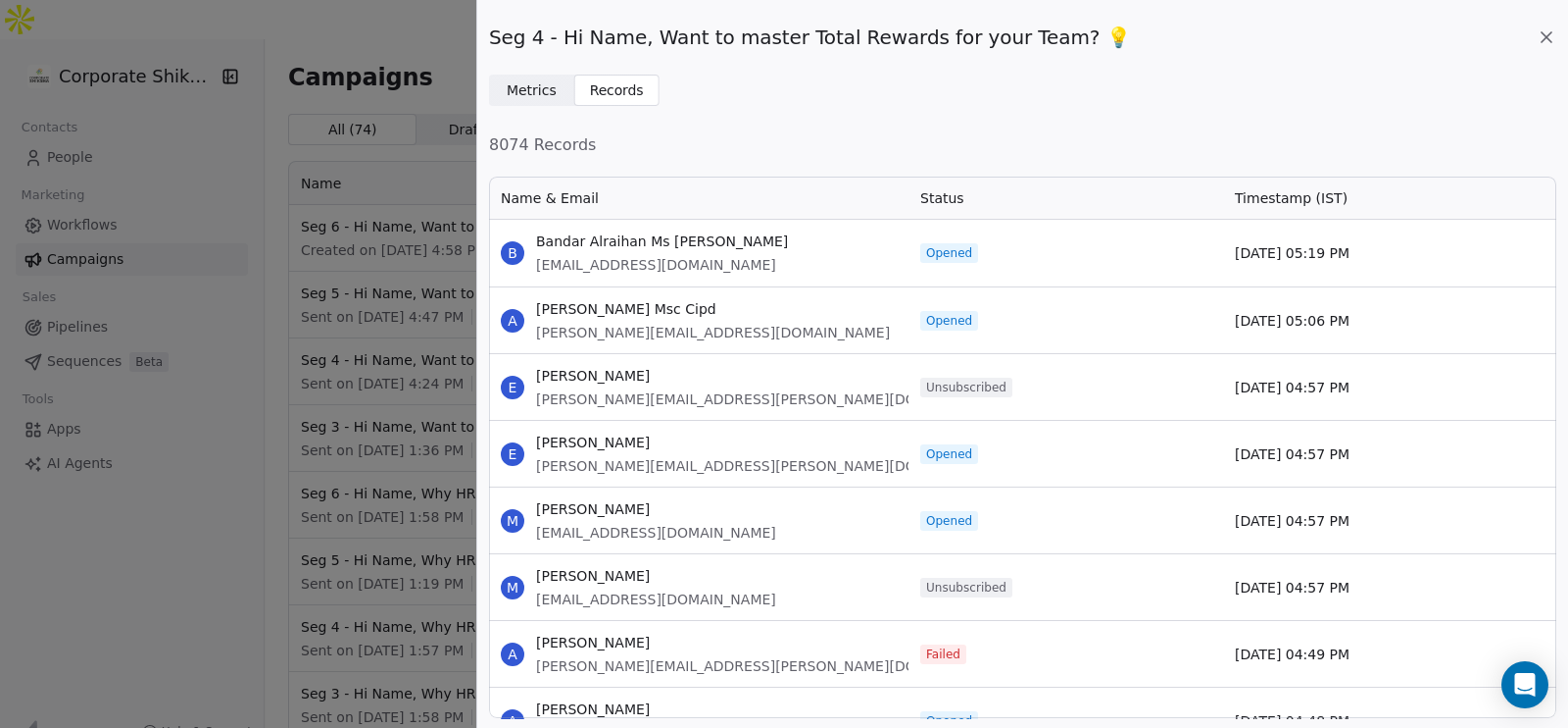
click at [557, 87] on span "Metrics Metrics" at bounding box center [532, 91] width 86 height 32
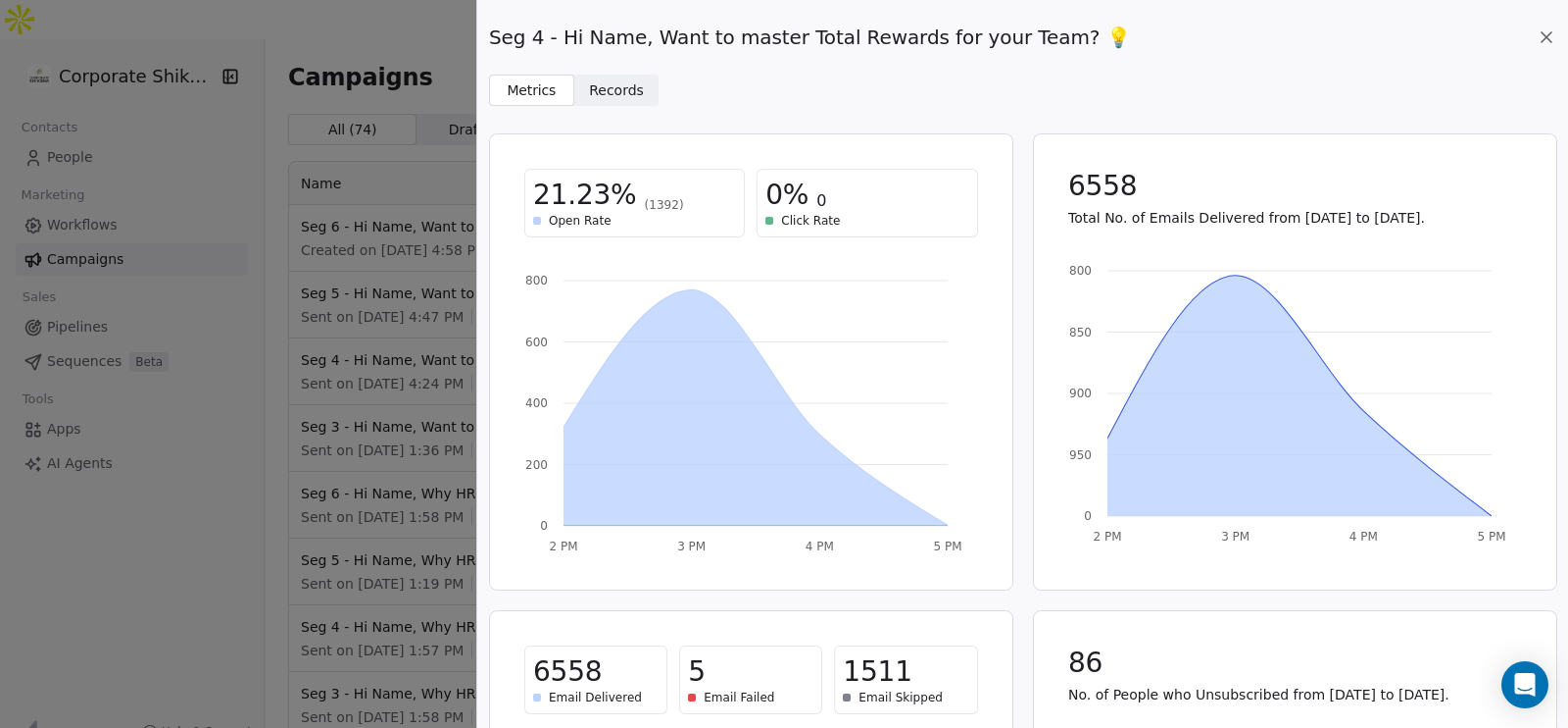
click at [624, 112] on div "Seg 4 - Hi Name, Want to master Total Rewards for your Team? 💡 Metrics Metrics …" at bounding box center [1022, 364] width 1091 height 728
click at [613, 88] on span "Records" at bounding box center [616, 91] width 55 height 21
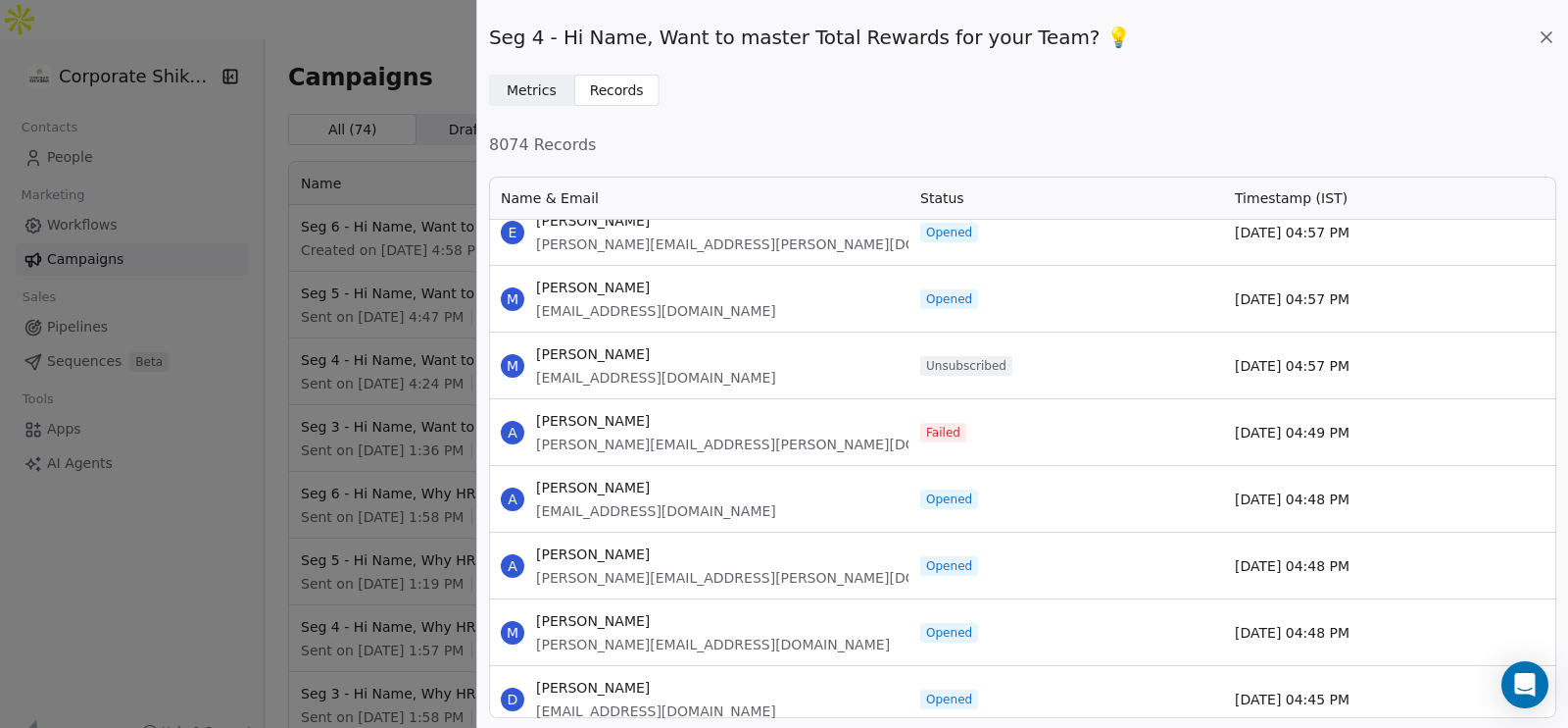
scroll to position [223, 0]
click at [936, 429] on span "Failed" at bounding box center [944, 432] width 35 height 16
click at [1541, 36] on icon at bounding box center [1547, 38] width 20 height 20
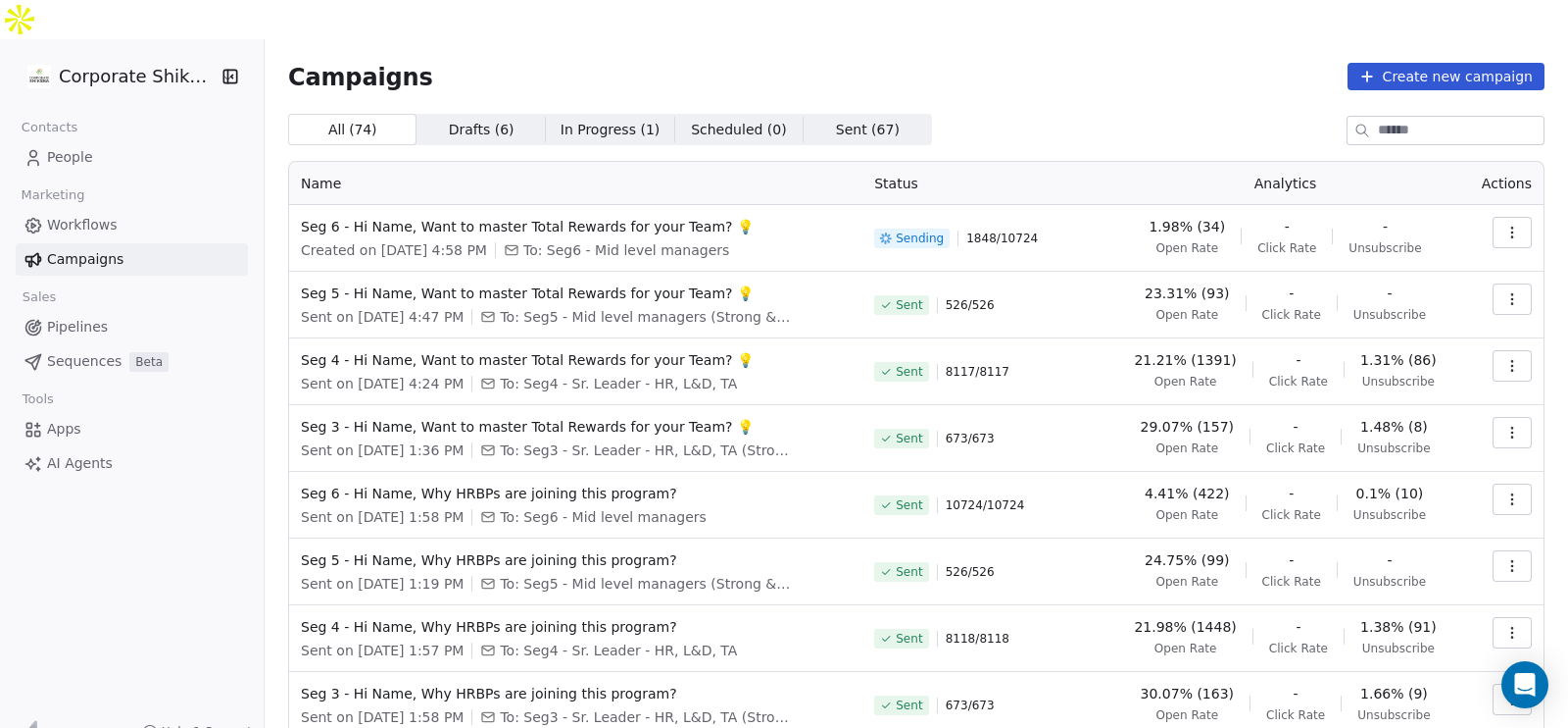
click at [1504, 358] on icon "button" at bounding box center [1512, 366] width 16 height 16
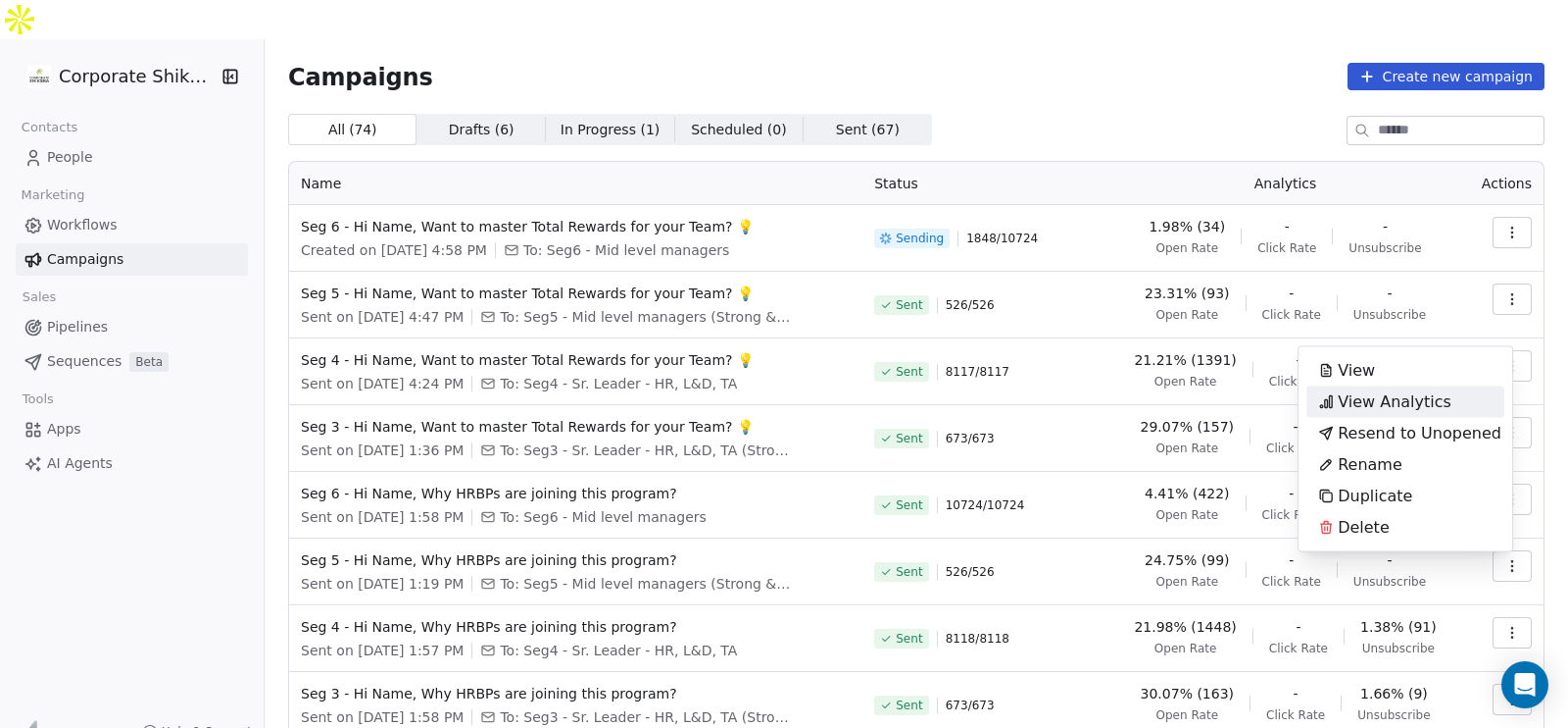
click at [1415, 404] on span "View Analytics" at bounding box center [1395, 402] width 113 height 24
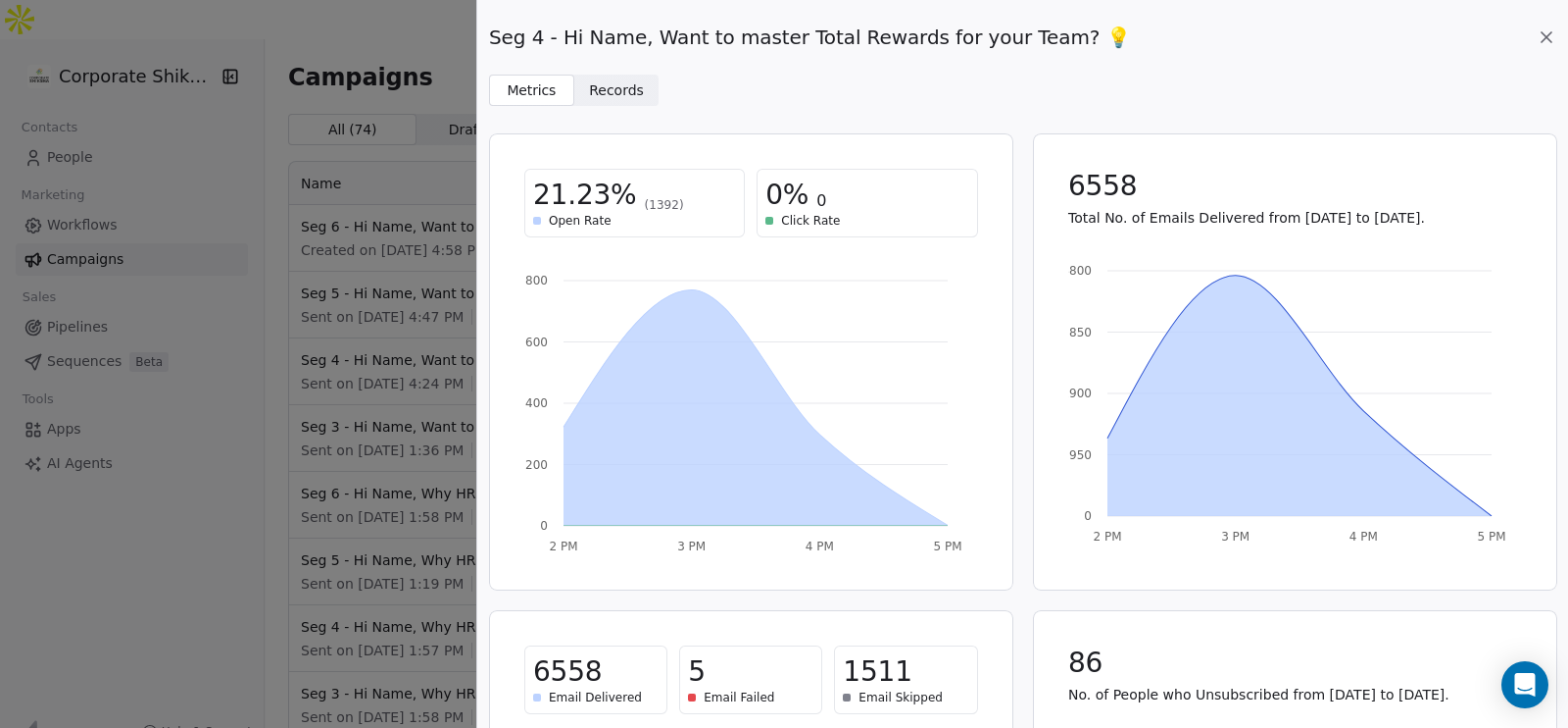
click at [1539, 39] on icon at bounding box center [1547, 38] width 20 height 20
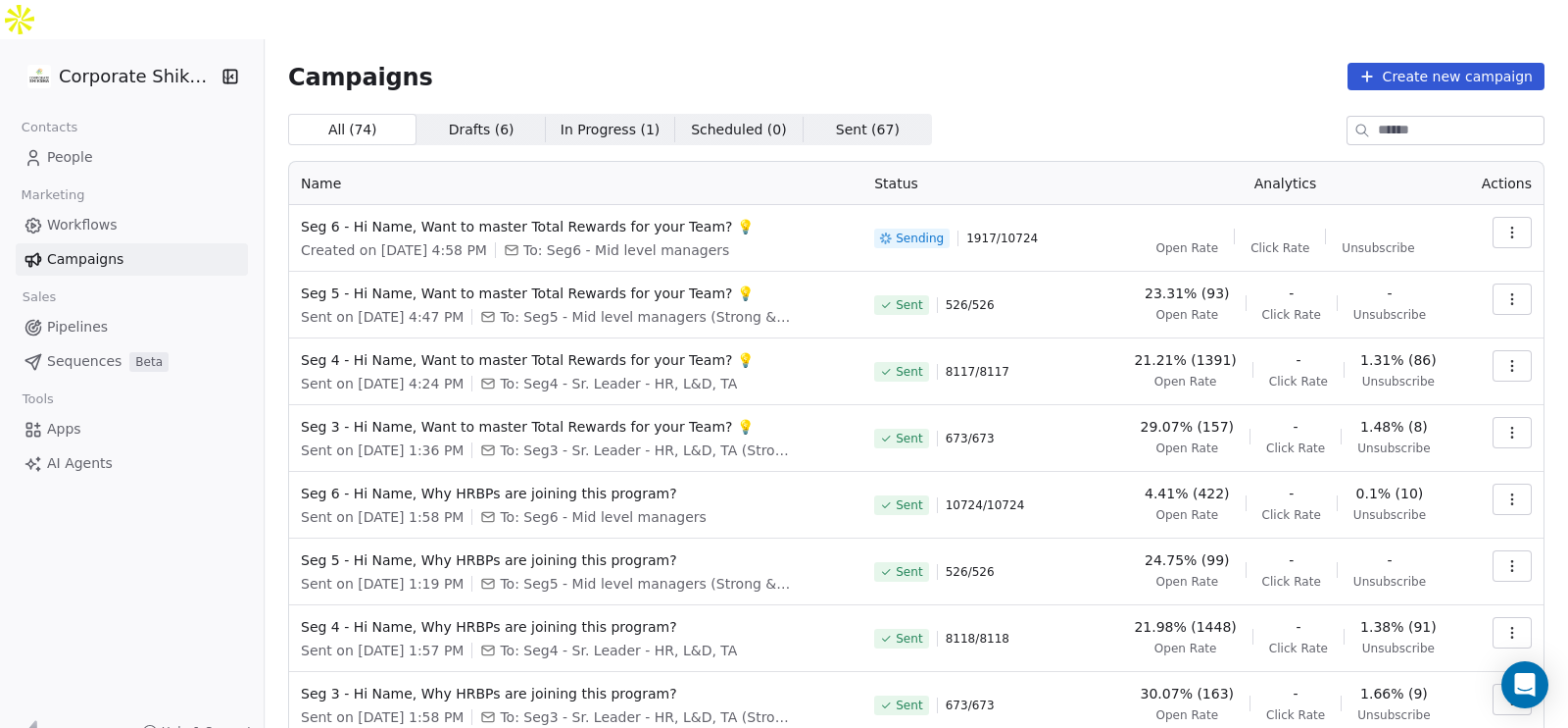
click at [1504, 291] on icon "button" at bounding box center [1512, 299] width 16 height 16
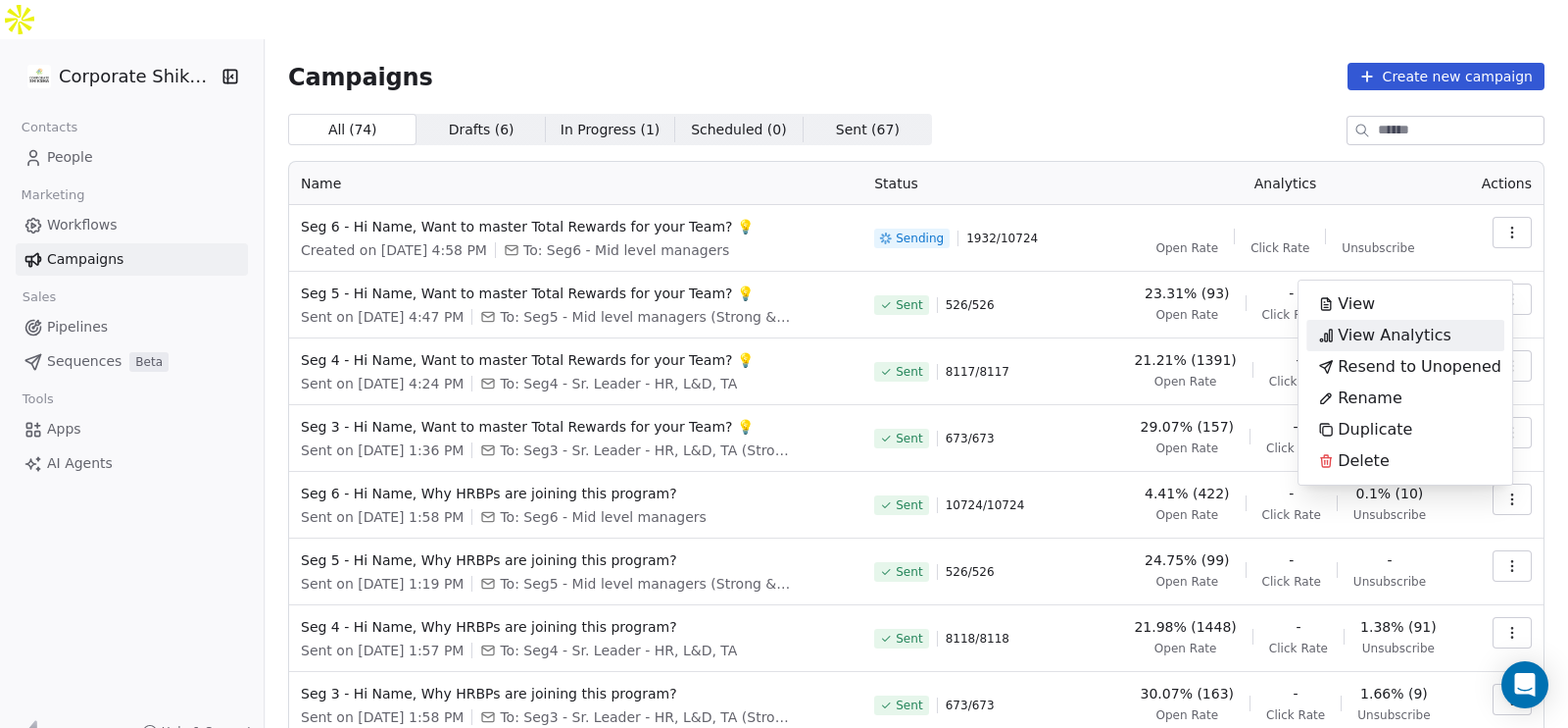
click at [1431, 340] on span "View Analytics" at bounding box center [1395, 335] width 113 height 24
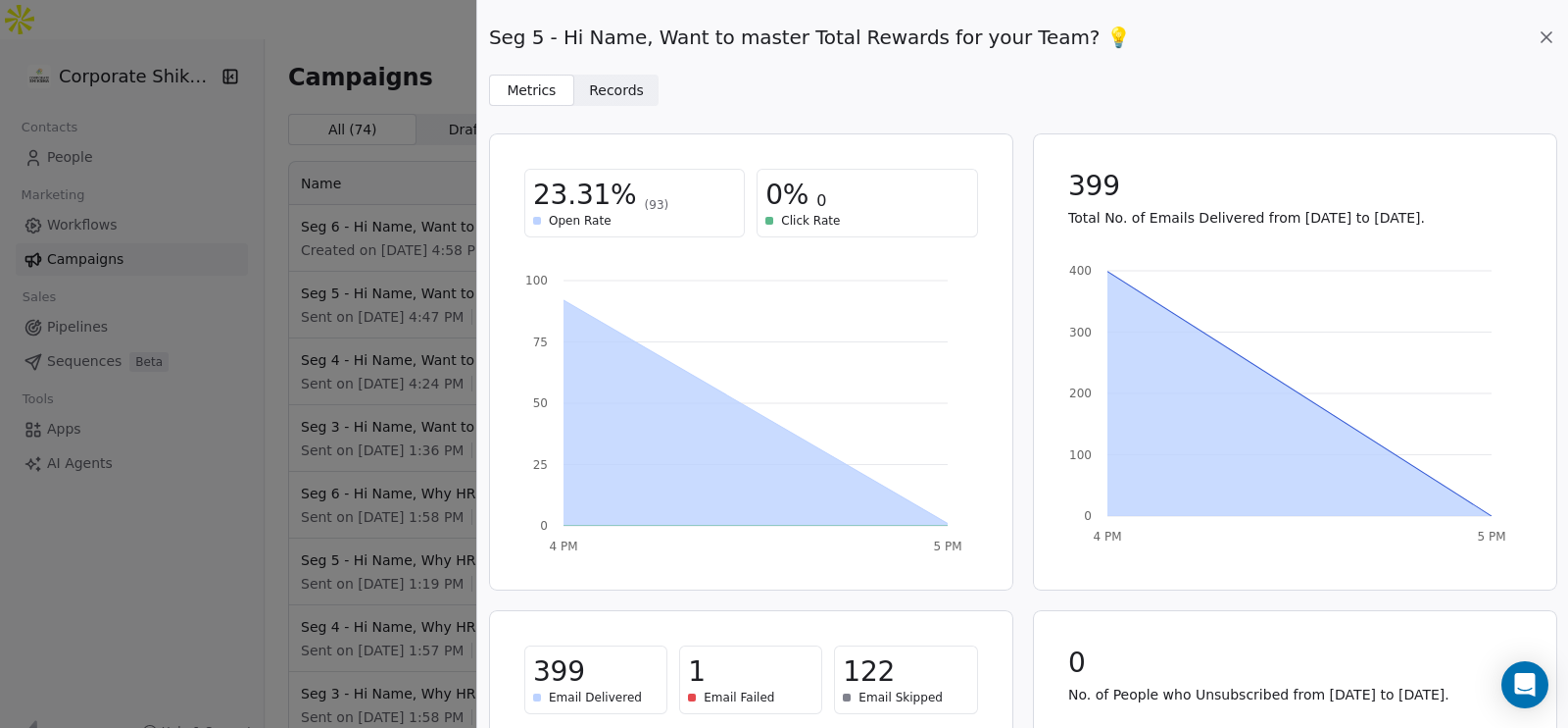
click at [1557, 35] on div "Seg 5 - Hi Name, Want to master Total Rewards for your Team? 💡 Metrics Metrics …" at bounding box center [1022, 53] width 1091 height 105
click at [1535, 46] on div "Seg 5 - Hi Name, Want to master Total Rewards for your Team? 💡" at bounding box center [1023, 38] width 1068 height 28
click at [1544, 39] on icon at bounding box center [1547, 38] width 10 height 10
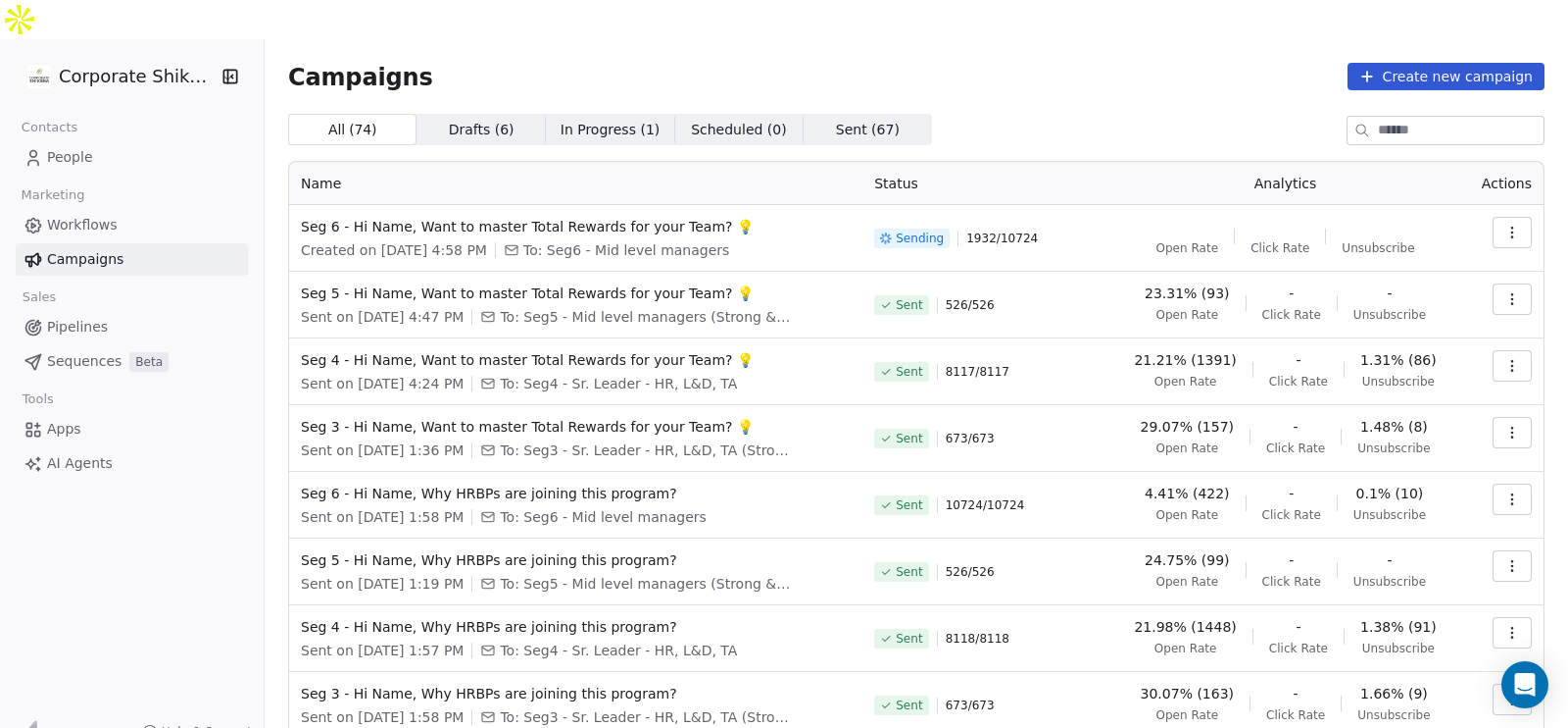
scroll to position [166, 0]
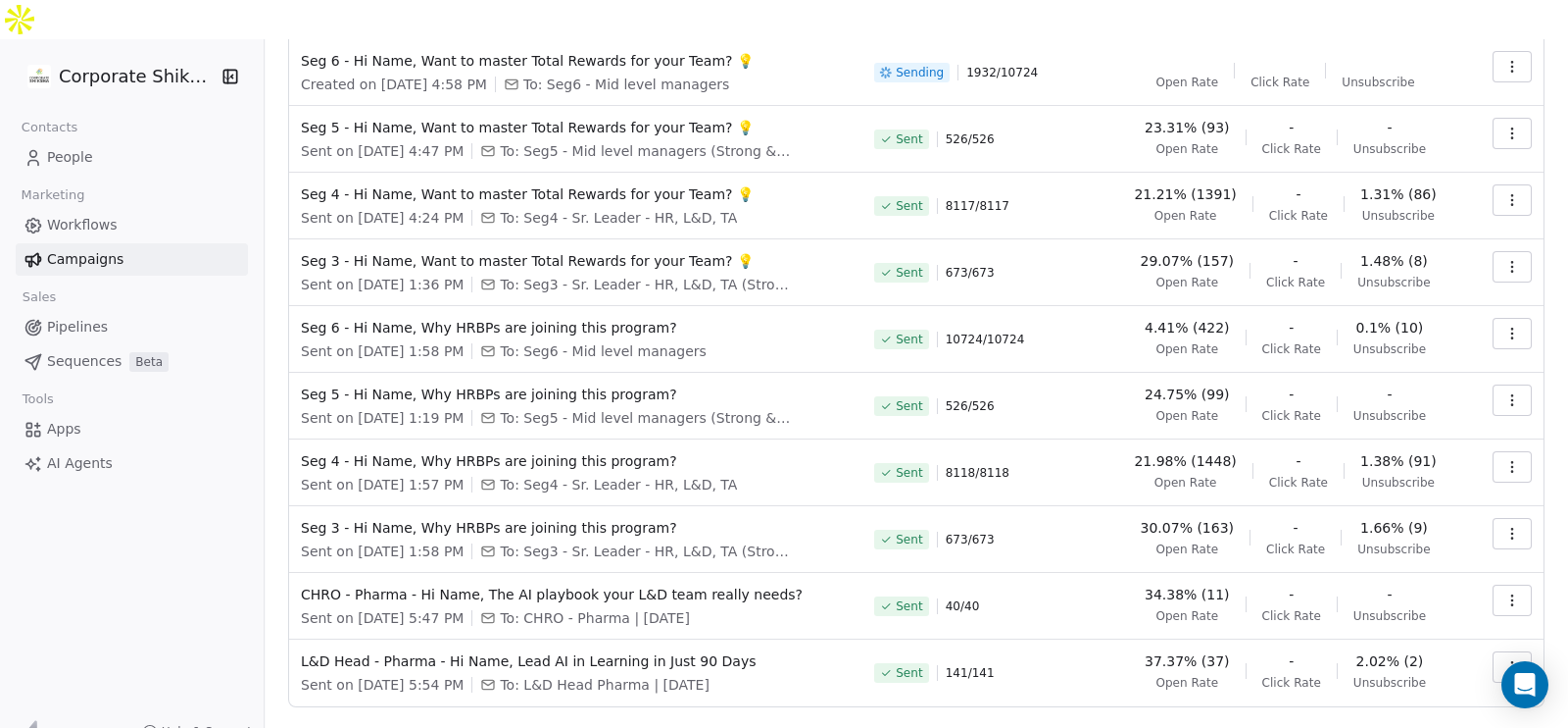
click at [1492, 451] on button "button" at bounding box center [1511, 466] width 39 height 32
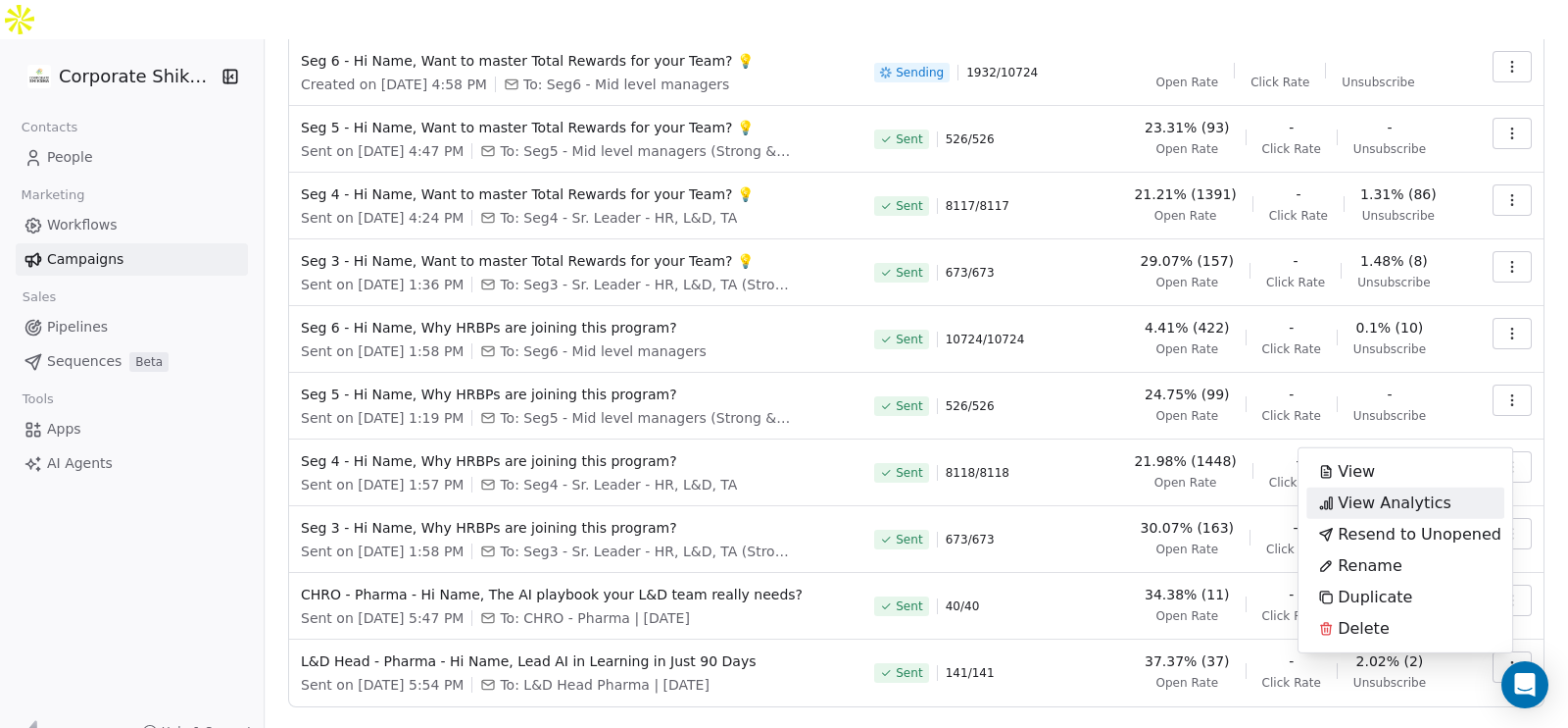
click at [1457, 495] on div "View Analytics" at bounding box center [1405, 503] width 198 height 32
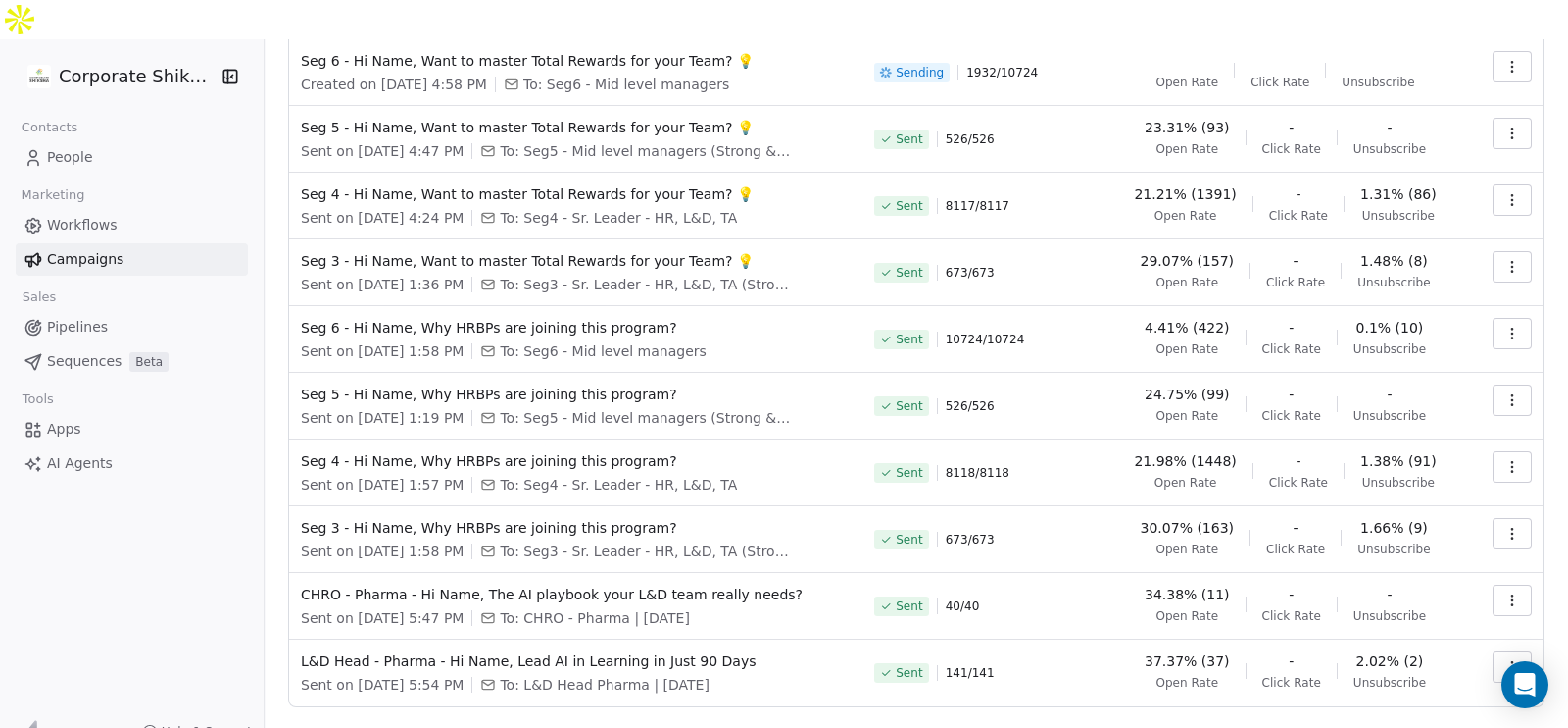
click at [1492, 451] on button "button" at bounding box center [1511, 466] width 39 height 32
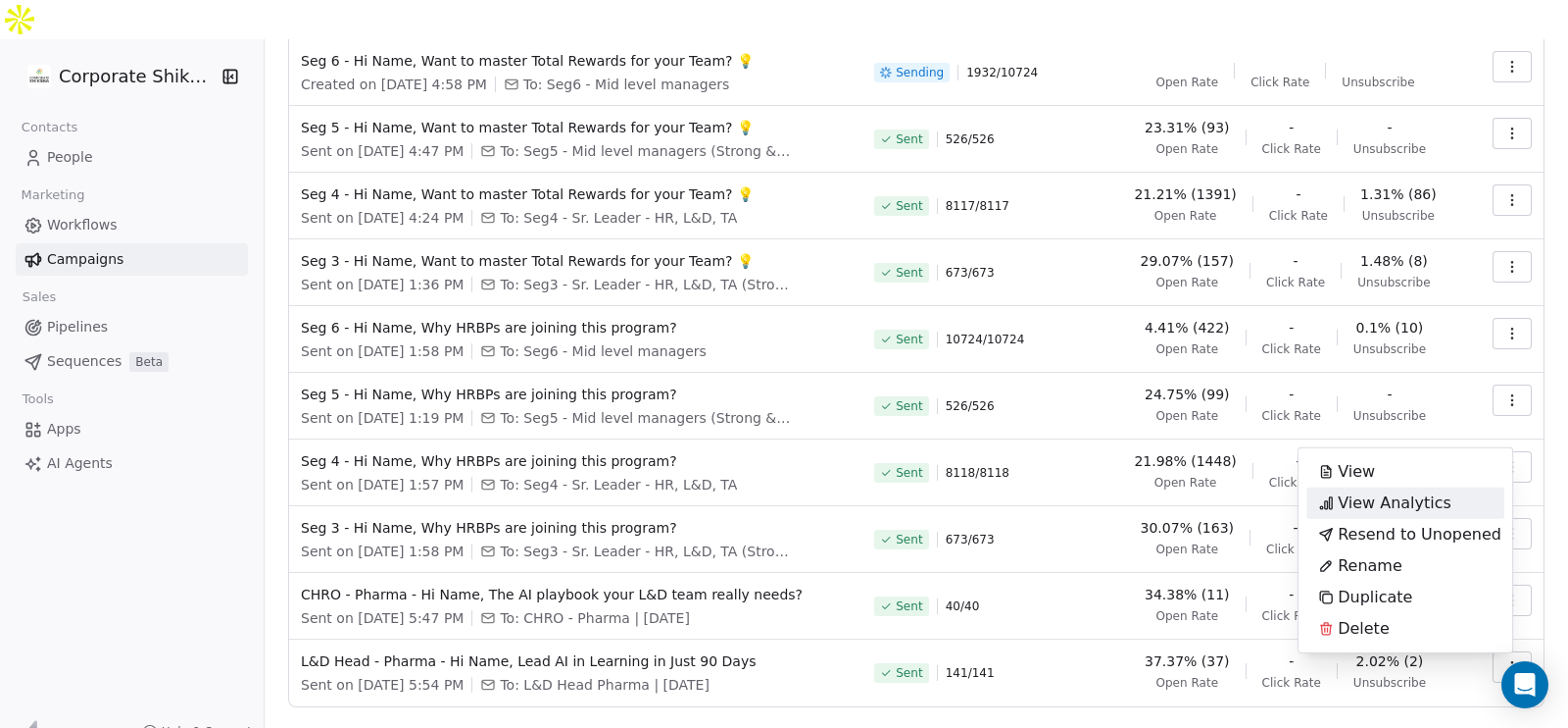
click at [1423, 493] on span "View Analytics" at bounding box center [1395, 503] width 113 height 24
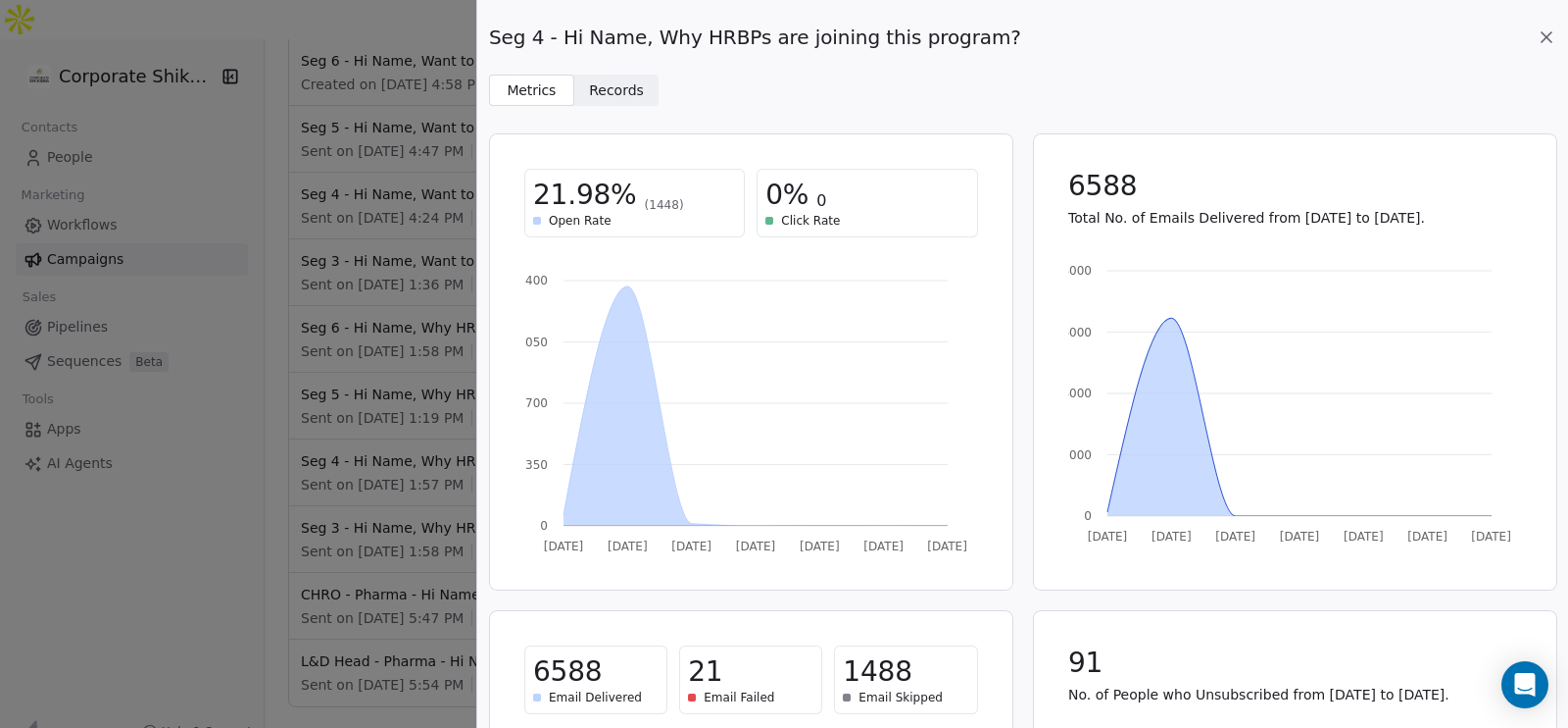
click at [1546, 33] on icon at bounding box center [1547, 38] width 20 height 20
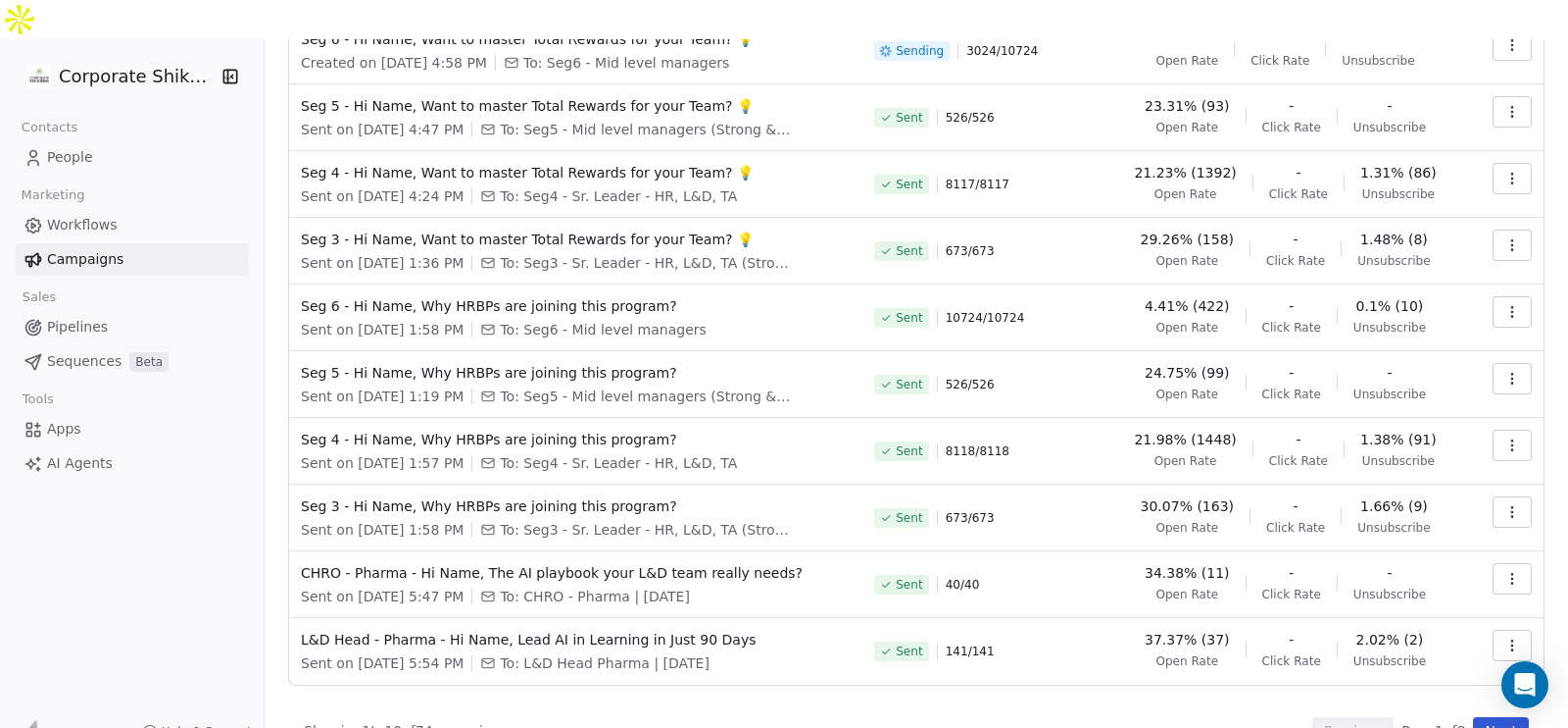
scroll to position [0, 0]
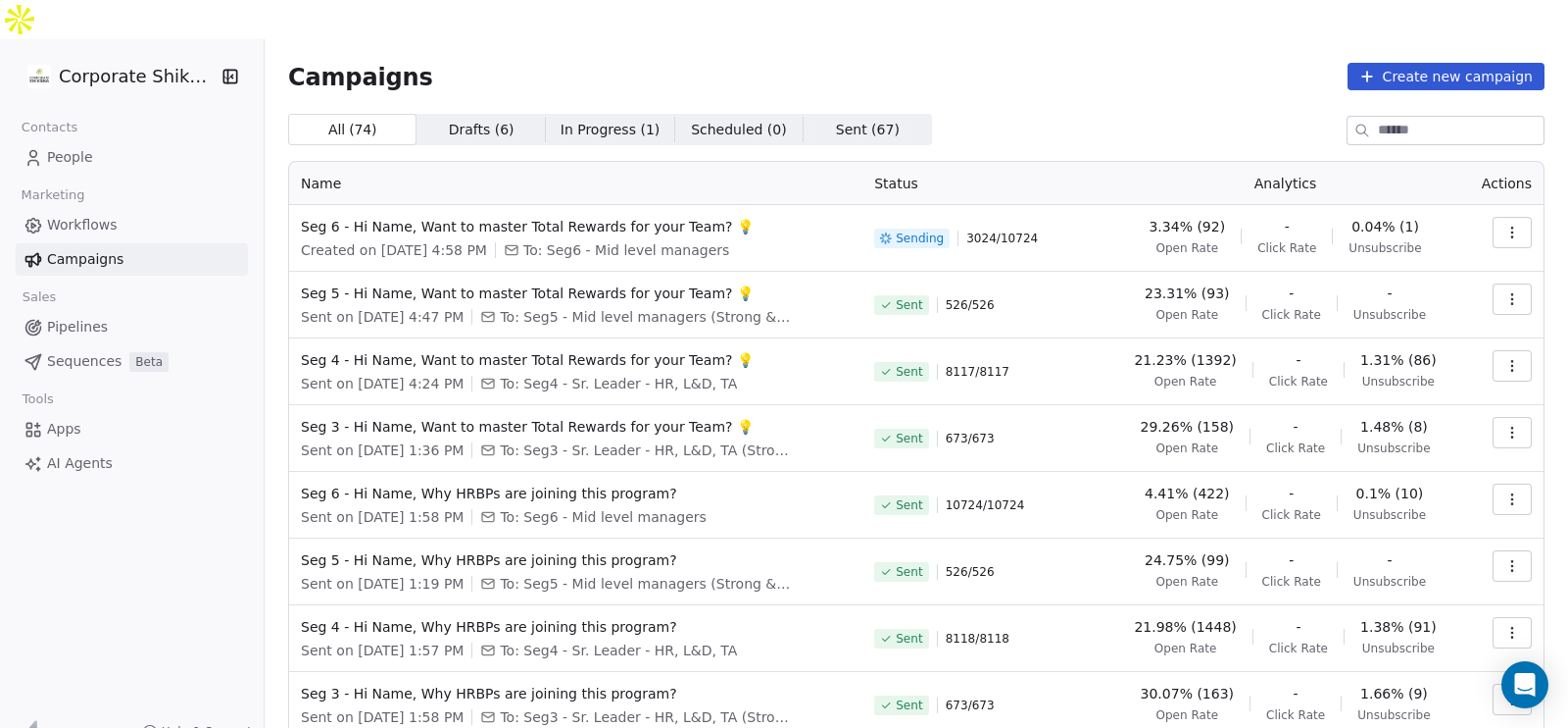
click at [387, 63] on span "Campaigns" at bounding box center [361, 77] width 145 height 28
click at [467, 63] on div "Campaigns Create new campaign" at bounding box center [917, 77] width 1257 height 28
click at [327, 63] on span "Campaigns" at bounding box center [361, 77] width 145 height 28
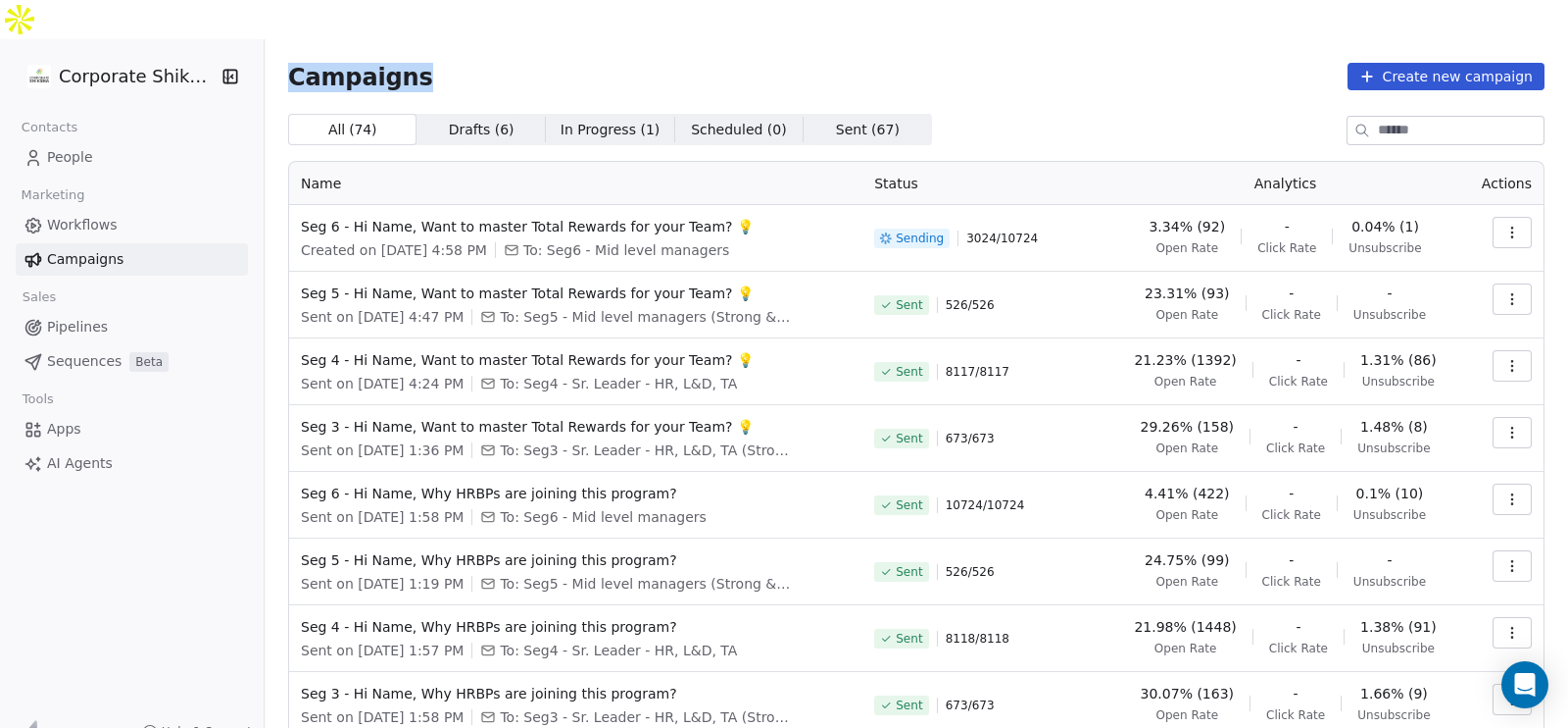
click at [327, 63] on span "Campaigns" at bounding box center [361, 77] width 145 height 28
click at [463, 63] on div "Campaigns Create new campaign" at bounding box center [917, 77] width 1257 height 28
click at [343, 63] on div "Campaigns Create new campaign All ( 74 ) All ( 74 ) Drafts ( 6 ) Drafts ( 6 ) I…" at bounding box center [917, 496] width 1257 height 868
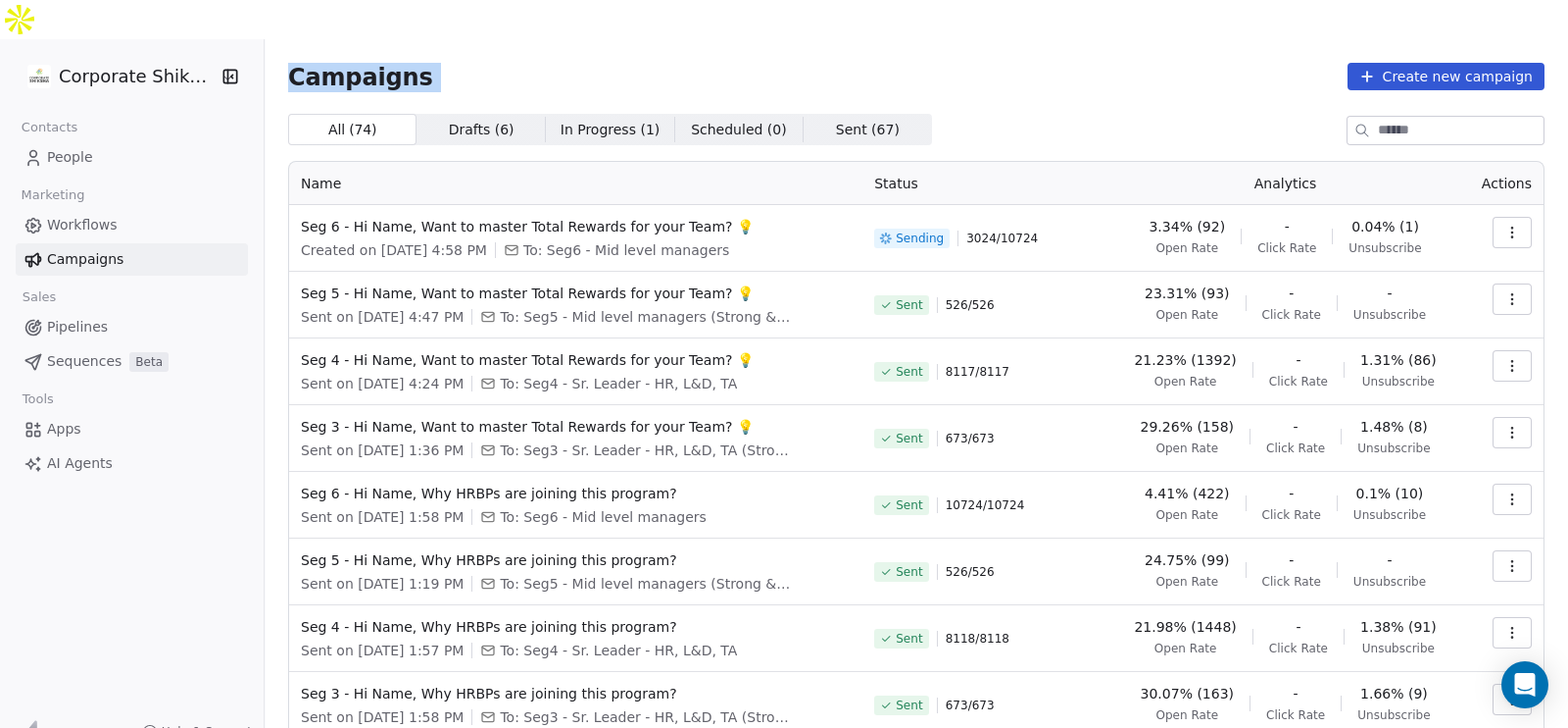
click at [343, 63] on div "Campaigns Create new campaign All ( 74 ) All ( 74 ) Drafts ( 6 ) Drafts ( 6 ) I…" at bounding box center [917, 496] width 1257 height 868
click at [478, 63] on div "Campaigns Create new campaign" at bounding box center [917, 77] width 1257 height 28
